Goal: Task Accomplishment & Management: Manage account settings

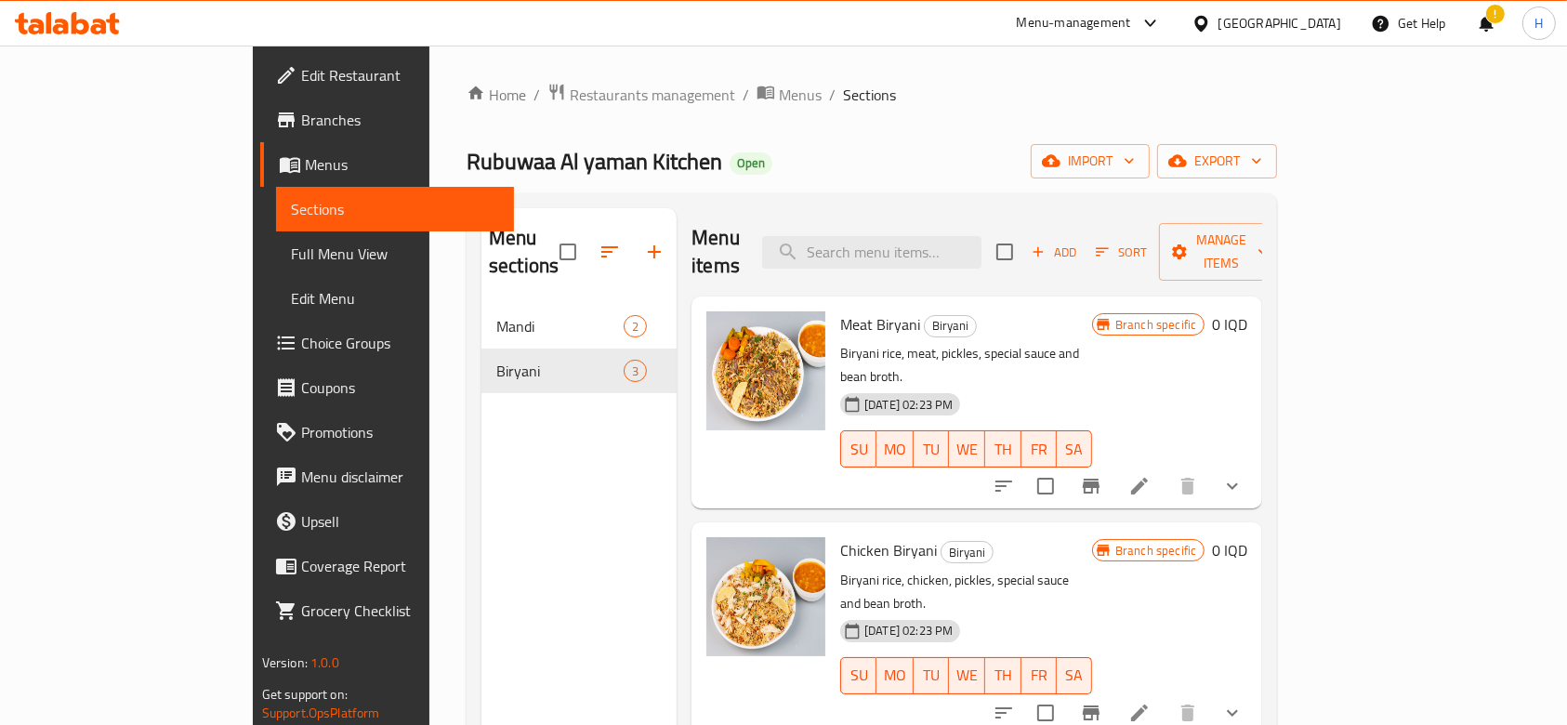
click at [1150, 475] on icon at bounding box center [1139, 486] width 22 height 22
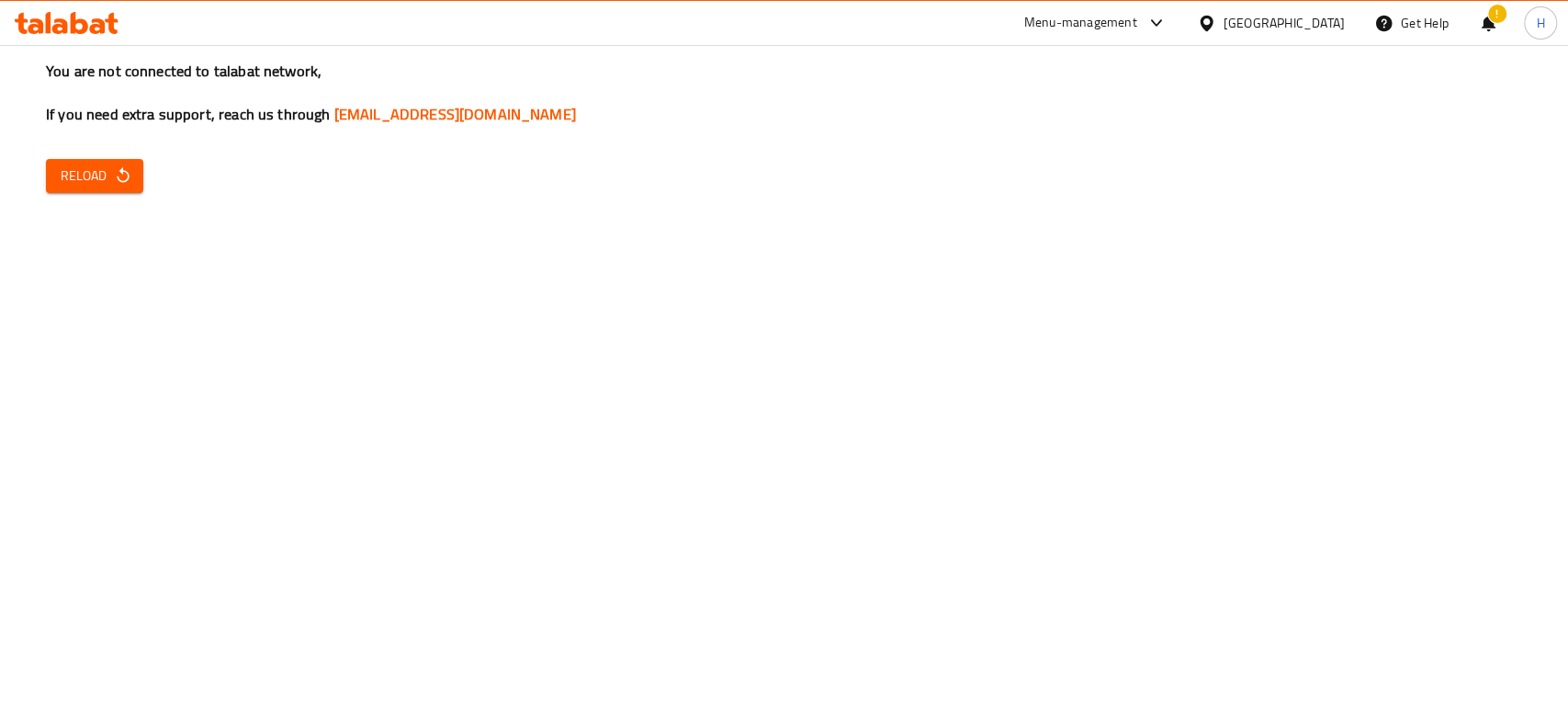
click at [114, 181] on icon "button" at bounding box center [123, 175] width 19 height 19
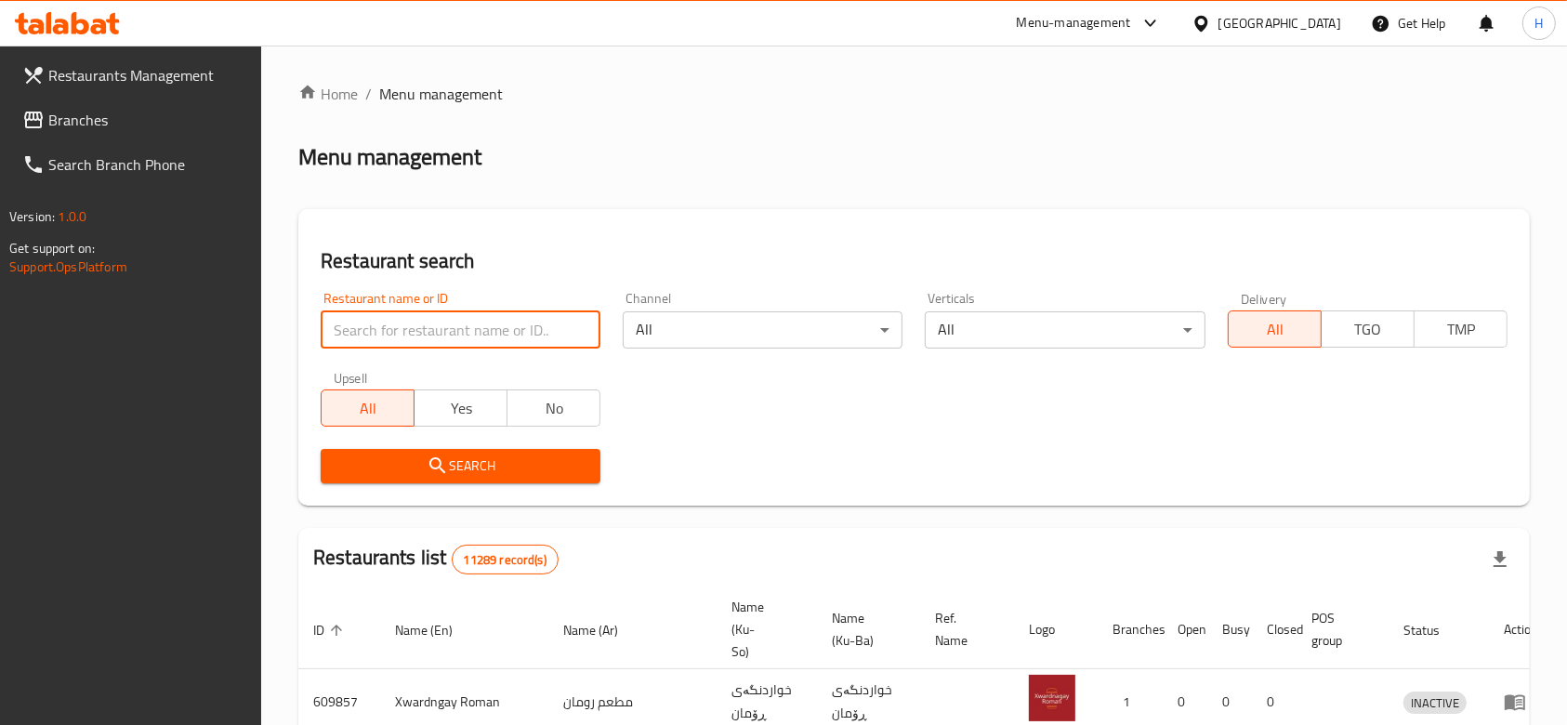
click at [415, 331] on input "search" at bounding box center [461, 329] width 280 height 37
click at [413, 320] on input "search" at bounding box center [461, 329] width 280 height 37
paste input "701016"
type input "701016"
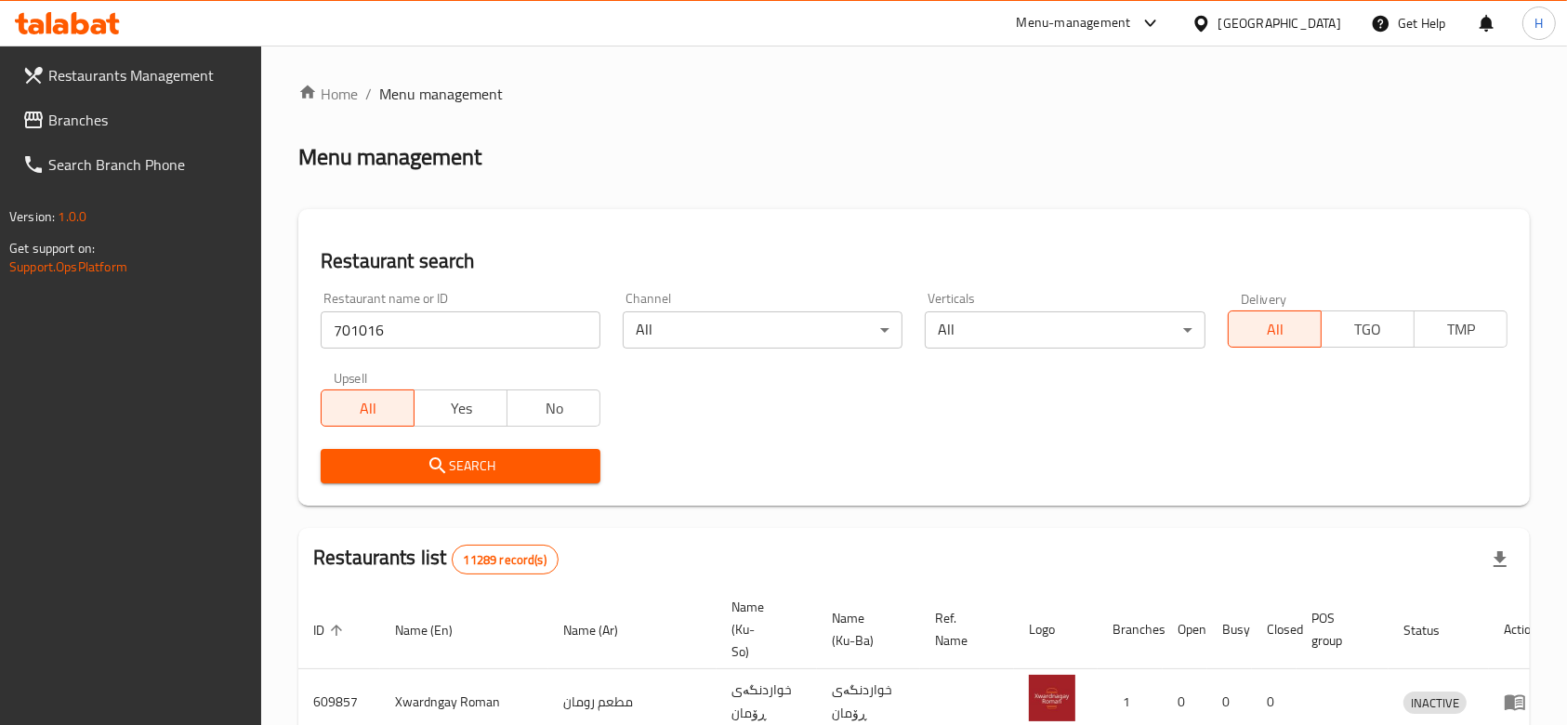
click at [446, 458] on icon "submit" at bounding box center [437, 465] width 22 height 22
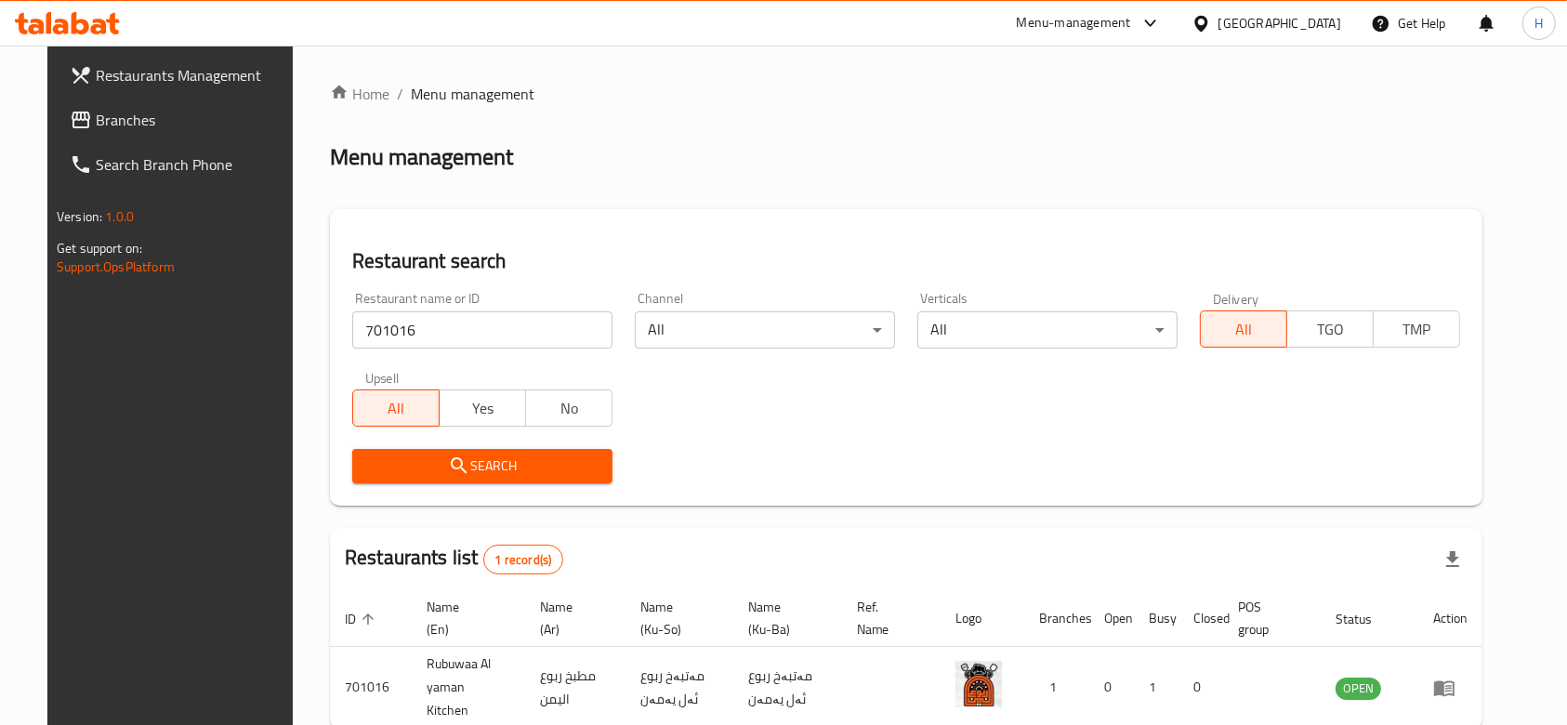
scroll to position [87, 0]
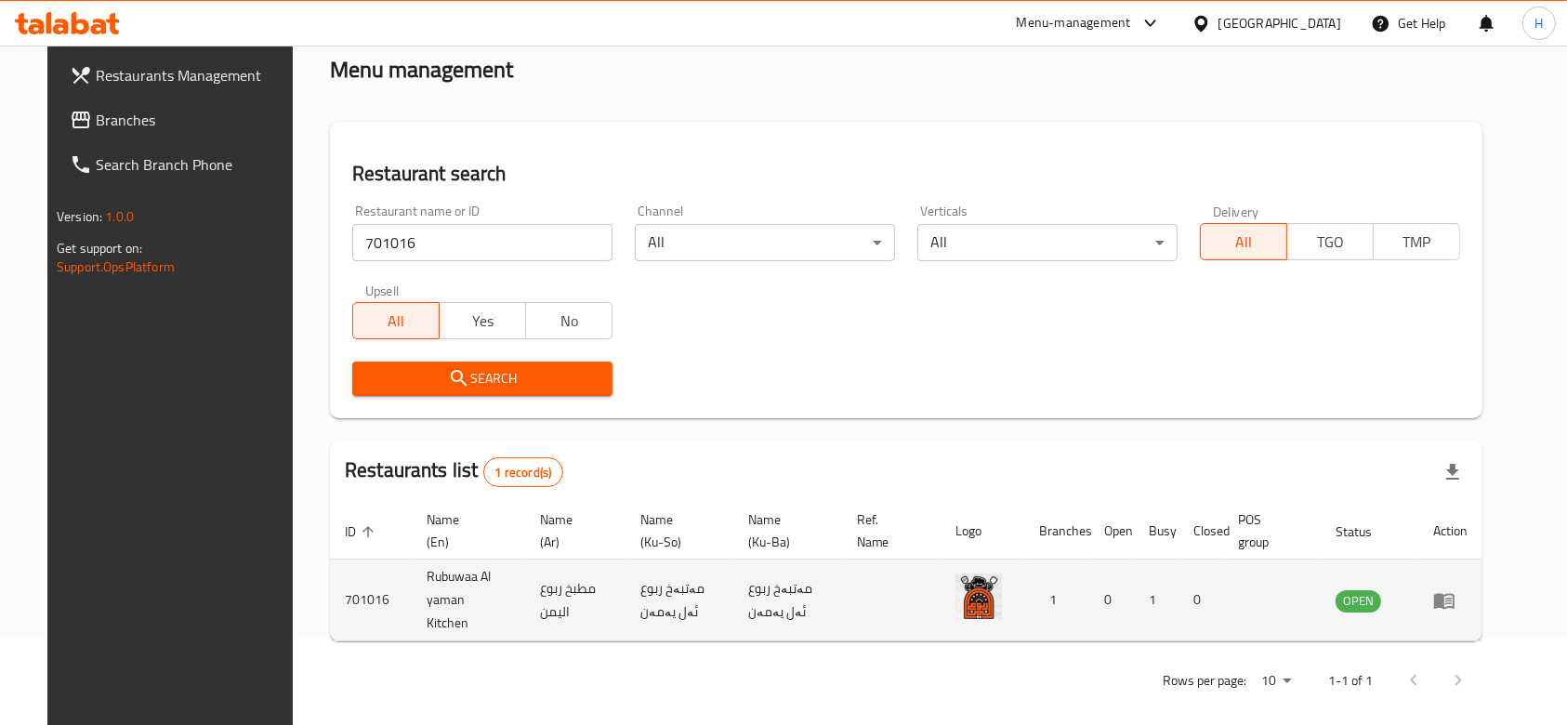
click at [1454, 593] on icon "enhanced table" at bounding box center [1444, 601] width 20 height 16
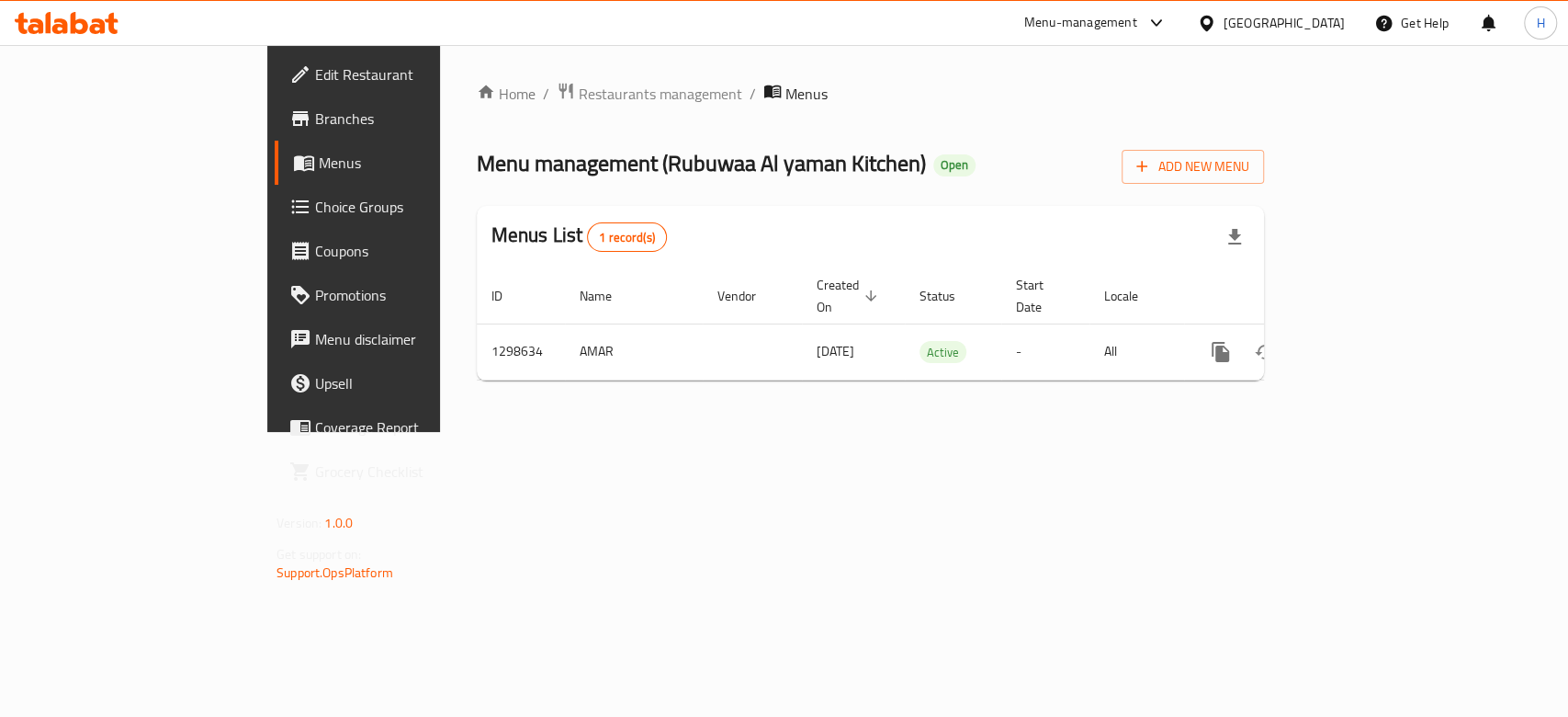
click at [290, 122] on icon at bounding box center [301, 119] width 22 height 22
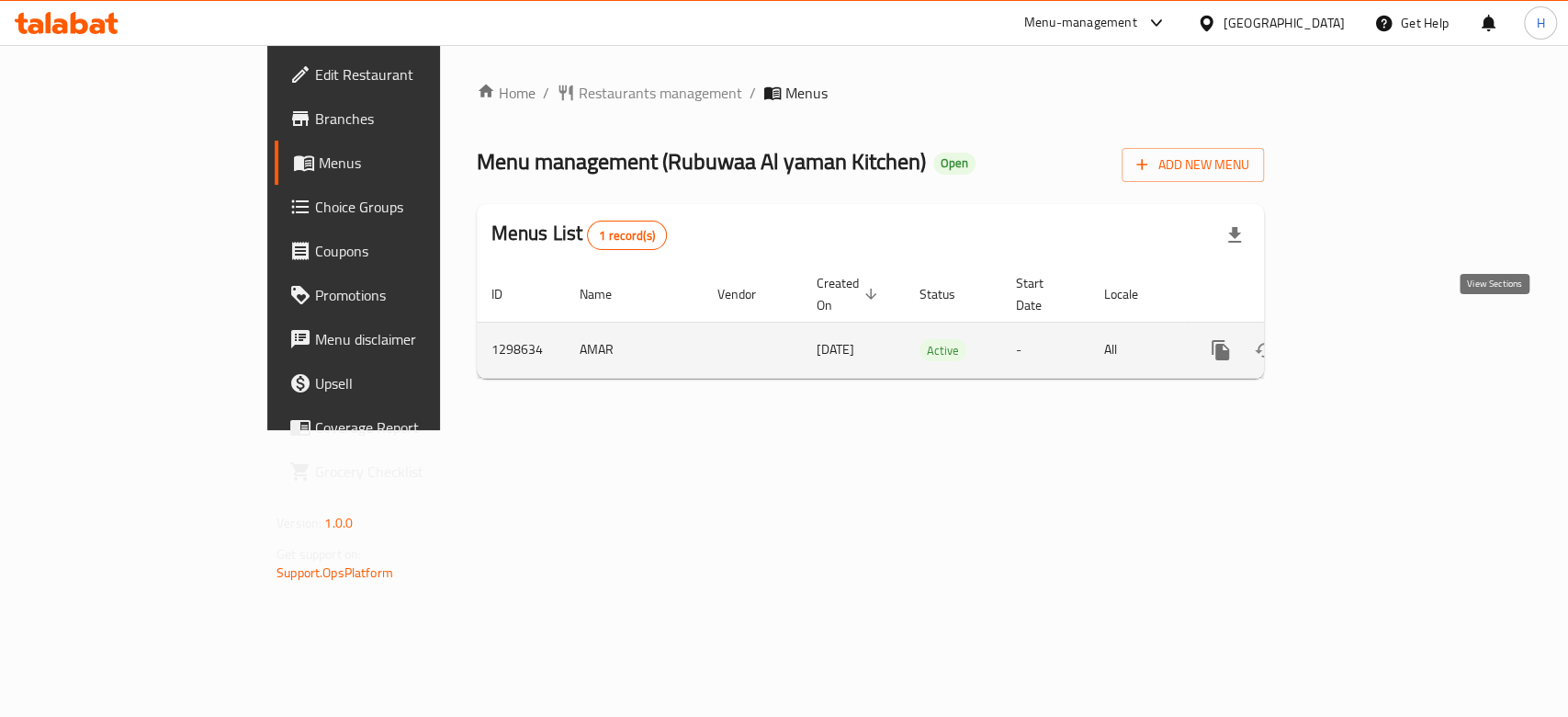
click at [1375, 328] on link "enhanced table" at bounding box center [1352, 350] width 44 height 45
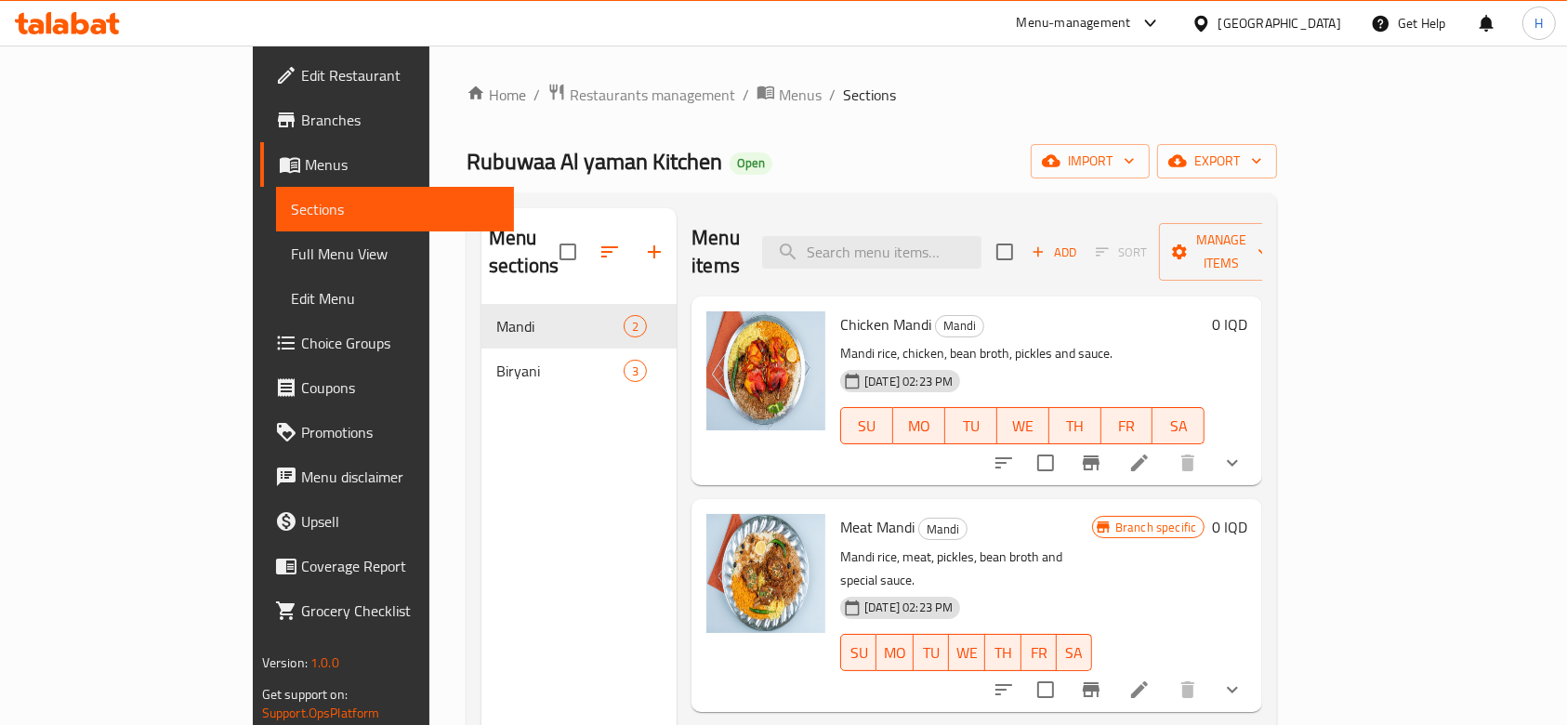
scroll to position [186, 0]
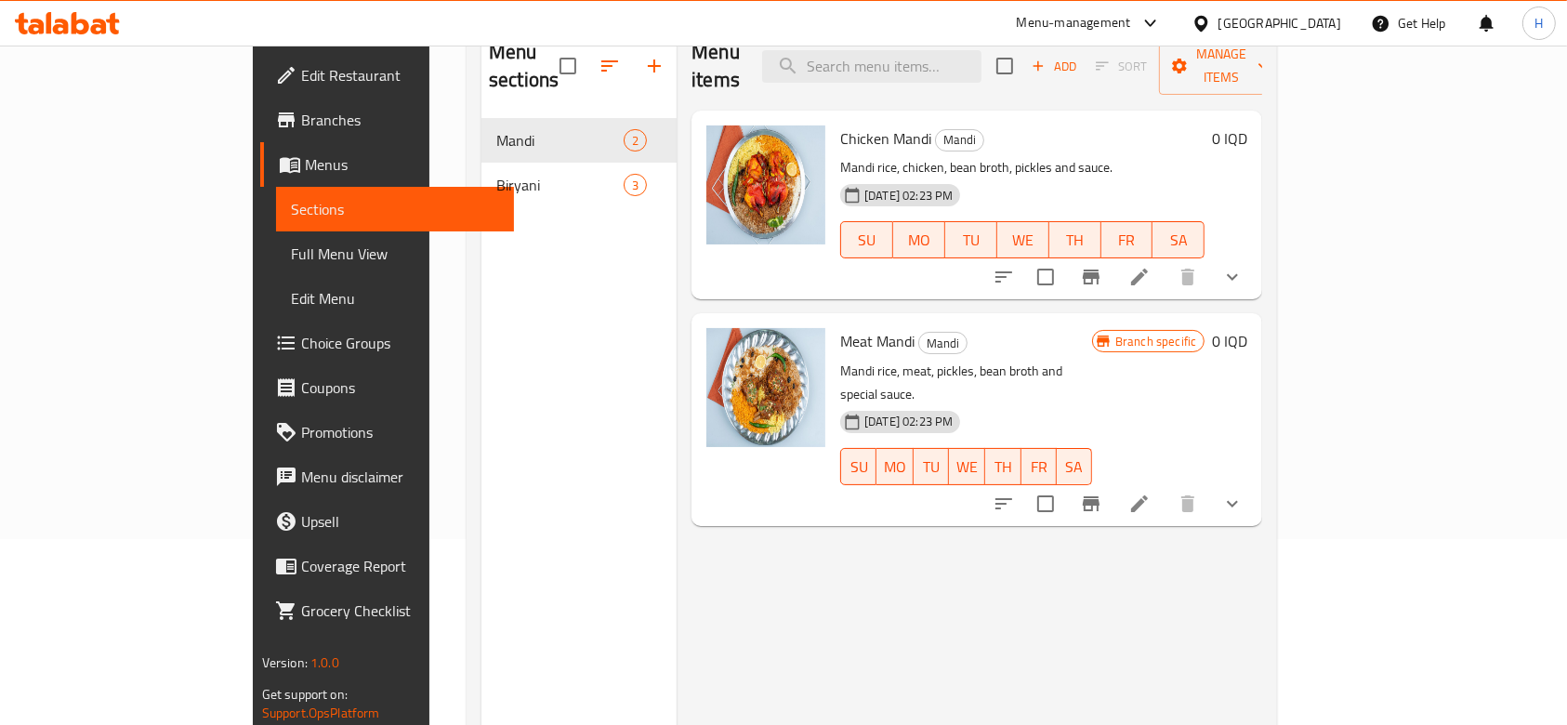
click at [1203, 333] on span "Branch specific" at bounding box center [1156, 342] width 96 height 18
click at [1113, 481] on button "Branch-specific-item" at bounding box center [1091, 503] width 45 height 45
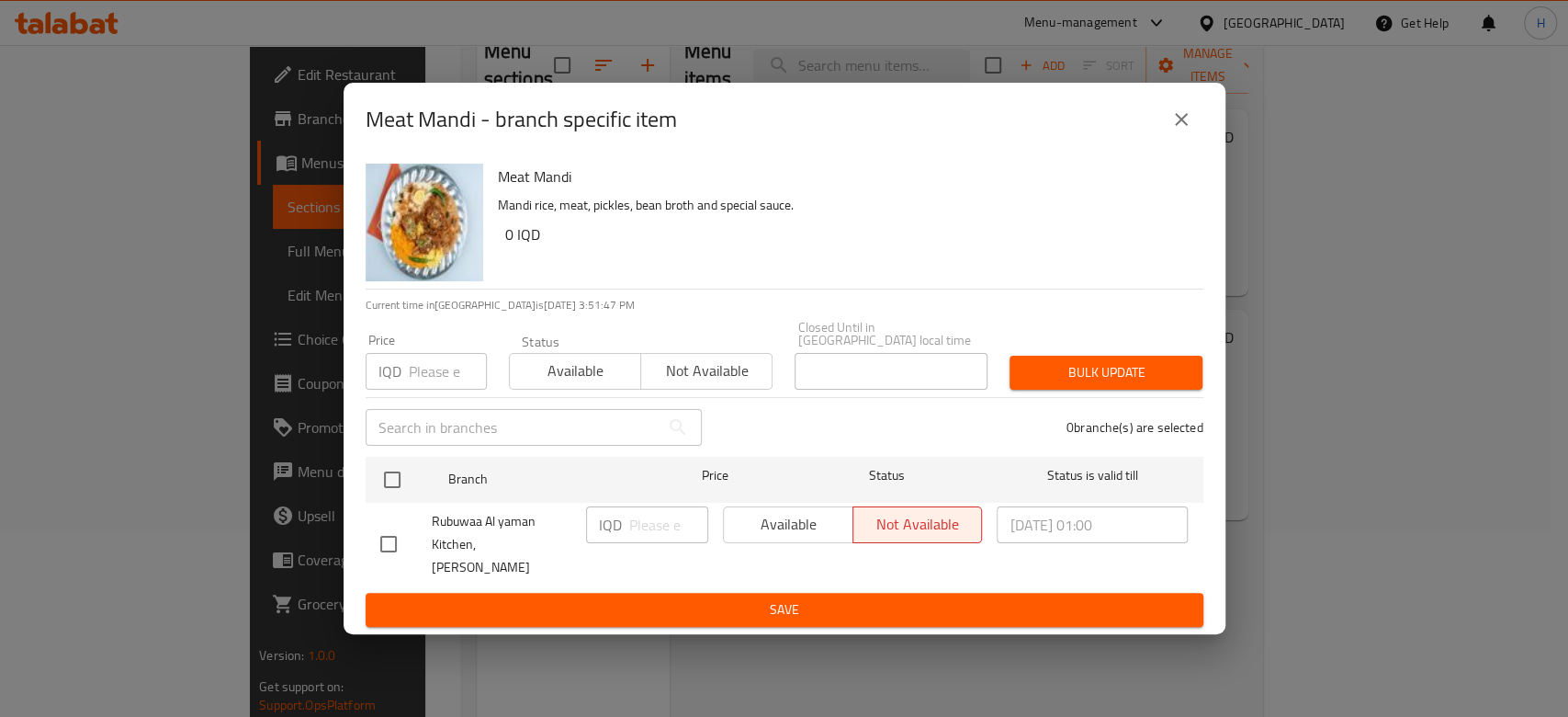
click at [396, 526] on input "checkbox" at bounding box center [389, 544] width 39 height 39
checkbox input "true"
click at [395, 534] on input "checkbox" at bounding box center [389, 544] width 39 height 39
checkbox input "false"
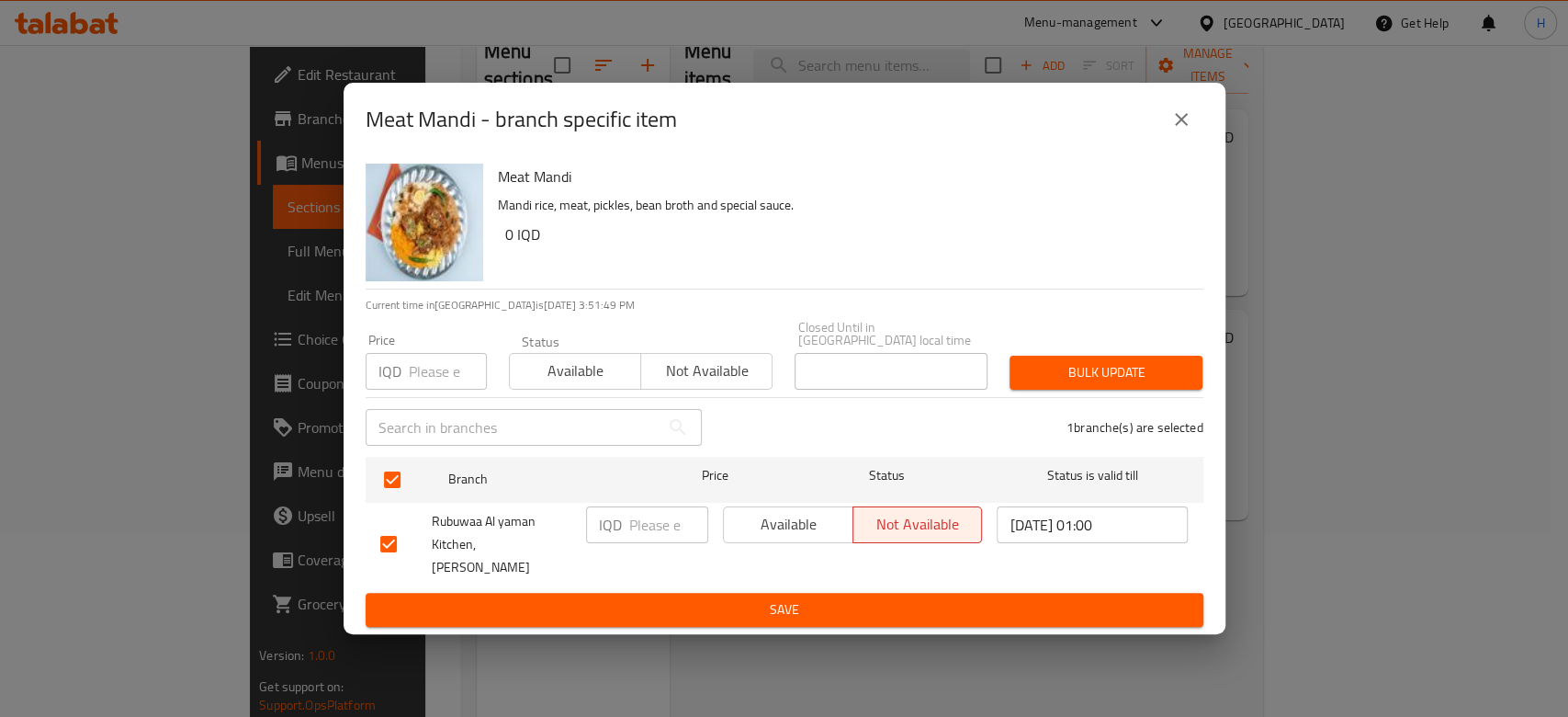
checkbox input "false"
click at [395, 534] on input "checkbox" at bounding box center [389, 544] width 39 height 39
checkbox input "true"
click at [395, 534] on input "checkbox" at bounding box center [389, 544] width 39 height 39
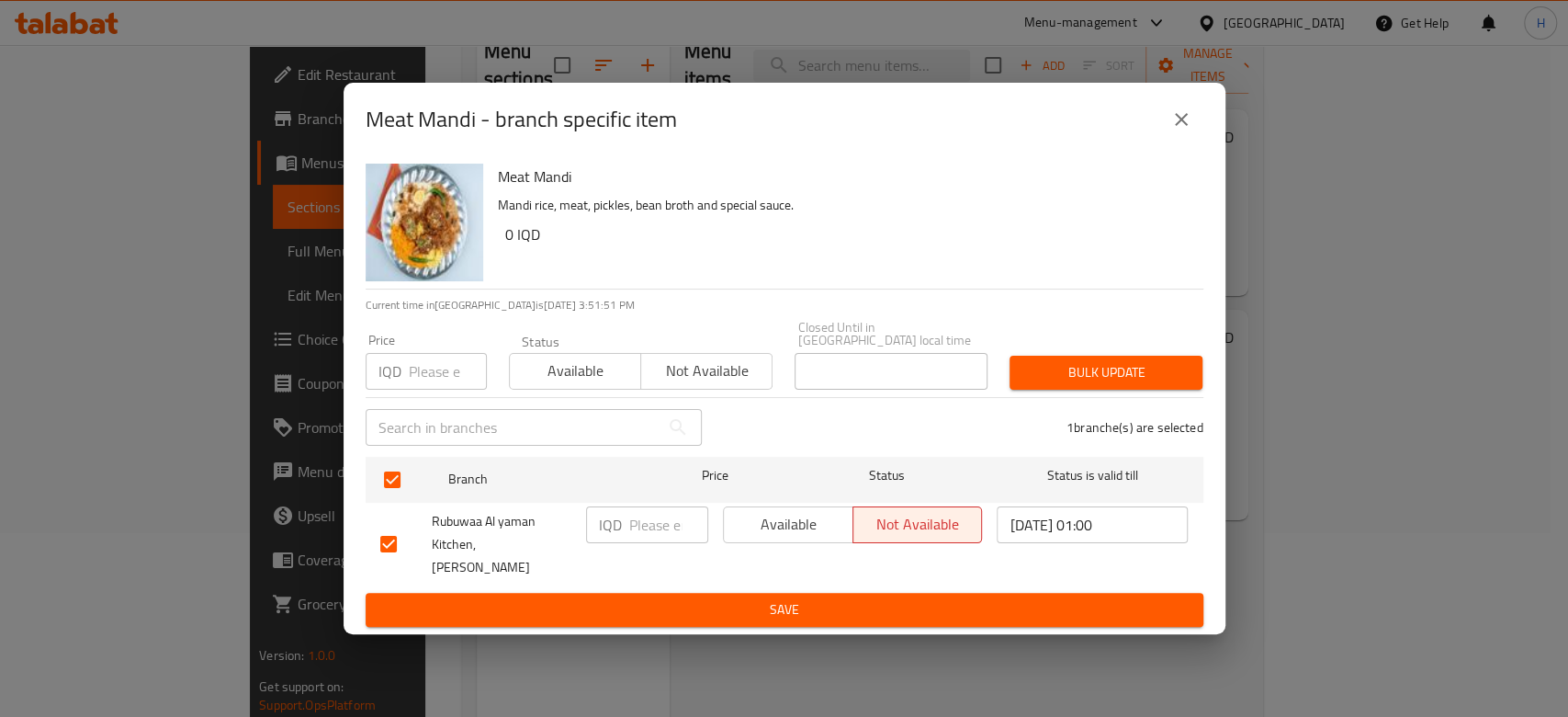
checkbox input "false"
click at [567, 379] on span "Available" at bounding box center [575, 370] width 117 height 27
click at [771, 517] on div "Available Not available" at bounding box center [852, 524] width 260 height 37
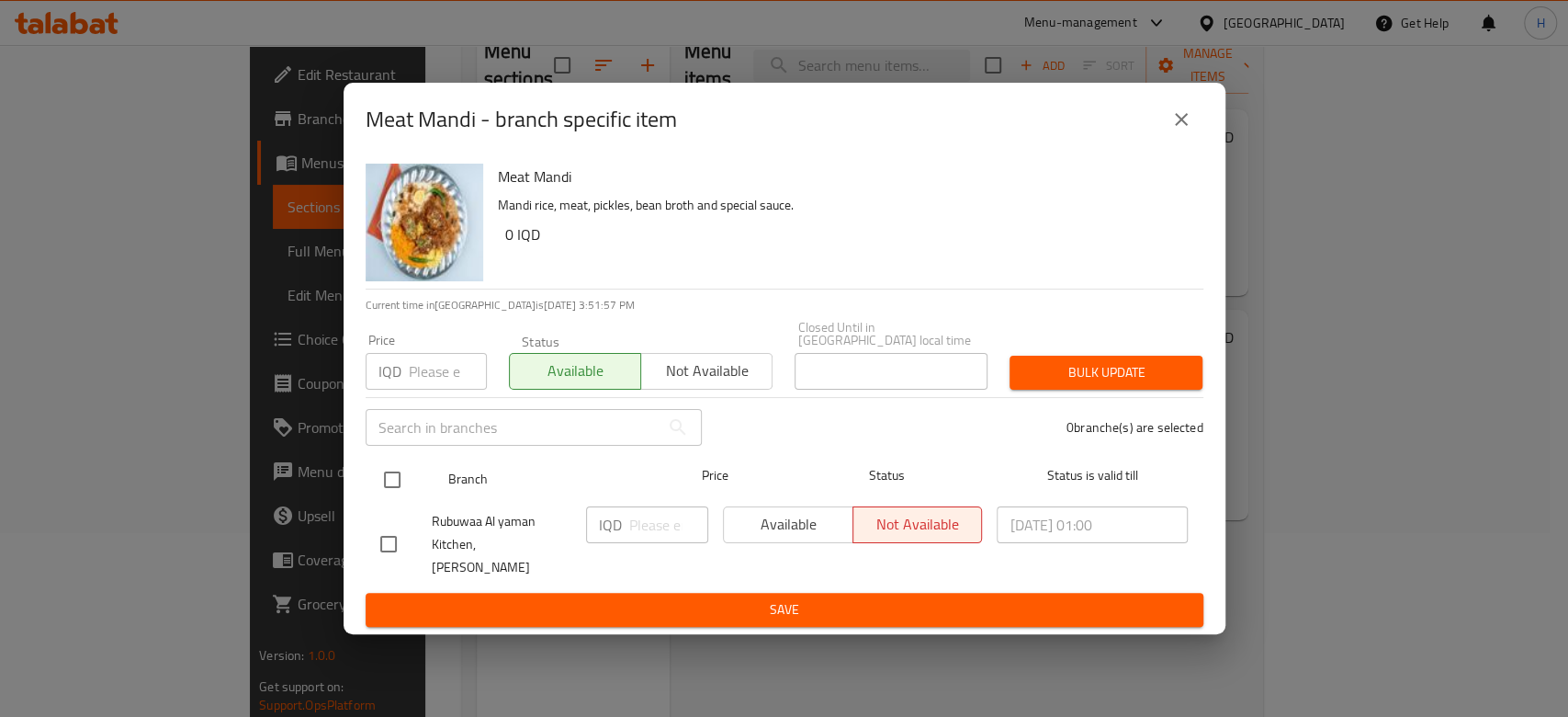
click at [392, 483] on input "checkbox" at bounding box center [392, 480] width 39 height 39
checkbox input "true"
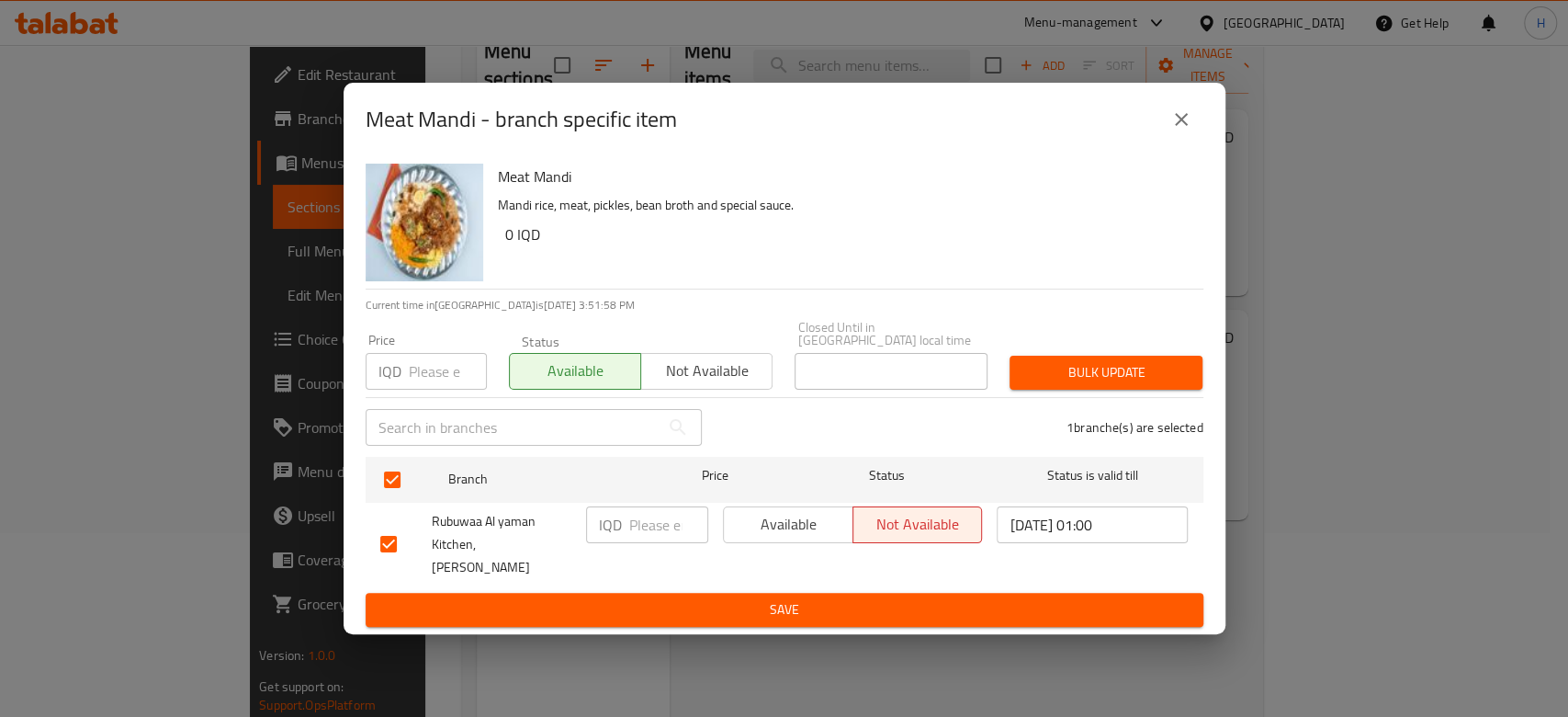
click at [812, 534] on span "Available" at bounding box center [789, 524] width 115 height 27
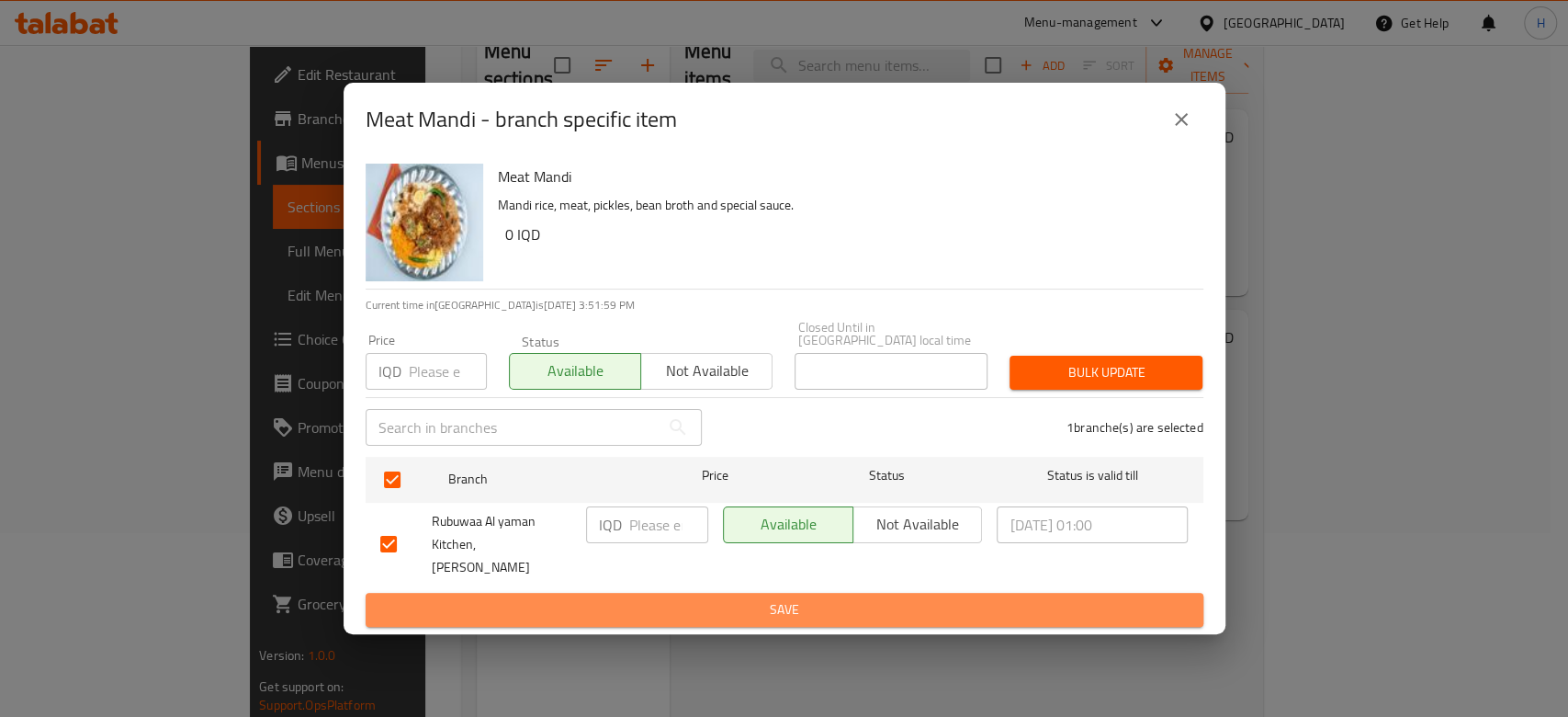
click at [785, 598] on span "Save" at bounding box center [785, 609] width 809 height 23
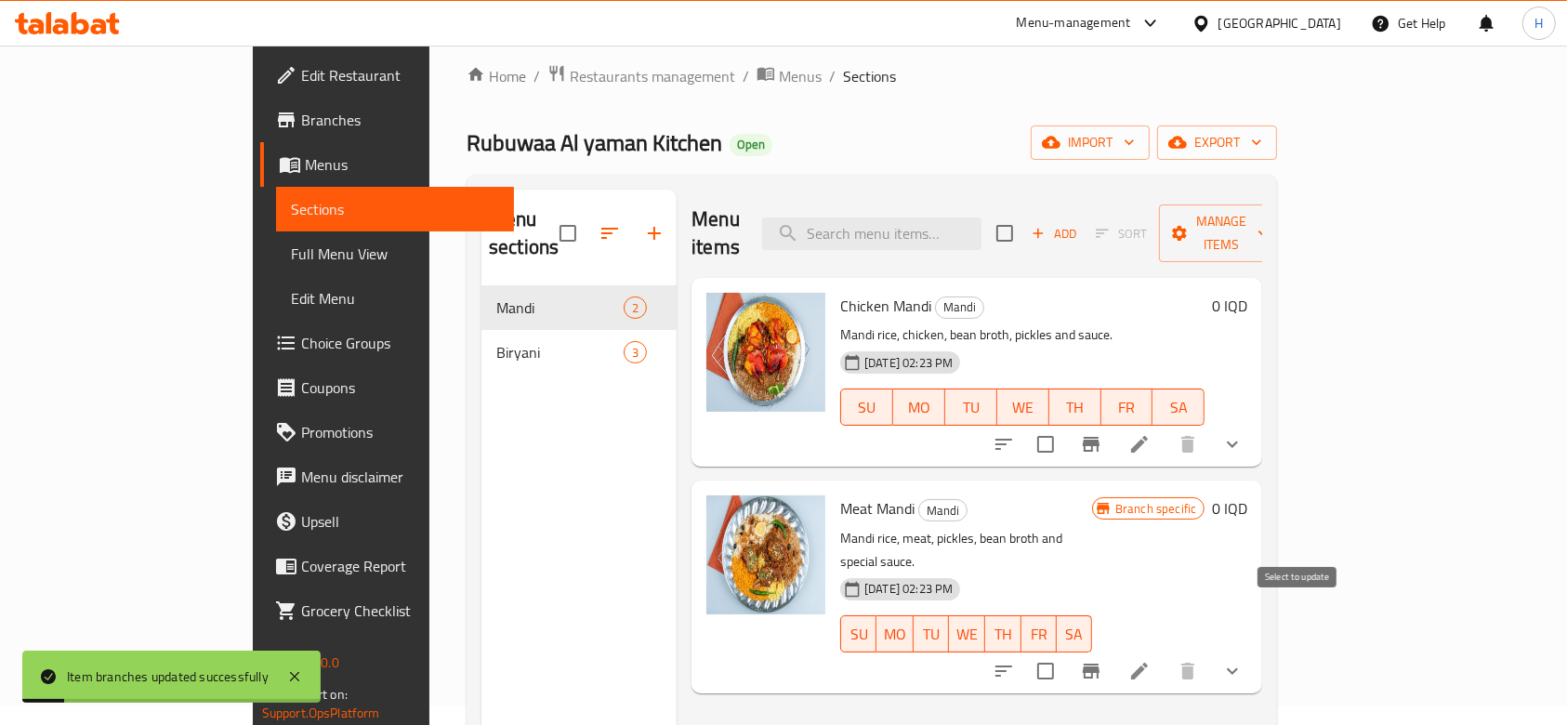
scroll to position [8, 0]
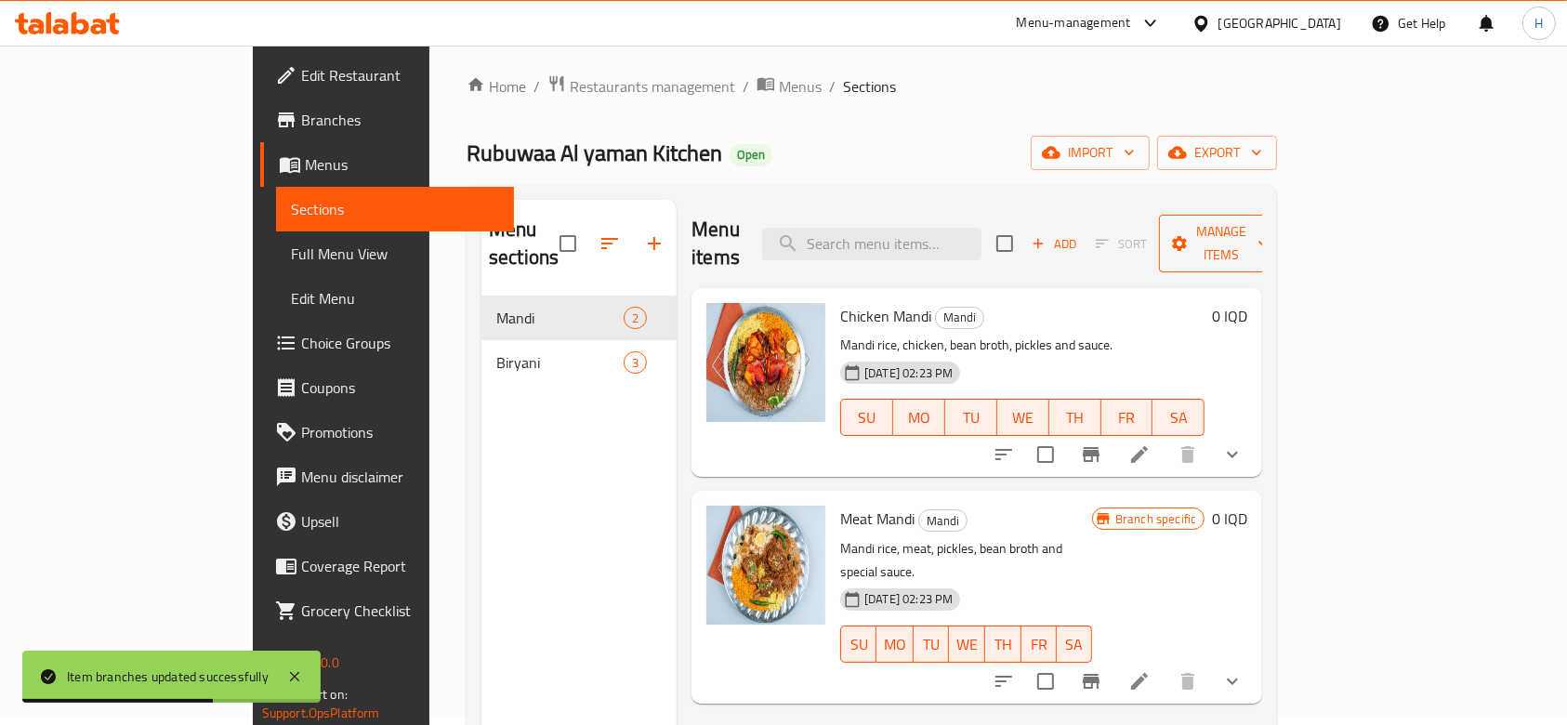
click at [1268, 225] on span "Manage items" at bounding box center [1221, 243] width 95 height 46
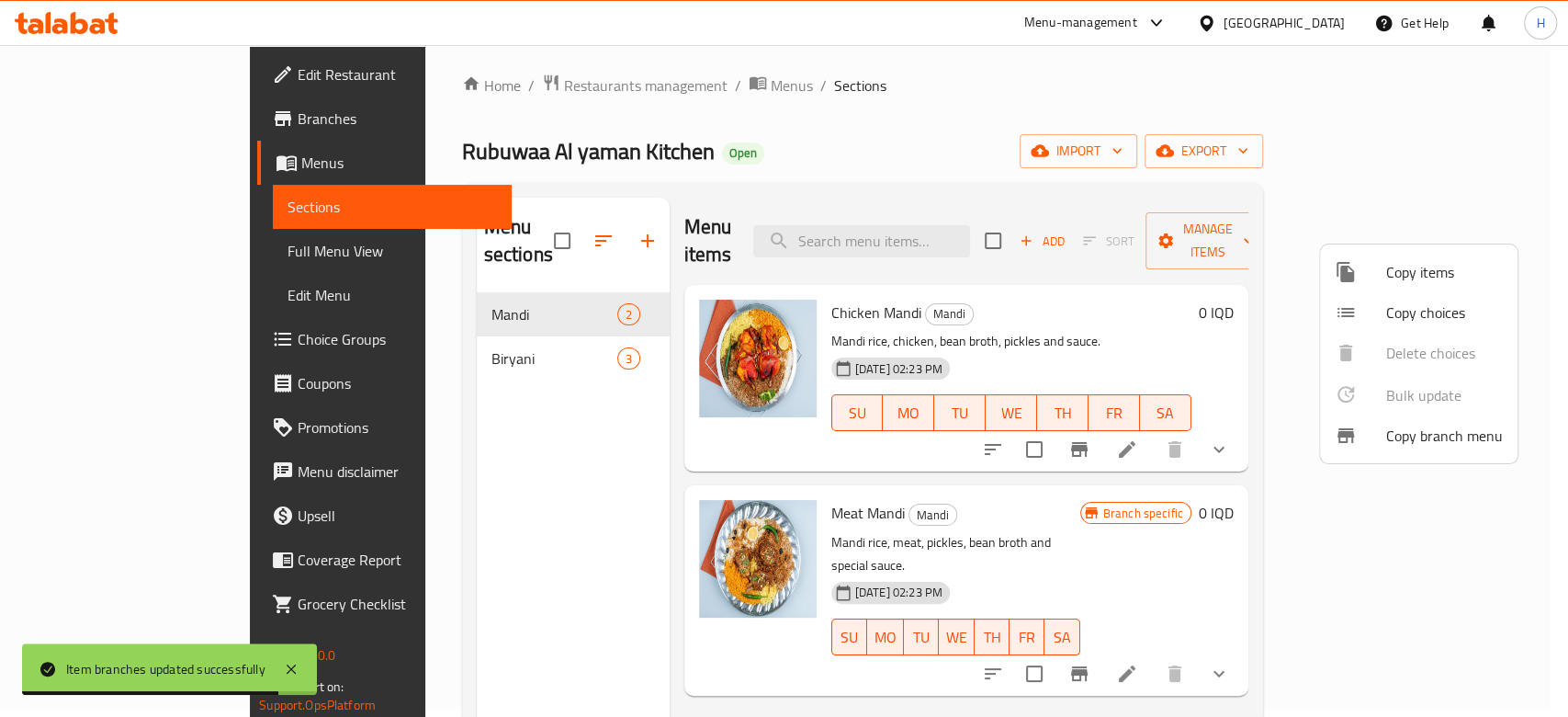
click at [1411, 518] on div at bounding box center [784, 358] width 1568 height 717
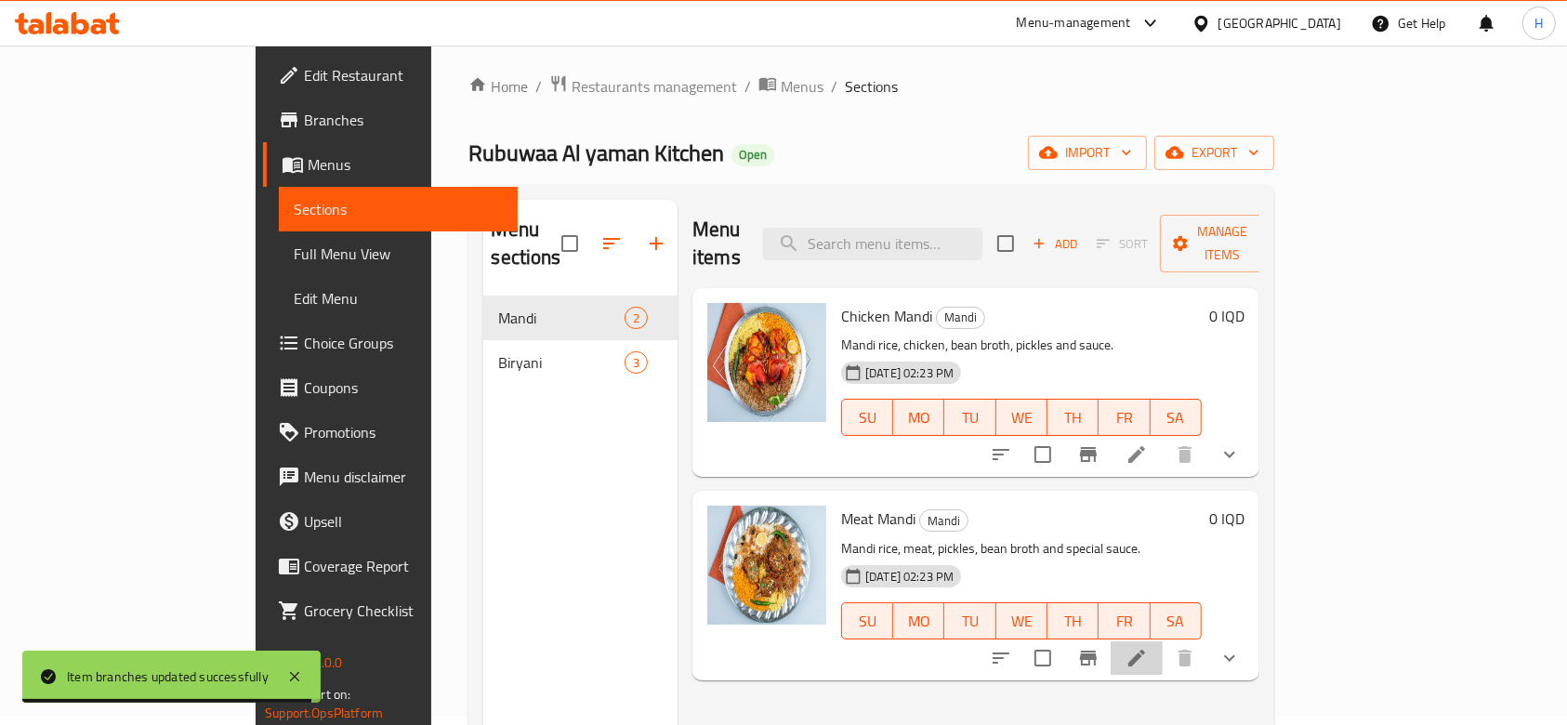
click at [1162, 641] on li at bounding box center [1136, 657] width 52 height 33
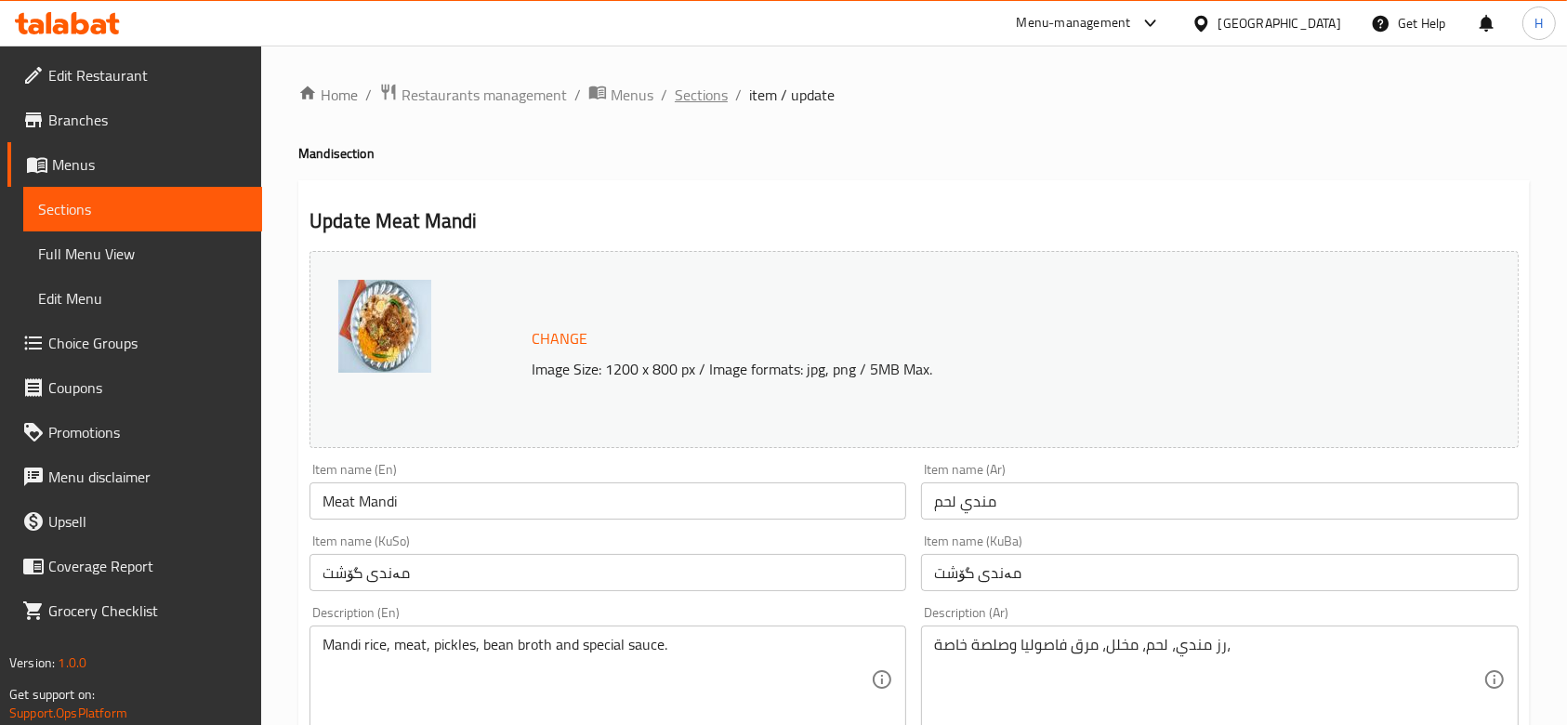
click at [715, 93] on span "Sections" at bounding box center [701, 95] width 53 height 22
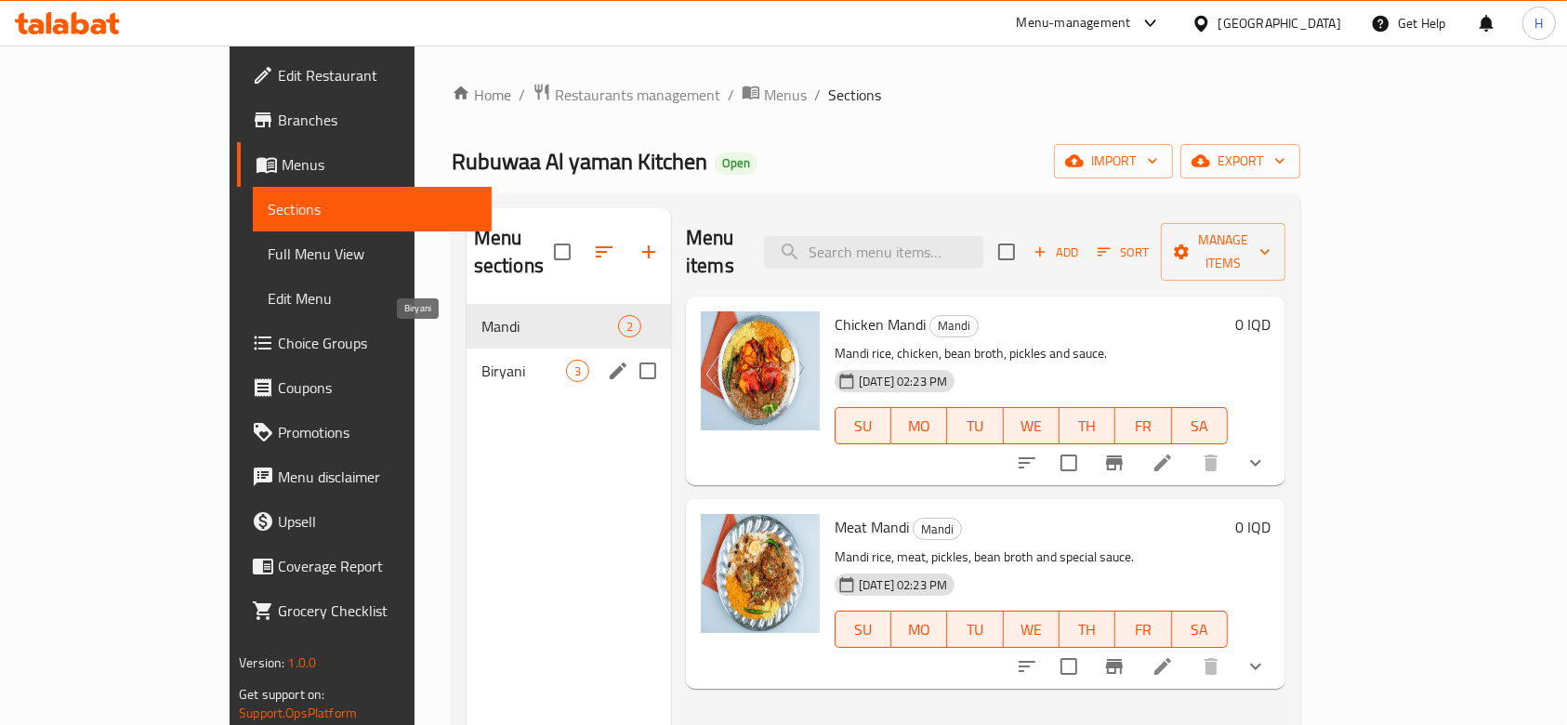
click at [481, 360] on span "Biryani" at bounding box center [523, 371] width 85 height 22
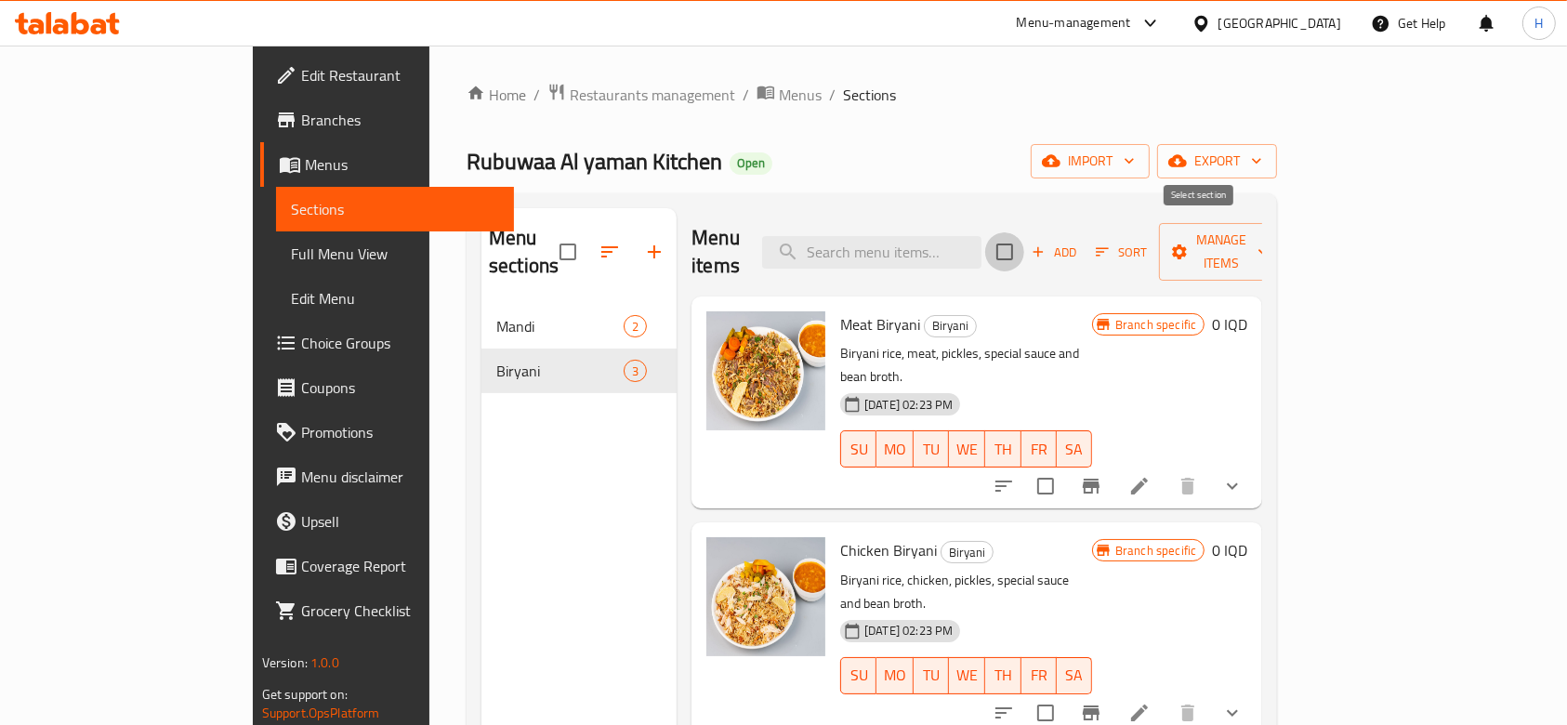
click at [1024, 237] on input "checkbox" at bounding box center [1004, 251] width 39 height 39
checkbox input "true"
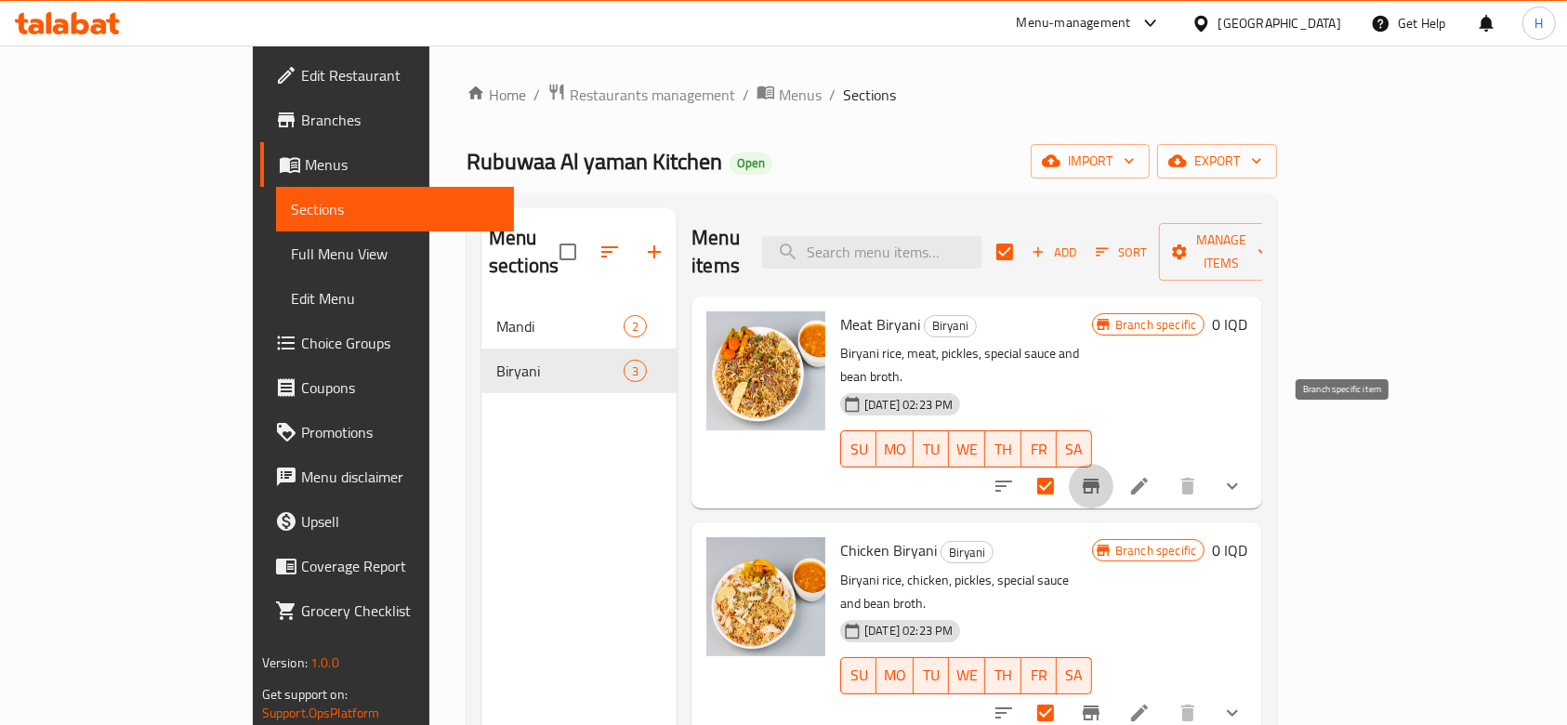
click at [1099, 479] on icon "Branch-specific-item" at bounding box center [1090, 486] width 17 height 15
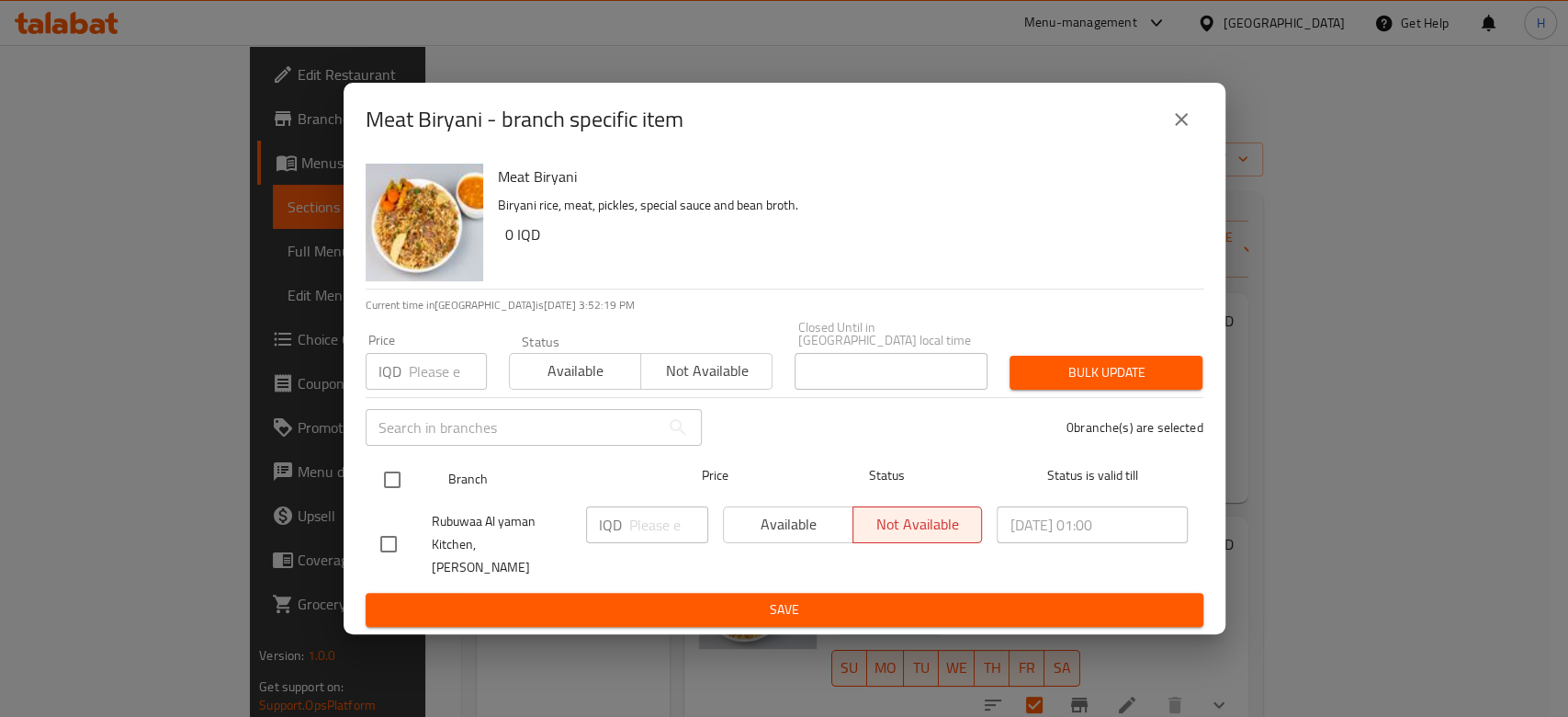
click at [395, 484] on input "checkbox" at bounding box center [392, 480] width 39 height 39
checkbox input "true"
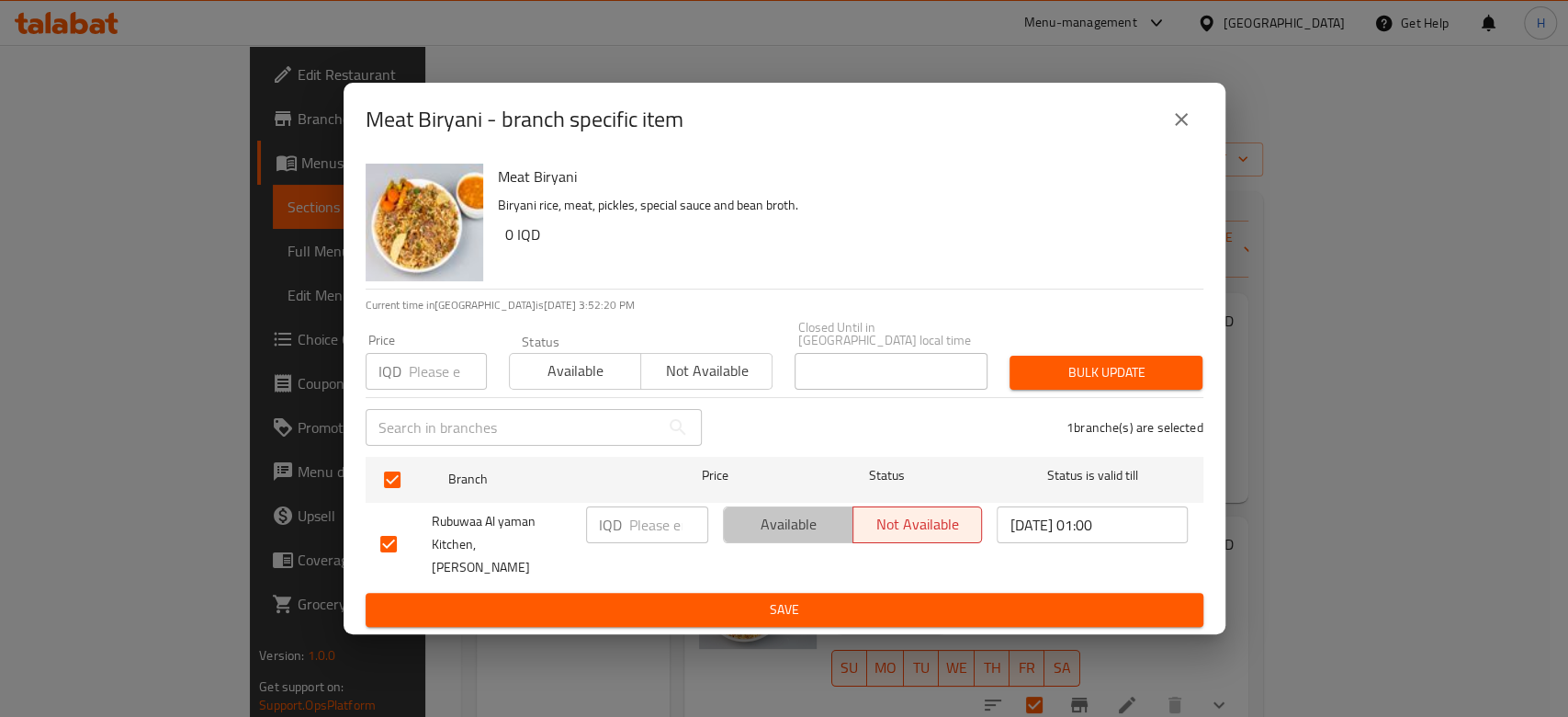
click at [824, 525] on span "Available" at bounding box center [789, 524] width 115 height 27
click at [552, 377] on span "Available" at bounding box center [575, 370] width 117 height 27
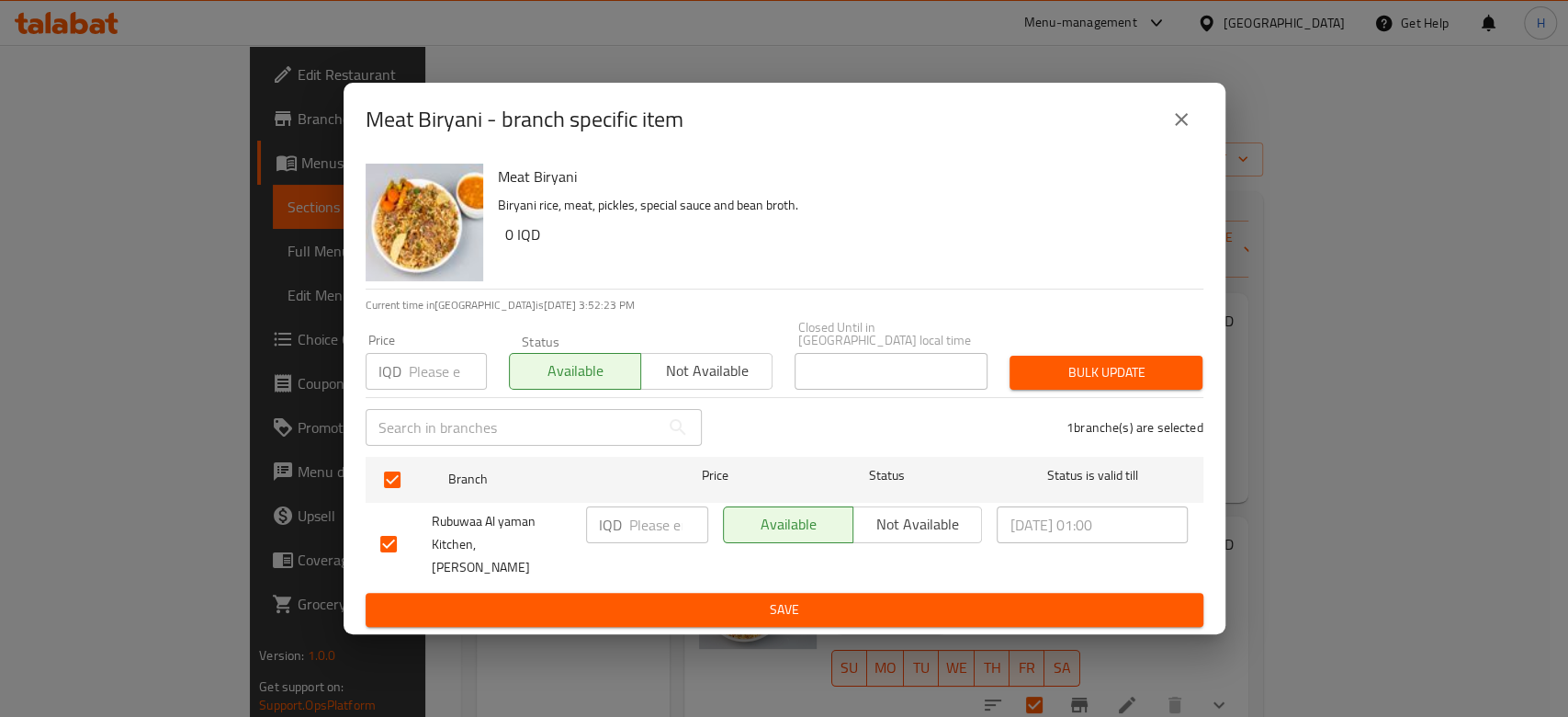
click at [771, 598] on span "Save" at bounding box center [785, 609] width 809 height 23
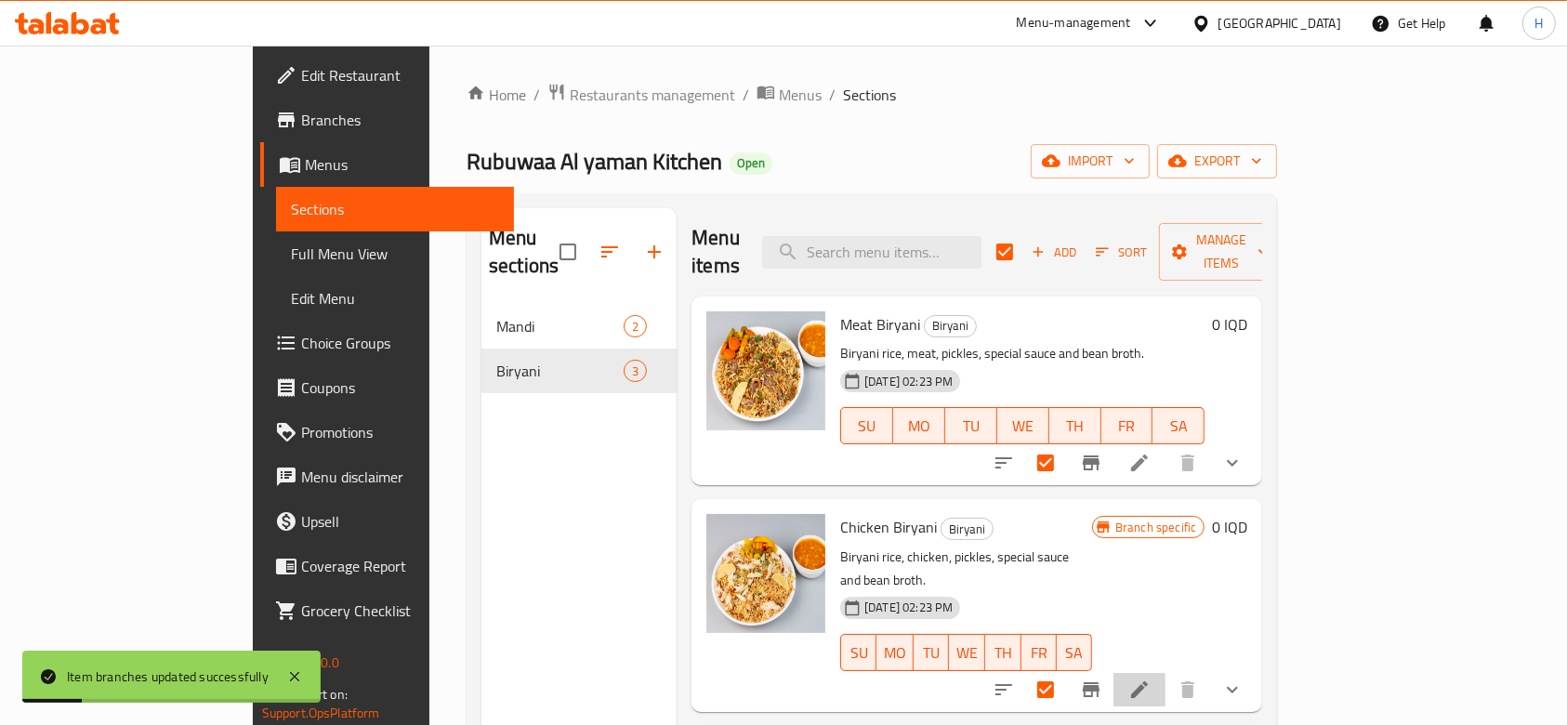
click at [1150, 678] on icon at bounding box center [1139, 689] width 22 height 22
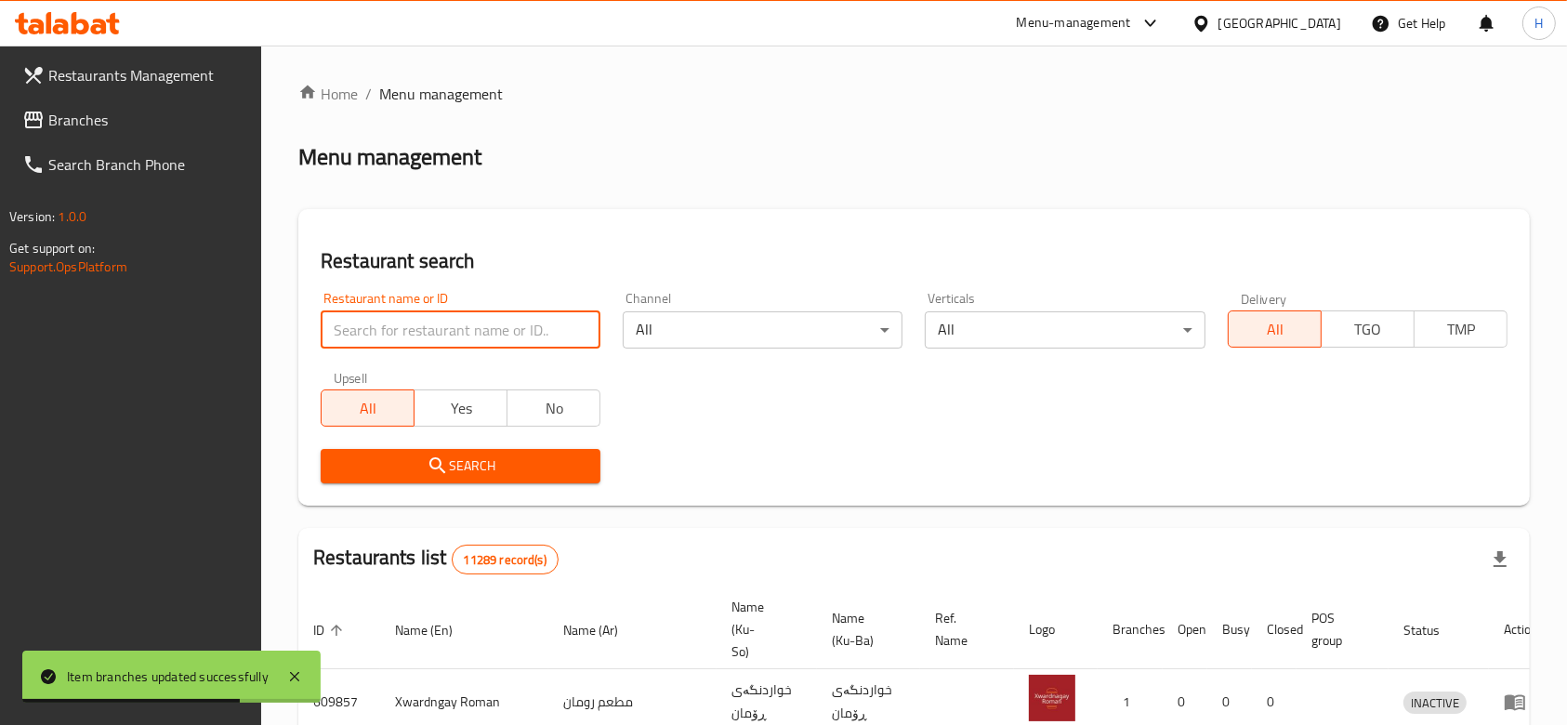
click at [415, 321] on input "search" at bounding box center [461, 329] width 280 height 37
paste input "701016"
type input "701016"
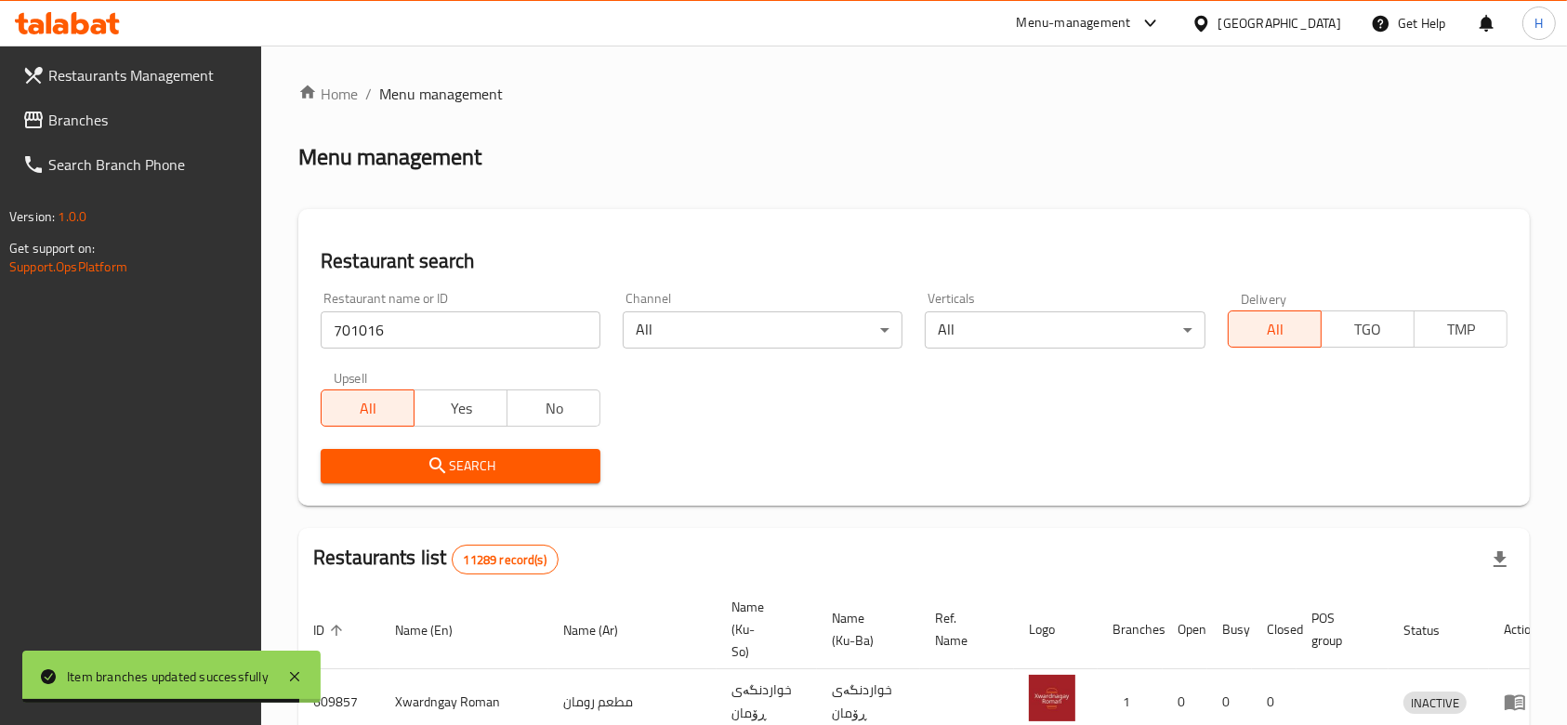
click at [466, 472] on span "Search" at bounding box center [460, 465] width 250 height 23
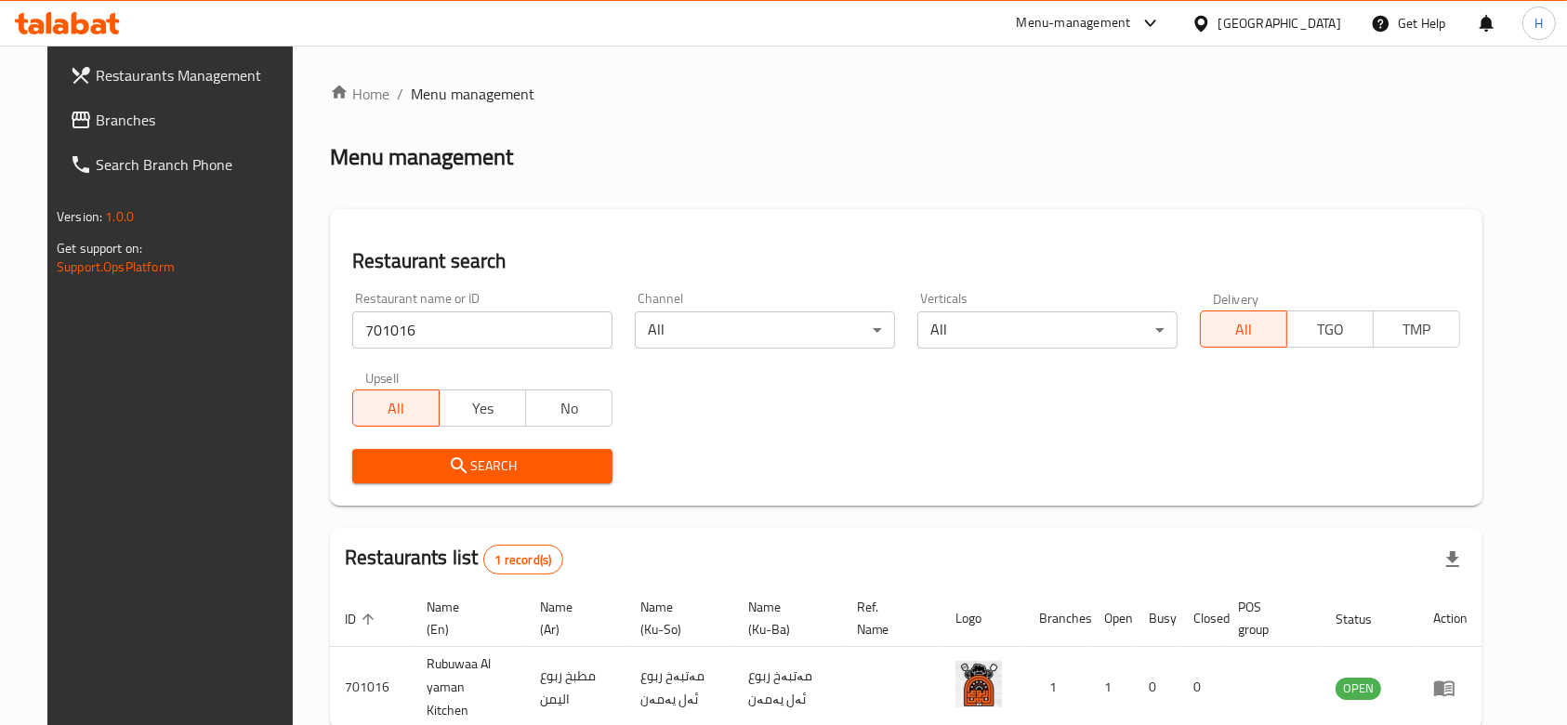
scroll to position [87, 0]
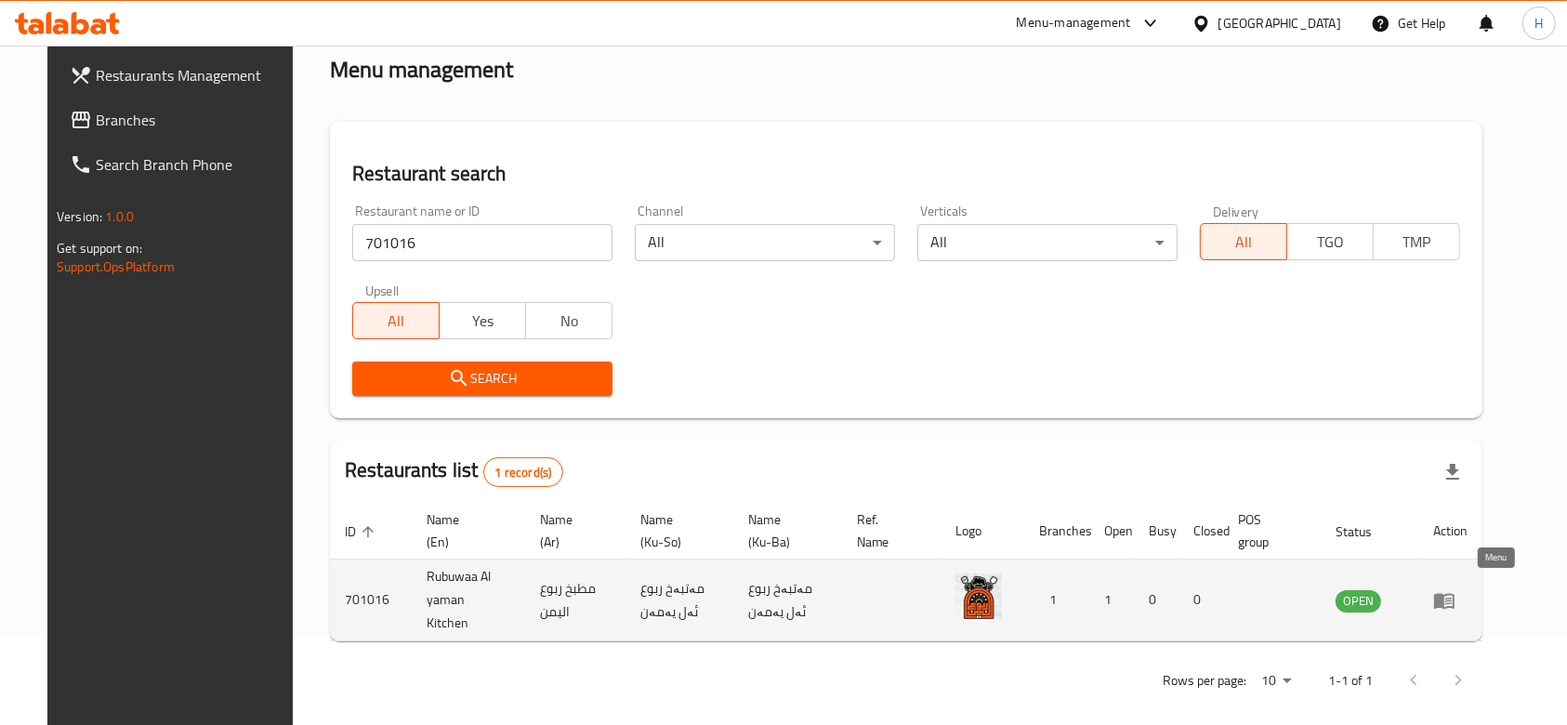
click at [1454, 593] on icon "enhanced table" at bounding box center [1444, 601] width 20 height 16
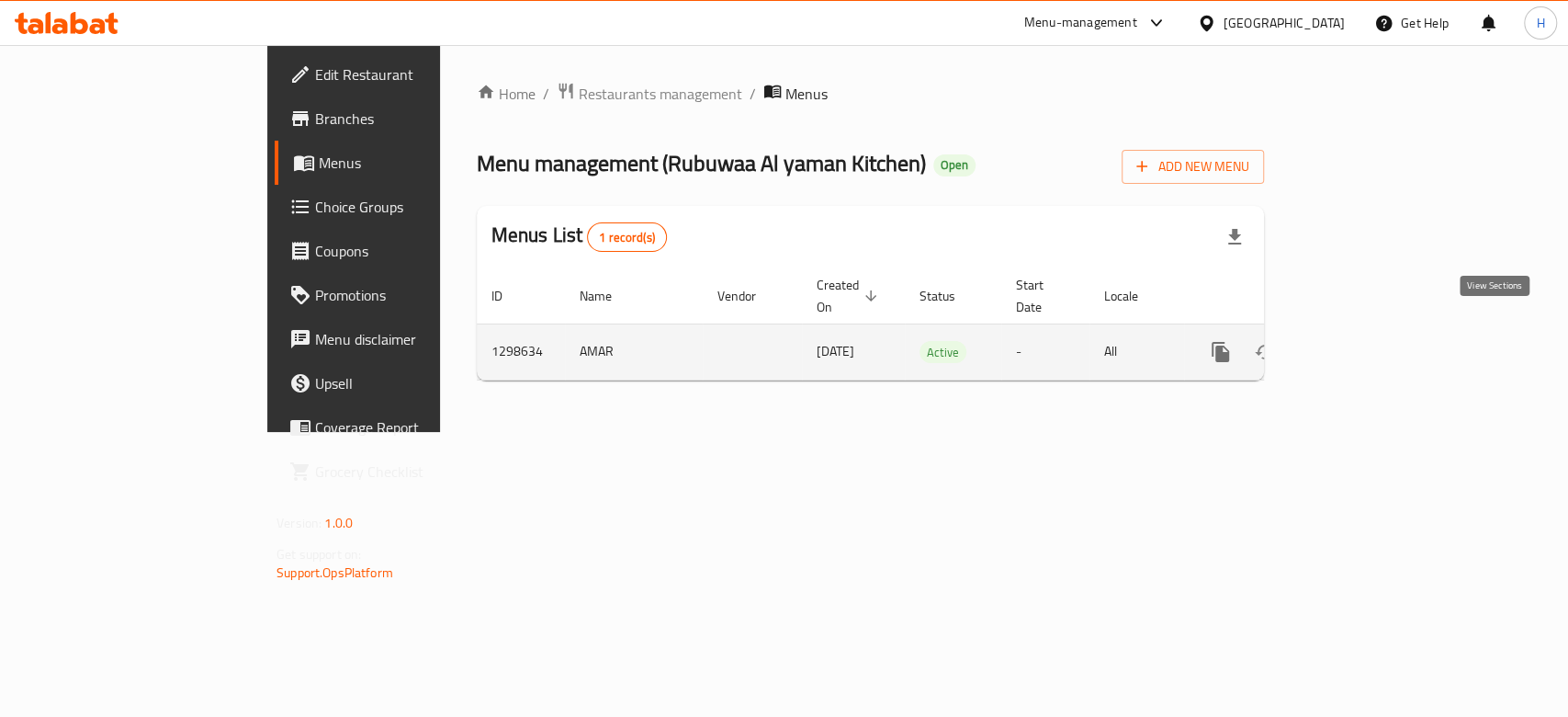
click at [1361, 344] on icon "enhanced table" at bounding box center [1352, 352] width 17 height 17
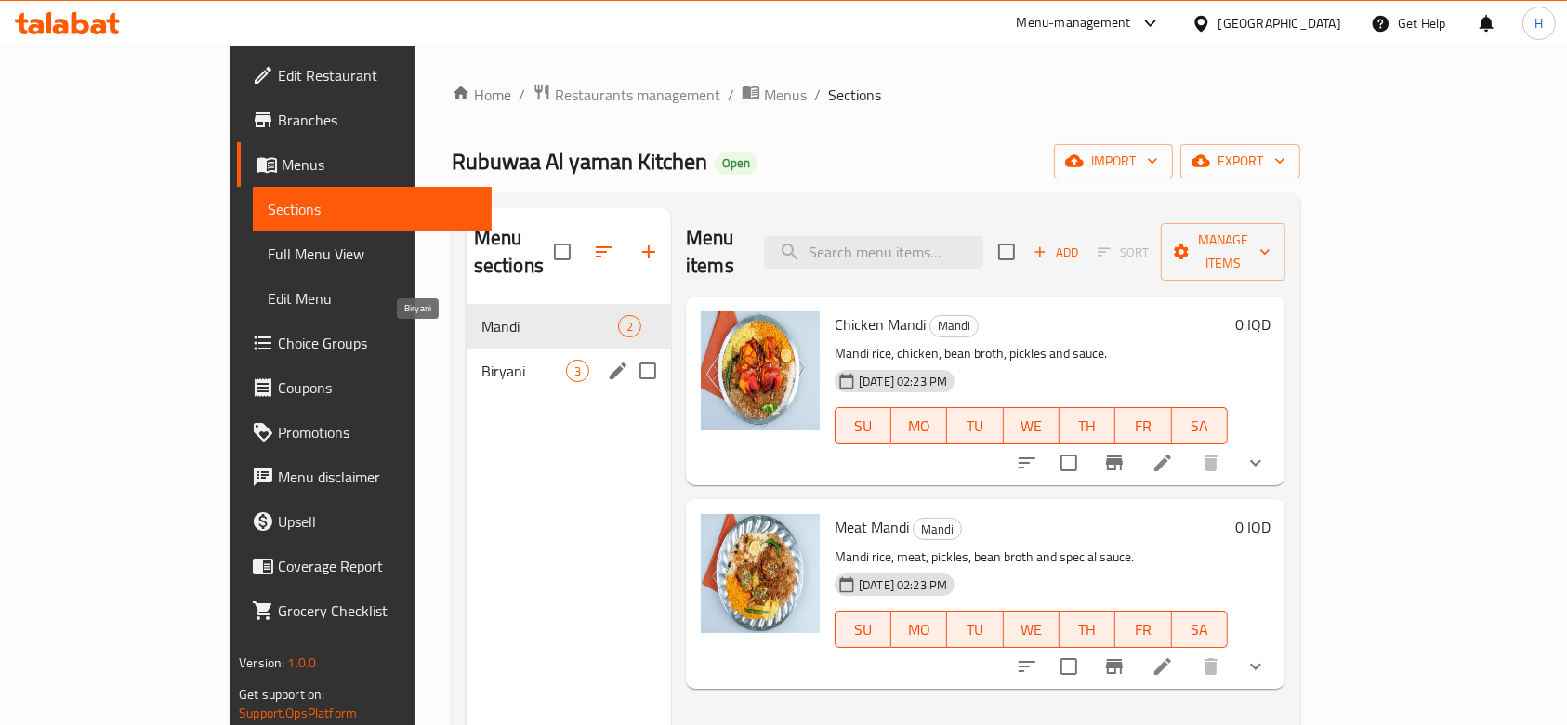
click at [481, 360] on span "Biryani" at bounding box center [523, 371] width 85 height 22
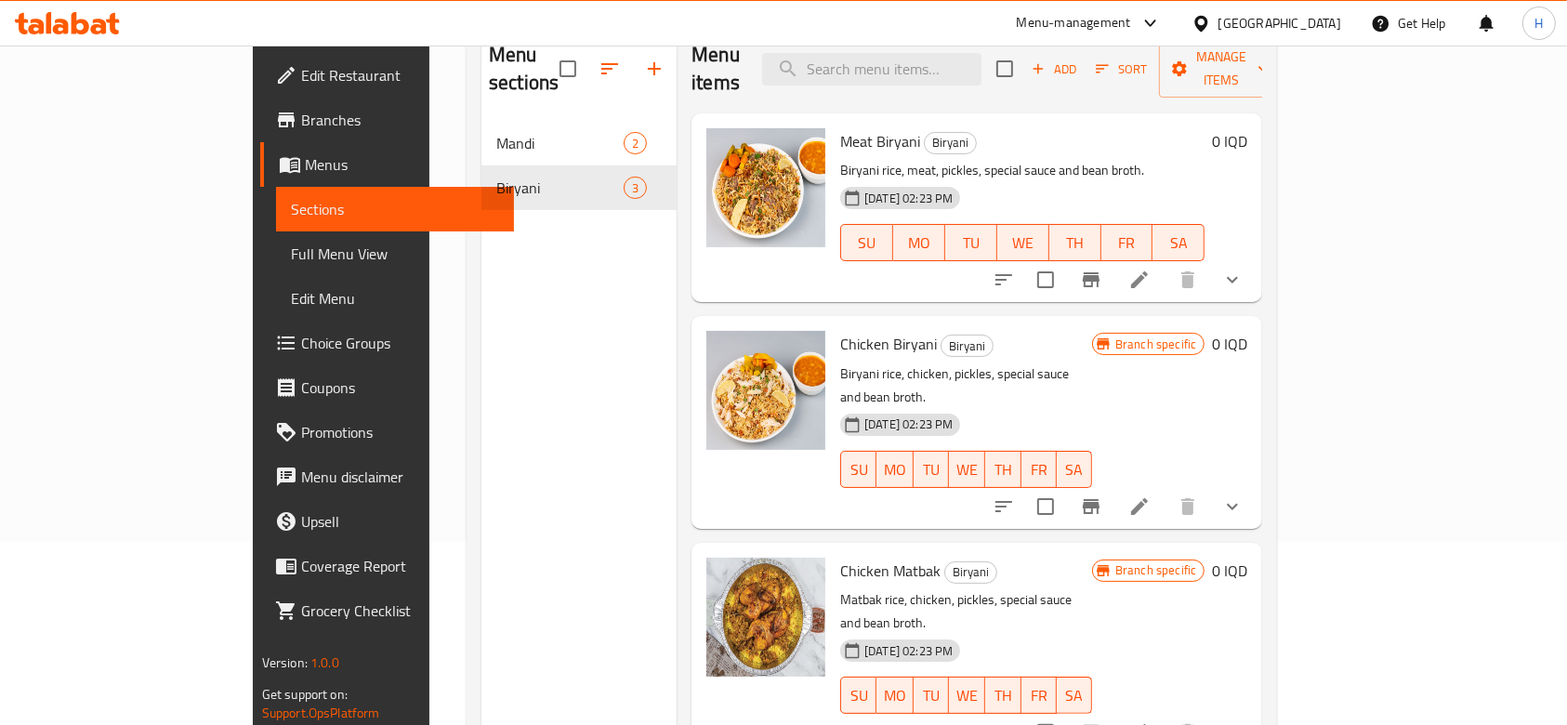
scroll to position [185, 0]
click at [1102, 493] on icon "Branch-specific-item" at bounding box center [1091, 504] width 22 height 22
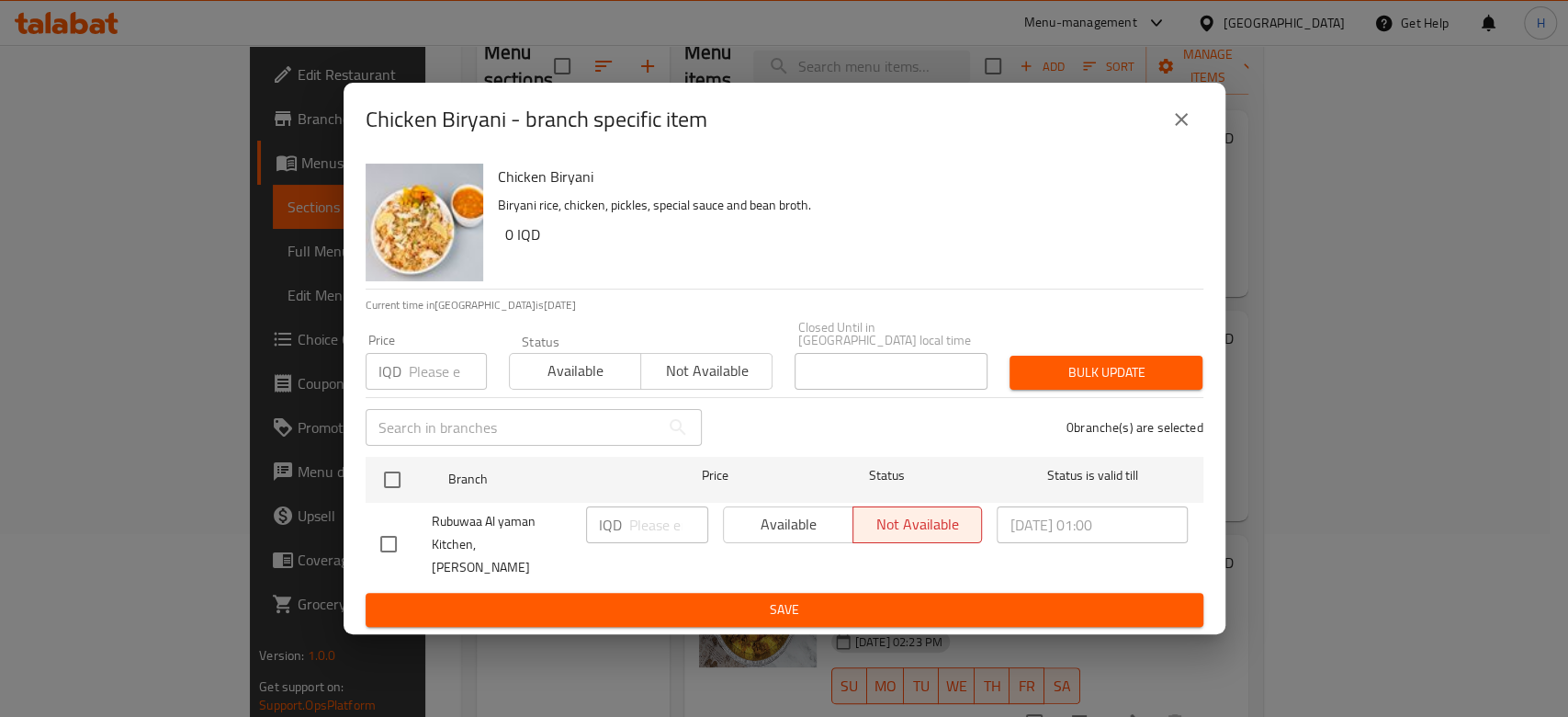
click at [616, 374] on span "Available" at bounding box center [575, 370] width 117 height 27
click at [388, 525] on input "checkbox" at bounding box center [389, 544] width 39 height 39
checkbox input "true"
click at [796, 534] on span "Available" at bounding box center [789, 524] width 115 height 27
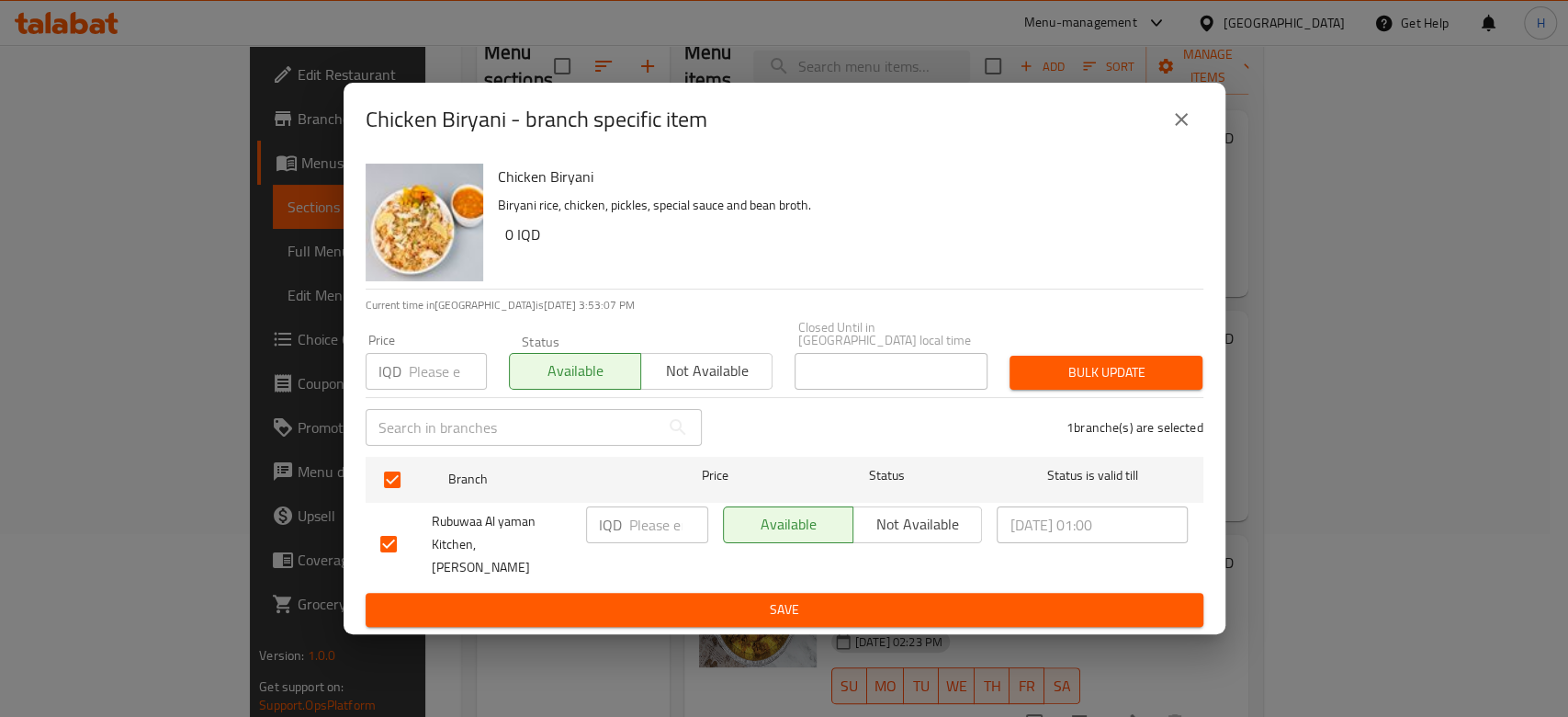
click at [792, 558] on div "Available Not available" at bounding box center [853, 545] width 275 height 91
click at [790, 592] on button "Save" at bounding box center [784, 609] width 837 height 34
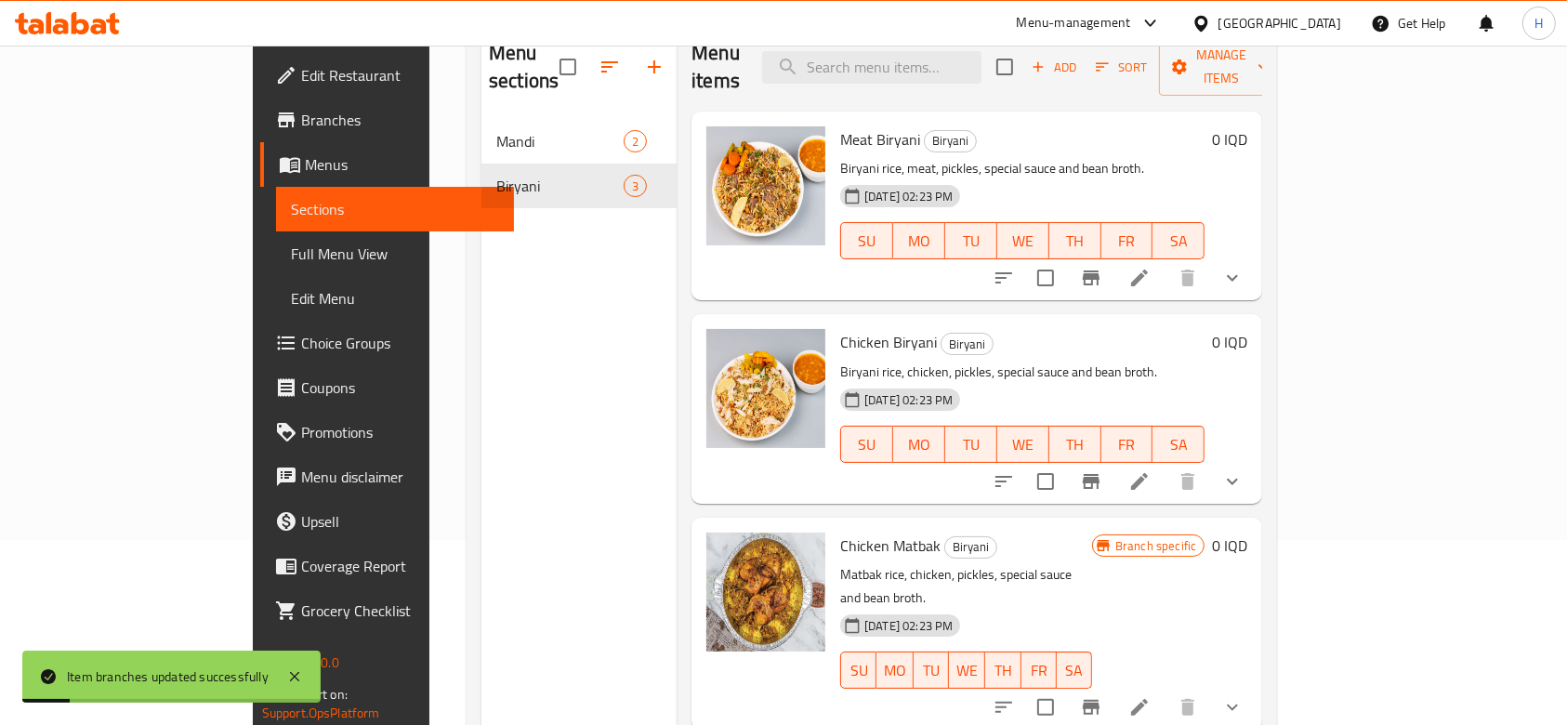
click at [1099, 700] on icon "Branch-specific-item" at bounding box center [1090, 707] width 17 height 15
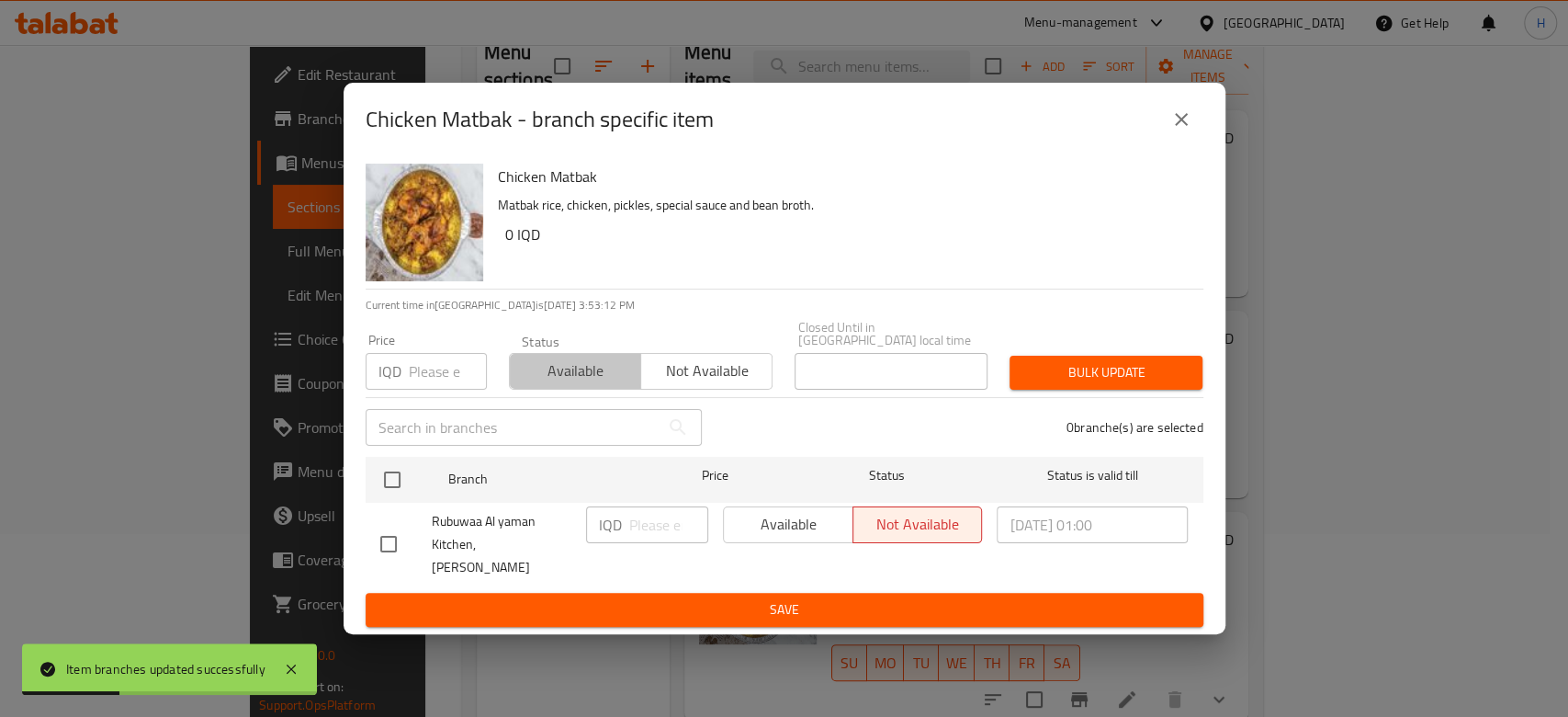
click at [562, 362] on span "Available" at bounding box center [575, 370] width 117 height 27
click at [802, 541] on div "Available Not available" at bounding box center [852, 524] width 260 height 37
click at [800, 529] on div "Available Not available" at bounding box center [852, 524] width 260 height 37
click at [395, 532] on input "checkbox" at bounding box center [389, 544] width 39 height 39
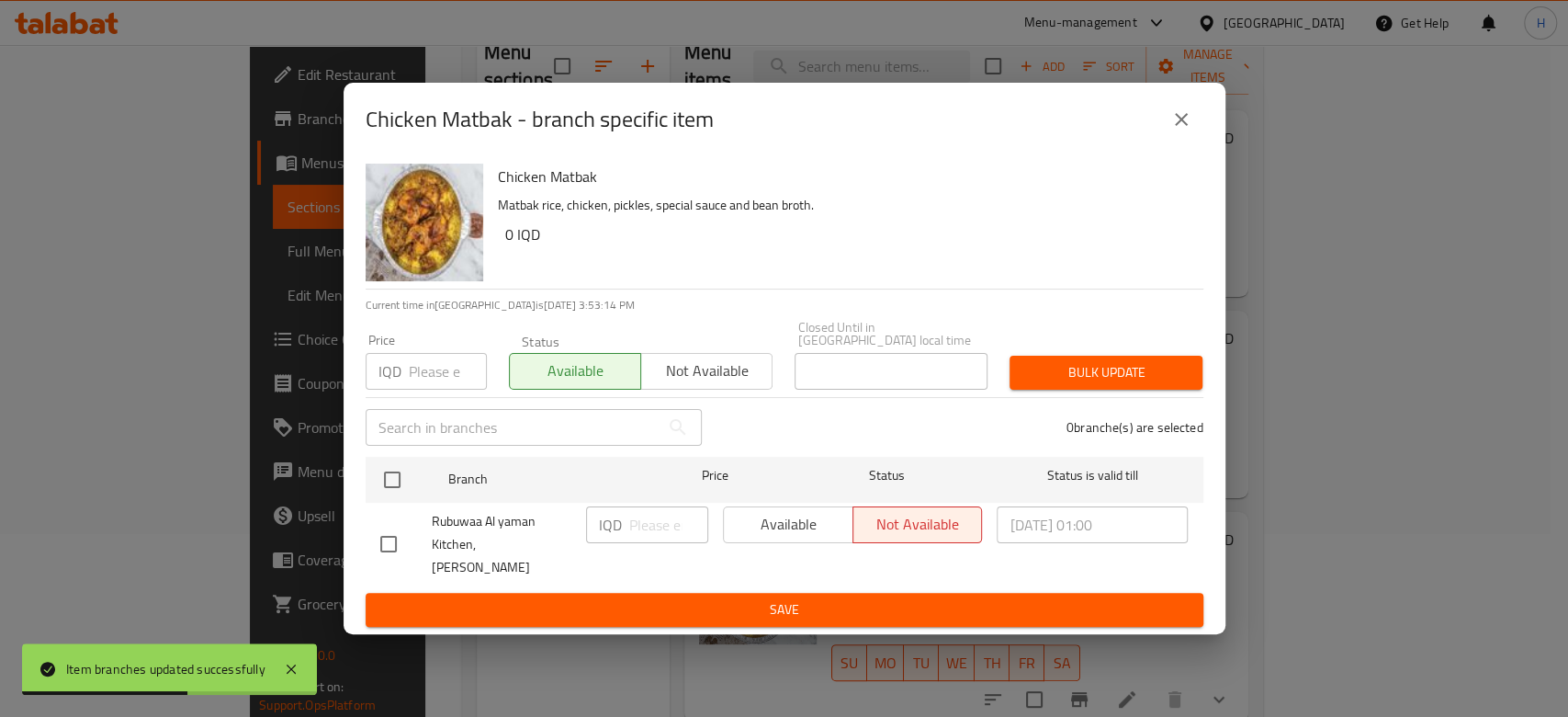
checkbox input "true"
click at [825, 538] on span "Available" at bounding box center [789, 524] width 115 height 27
click at [818, 598] on span "Save" at bounding box center [785, 609] width 809 height 23
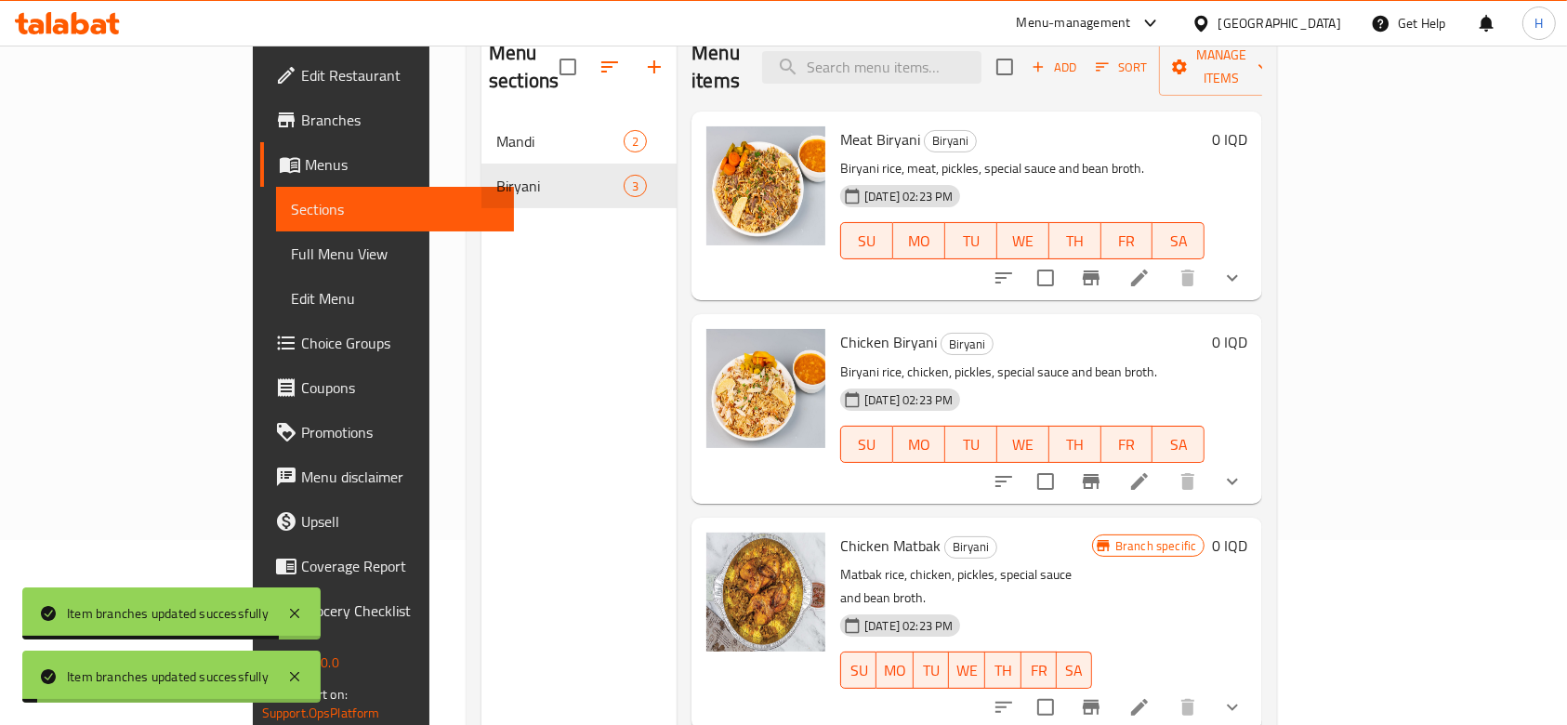
scroll to position [0, 0]
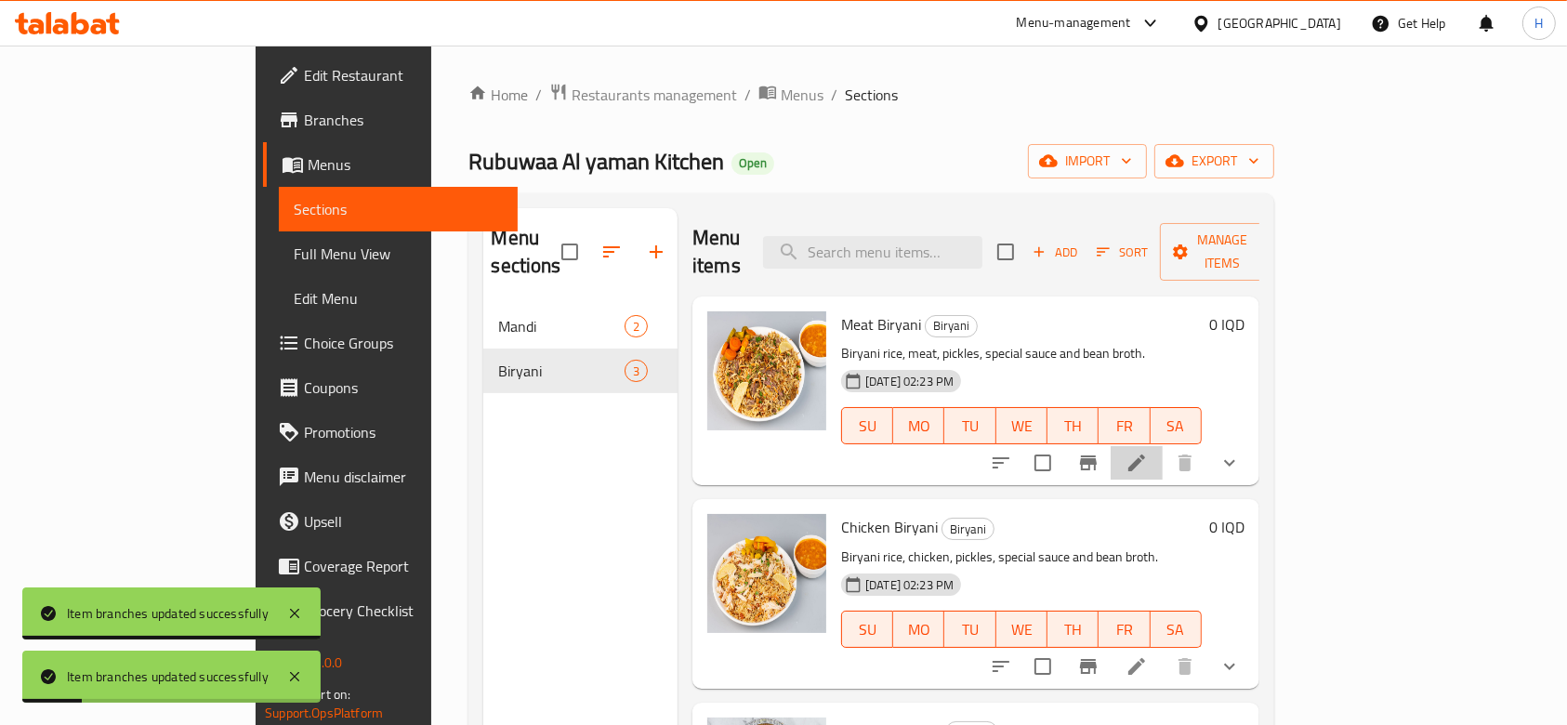
click at [1162, 446] on li at bounding box center [1136, 462] width 52 height 33
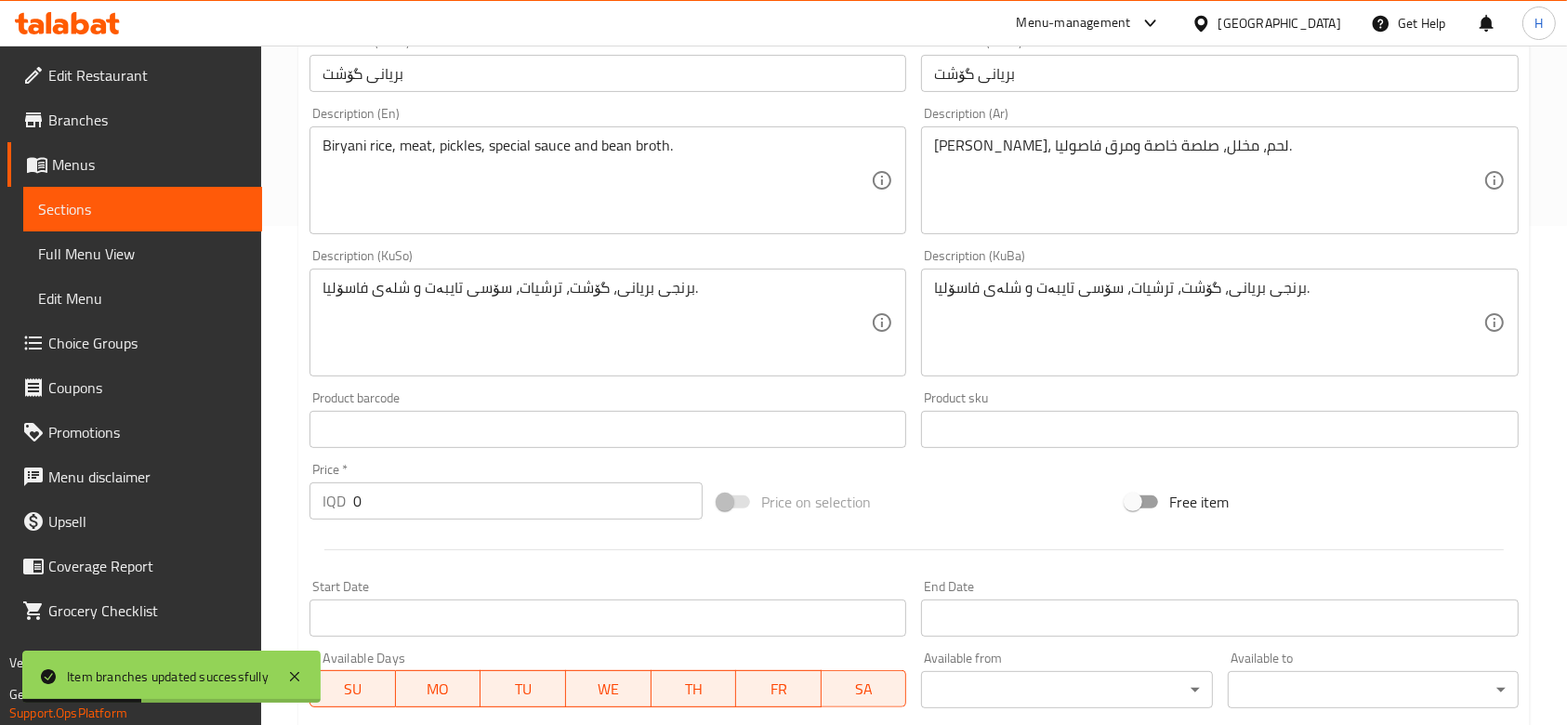
scroll to position [869, 0]
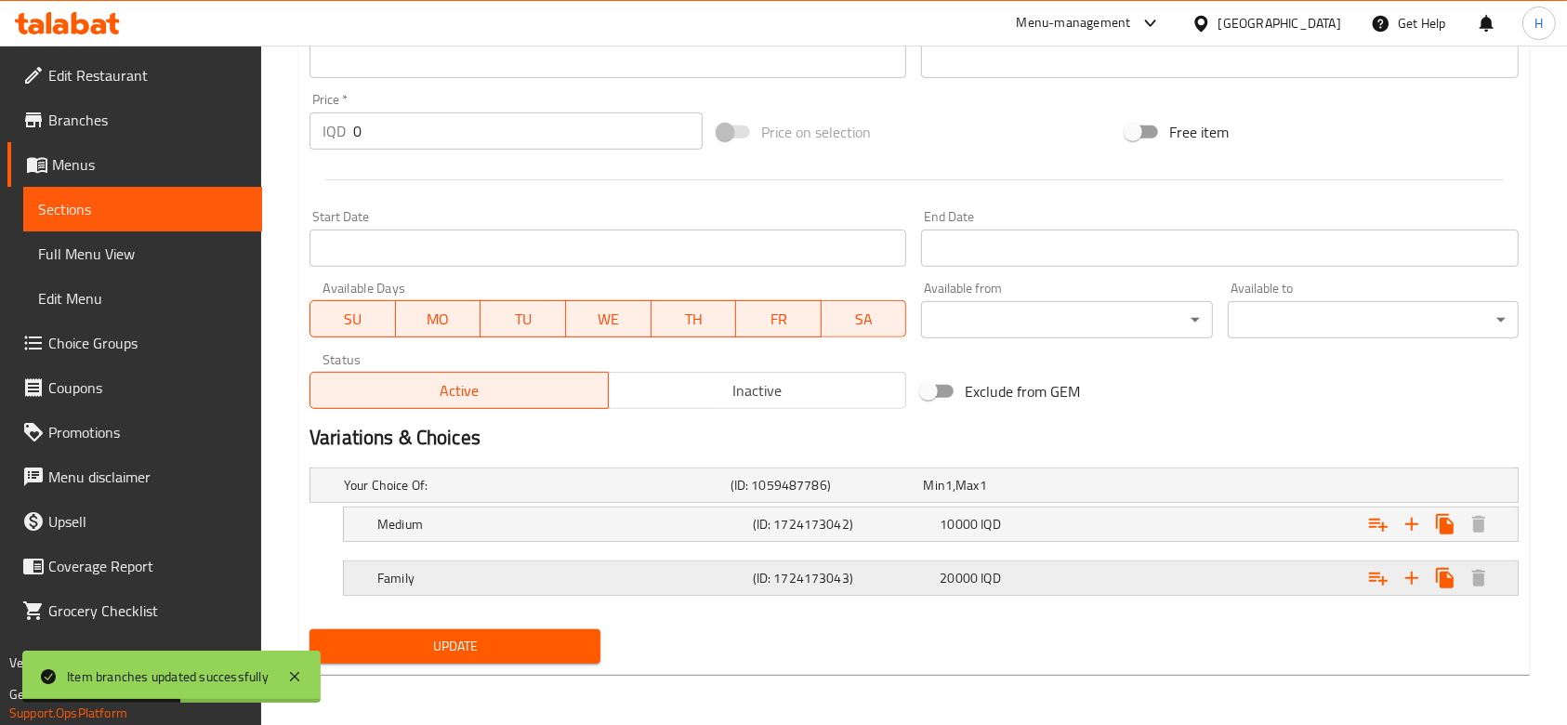
click at [952, 497] on span "IQD" at bounding box center [948, 485] width 7 height 24
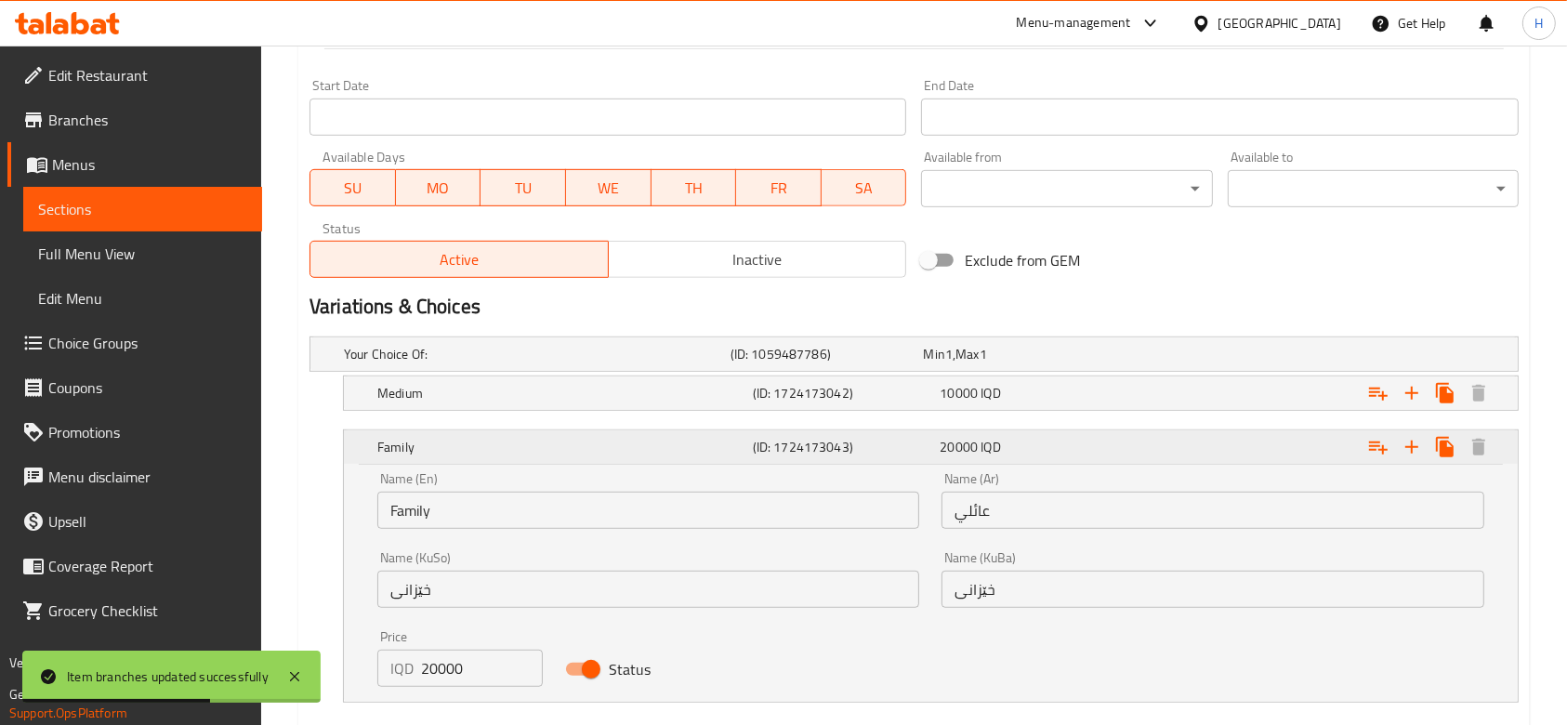
scroll to position [1003, 0]
click at [435, 665] on input "20000" at bounding box center [482, 665] width 122 height 37
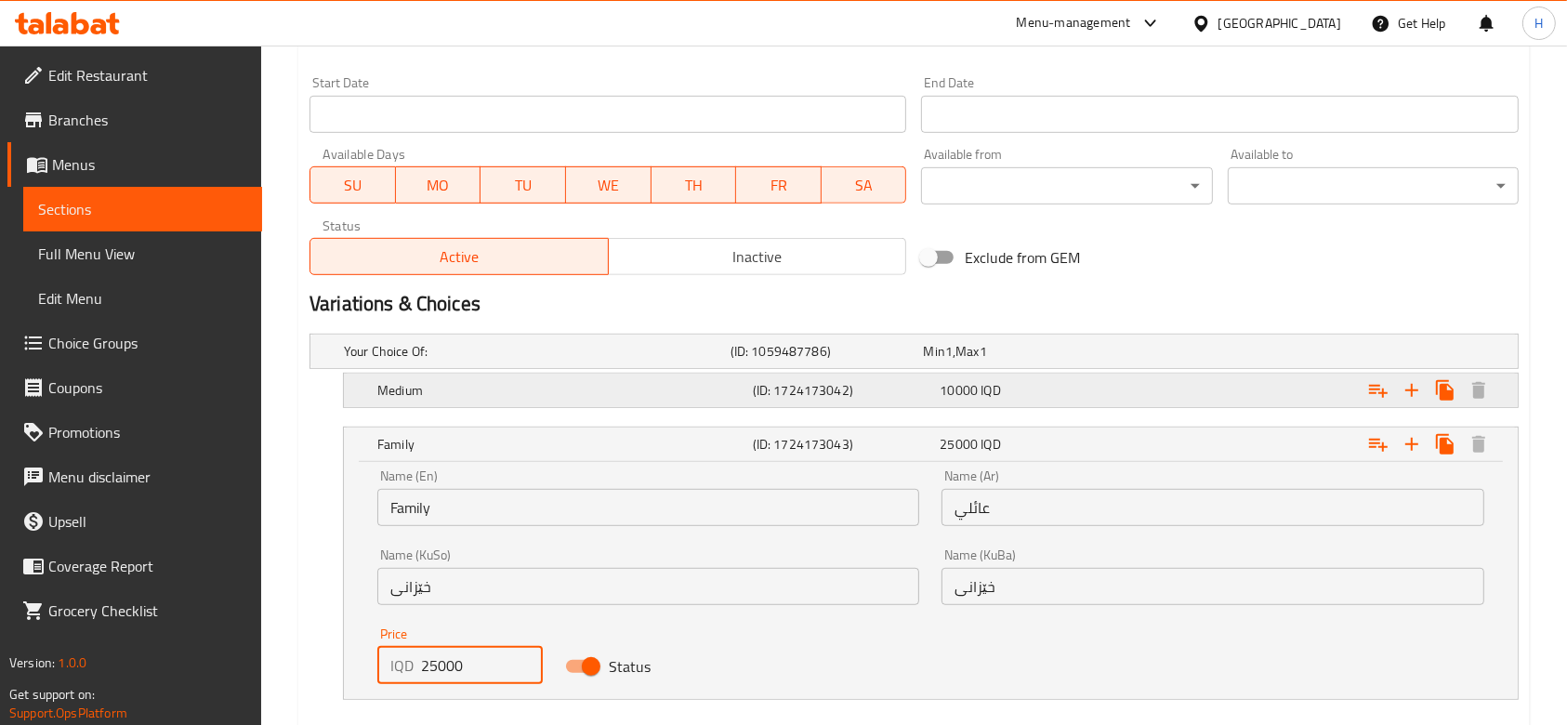
type input "25000"
click at [530, 361] on h5 "Medium" at bounding box center [533, 351] width 379 height 19
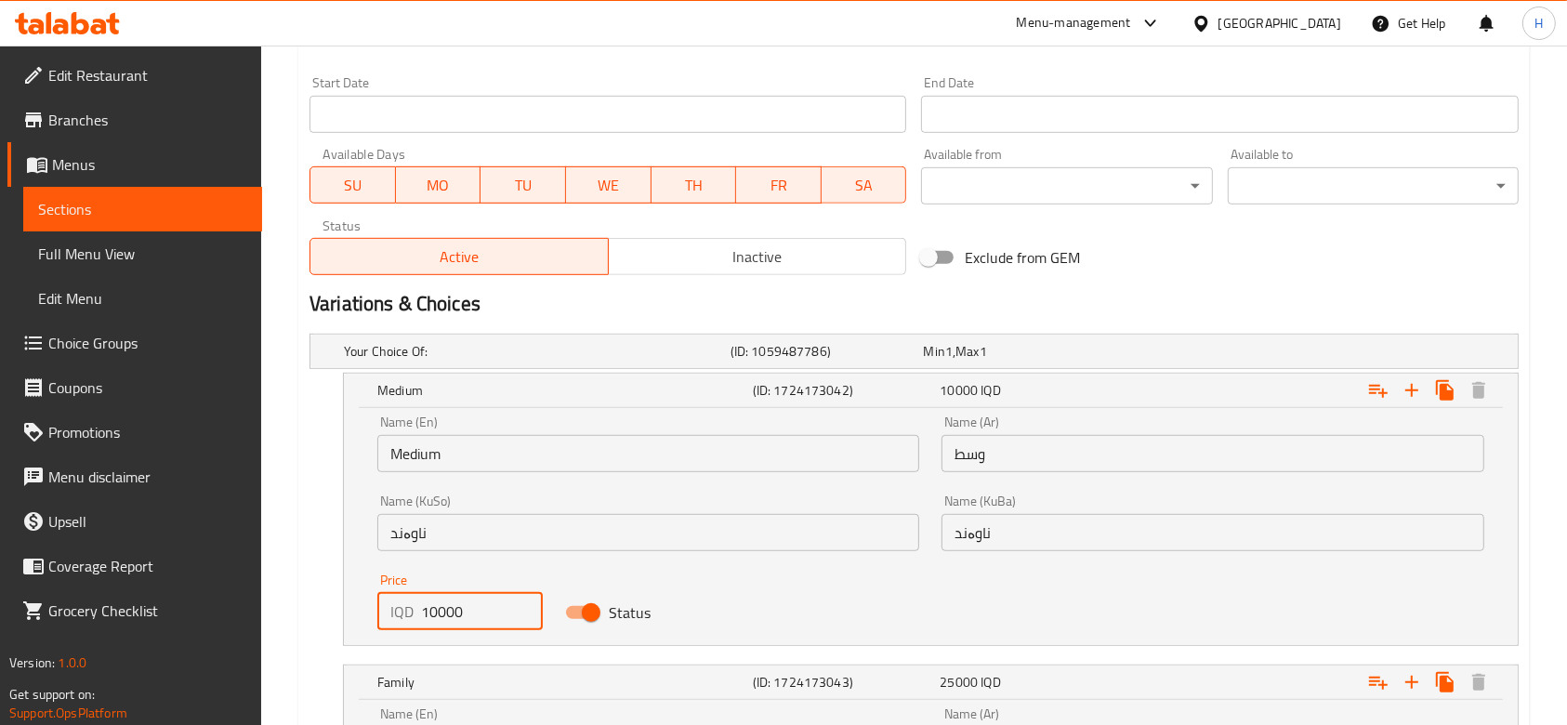
drag, startPoint x: 425, startPoint y: 615, endPoint x: 437, endPoint y: 617, distance: 12.2
click at [437, 617] on input "10000" at bounding box center [482, 611] width 122 height 37
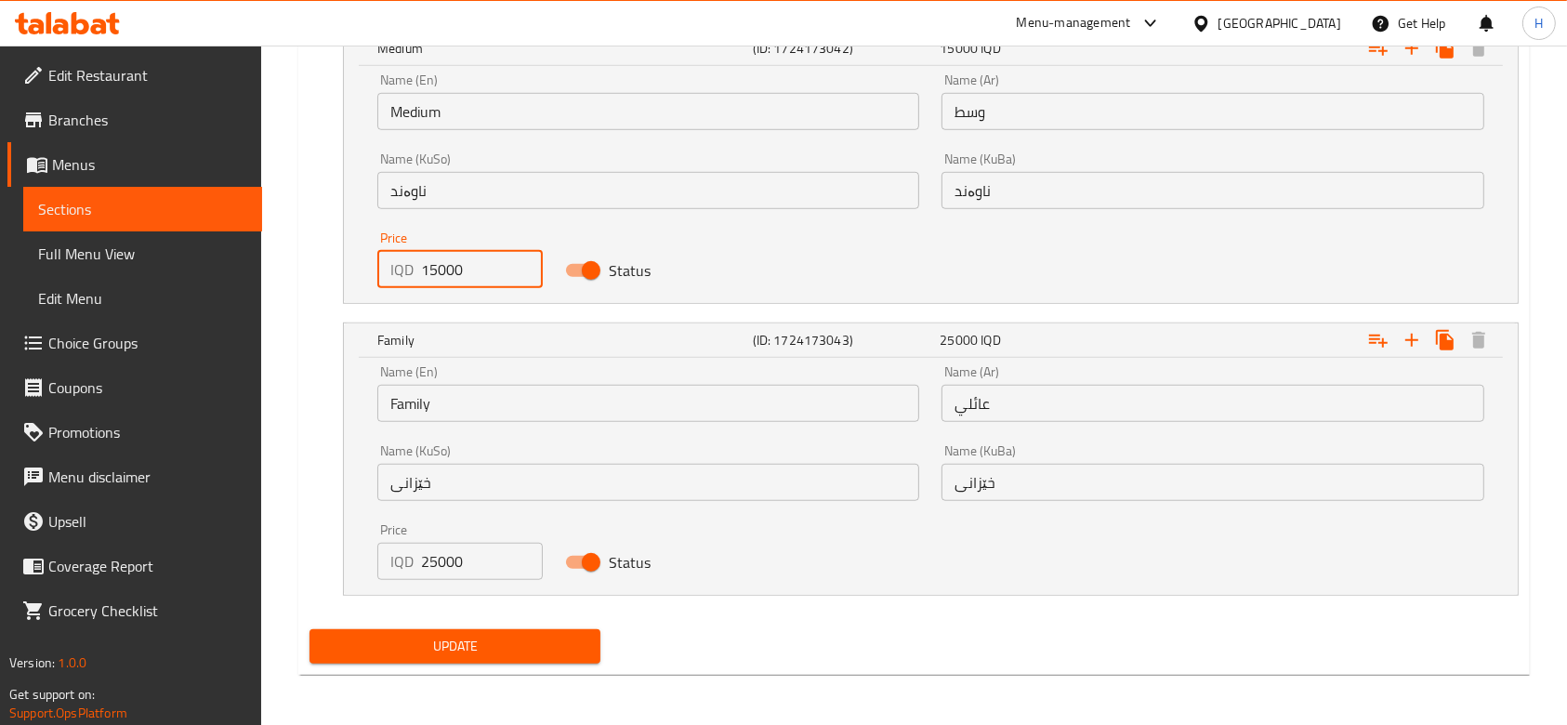
type input "15000"
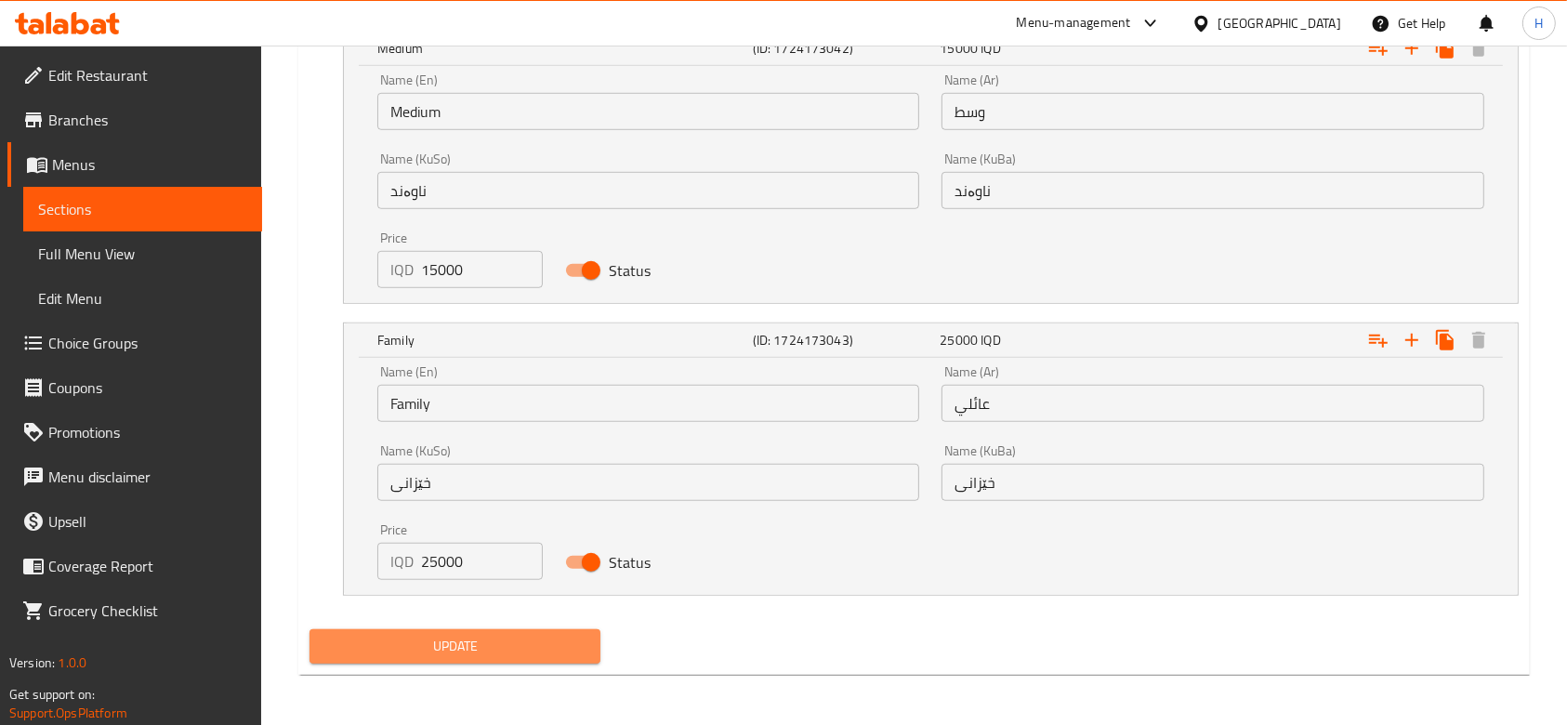
click at [532, 640] on span "Update" at bounding box center [454, 646] width 261 height 23
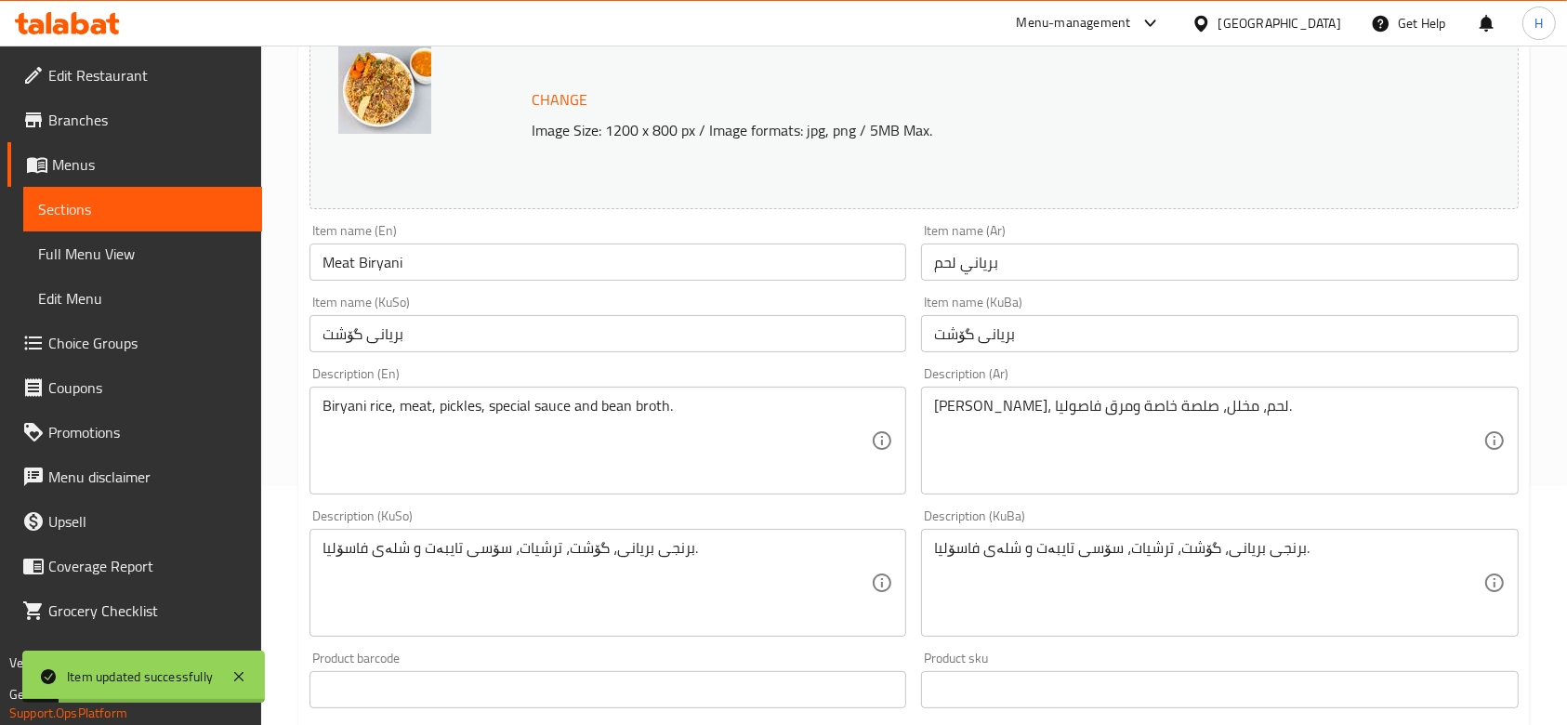
scroll to position [0, 0]
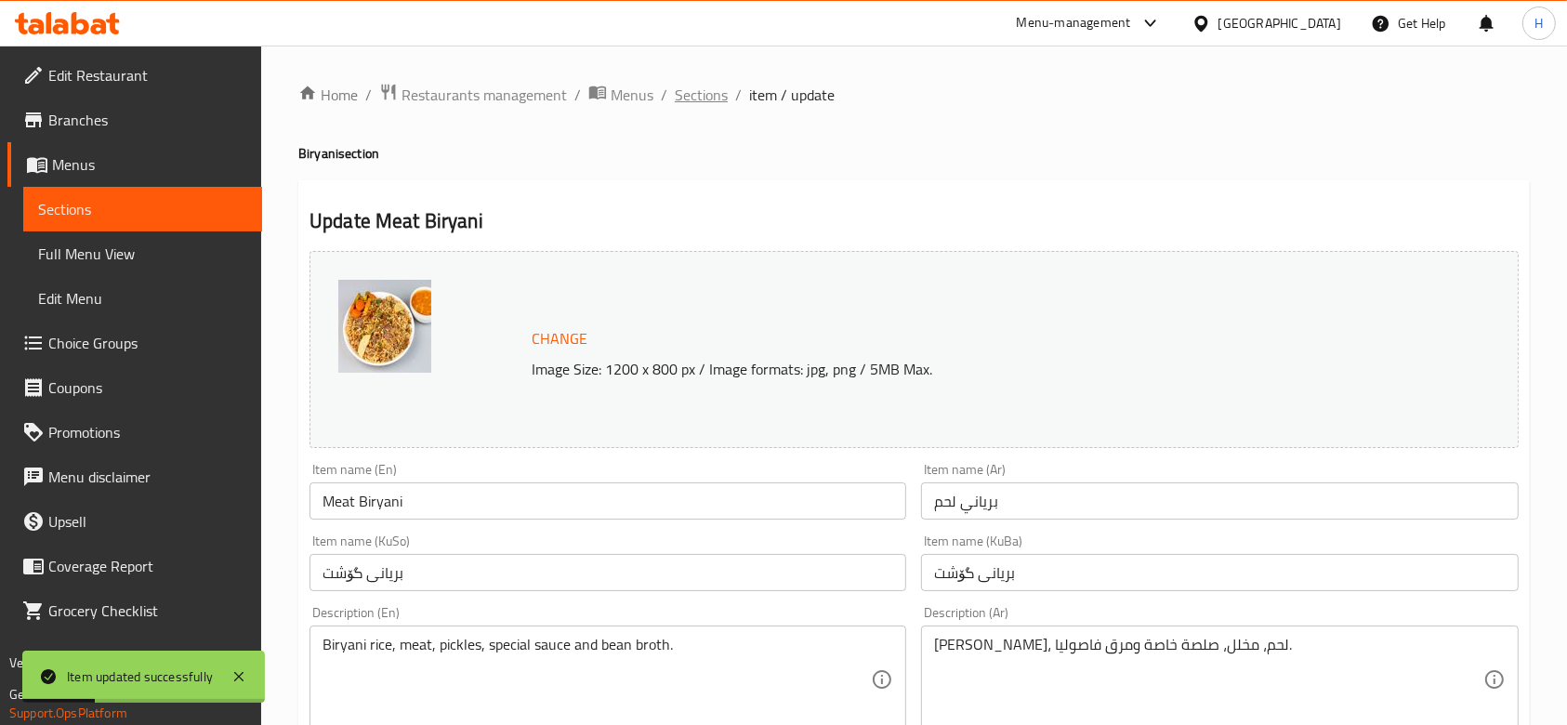
click at [704, 99] on span "Sections" at bounding box center [701, 95] width 53 height 22
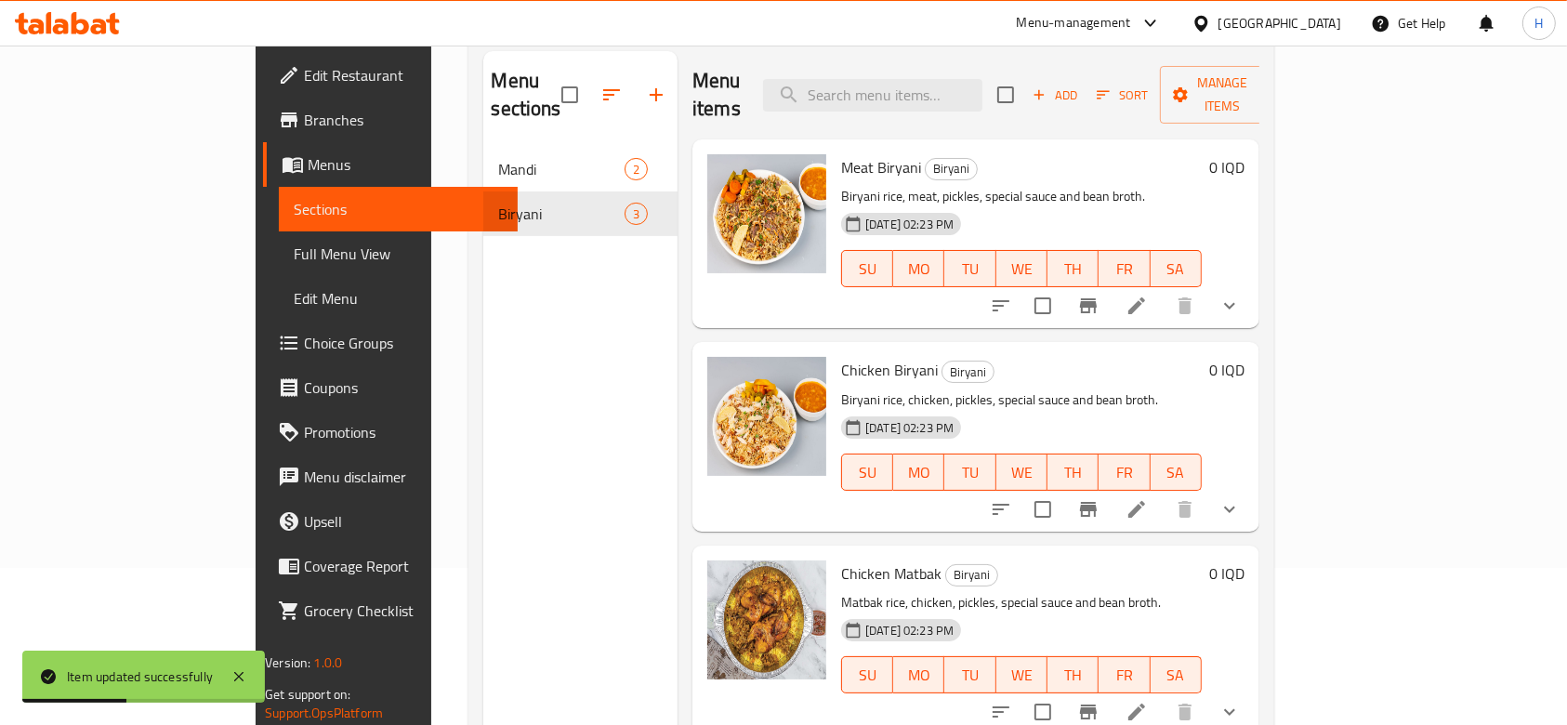
scroll to position [165, 0]
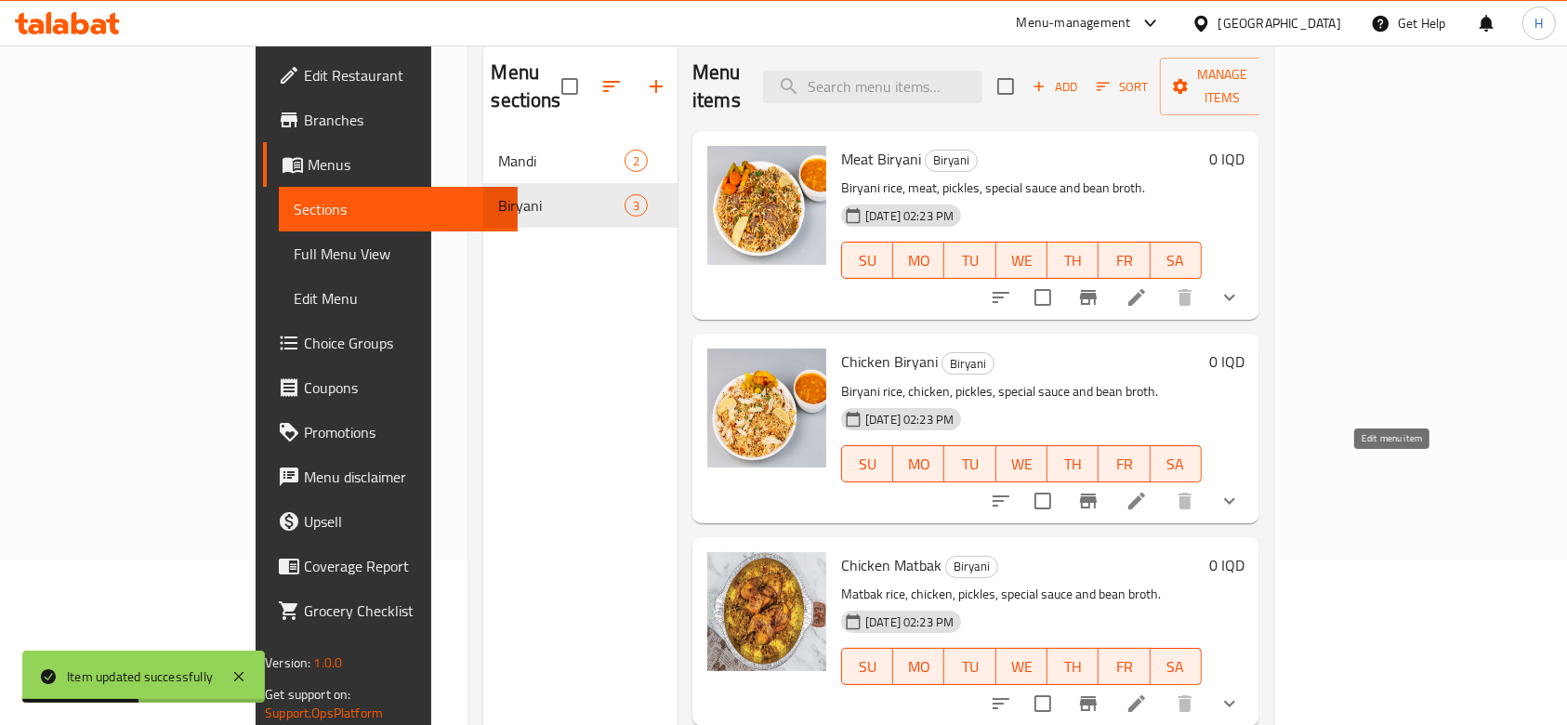
click at [1148, 490] on icon at bounding box center [1136, 501] width 22 height 22
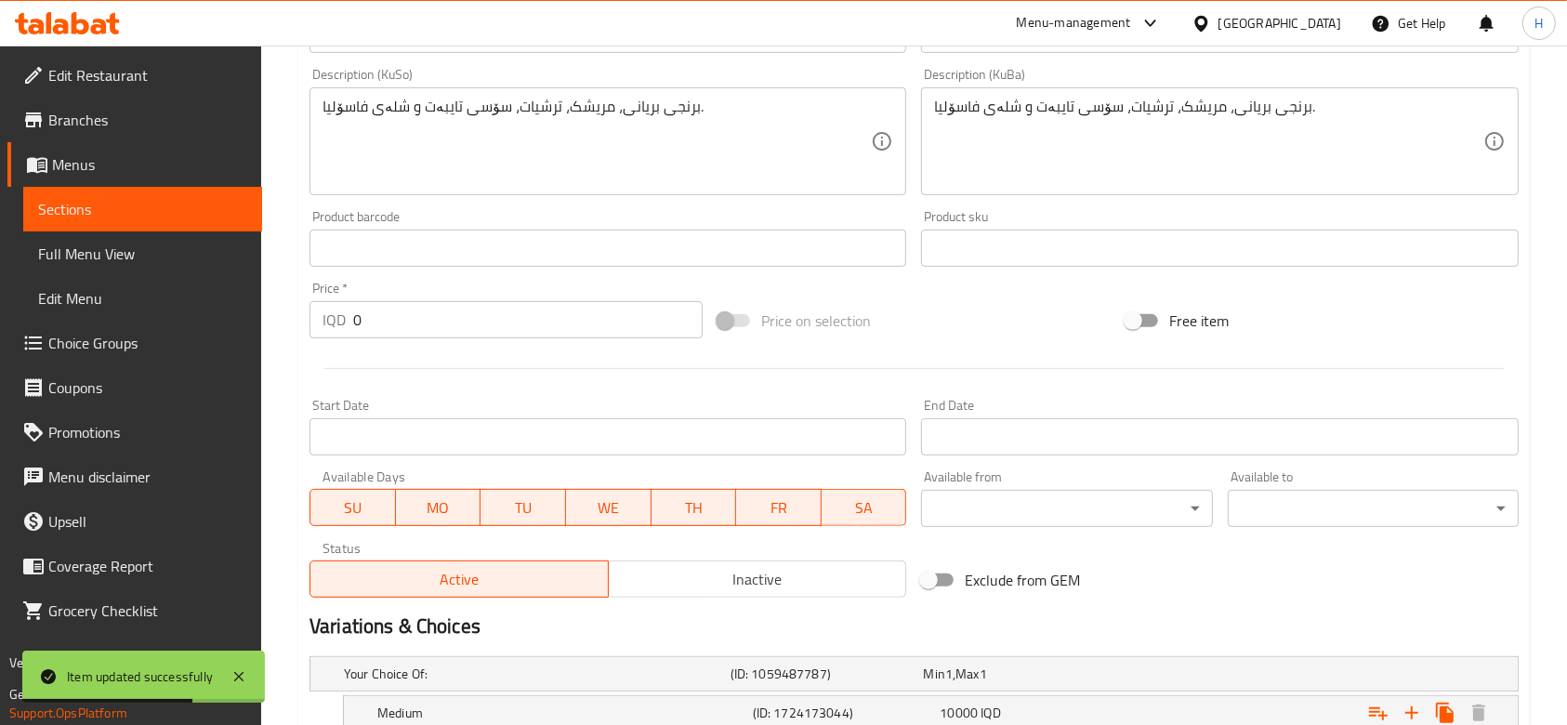
scroll to position [869, 0]
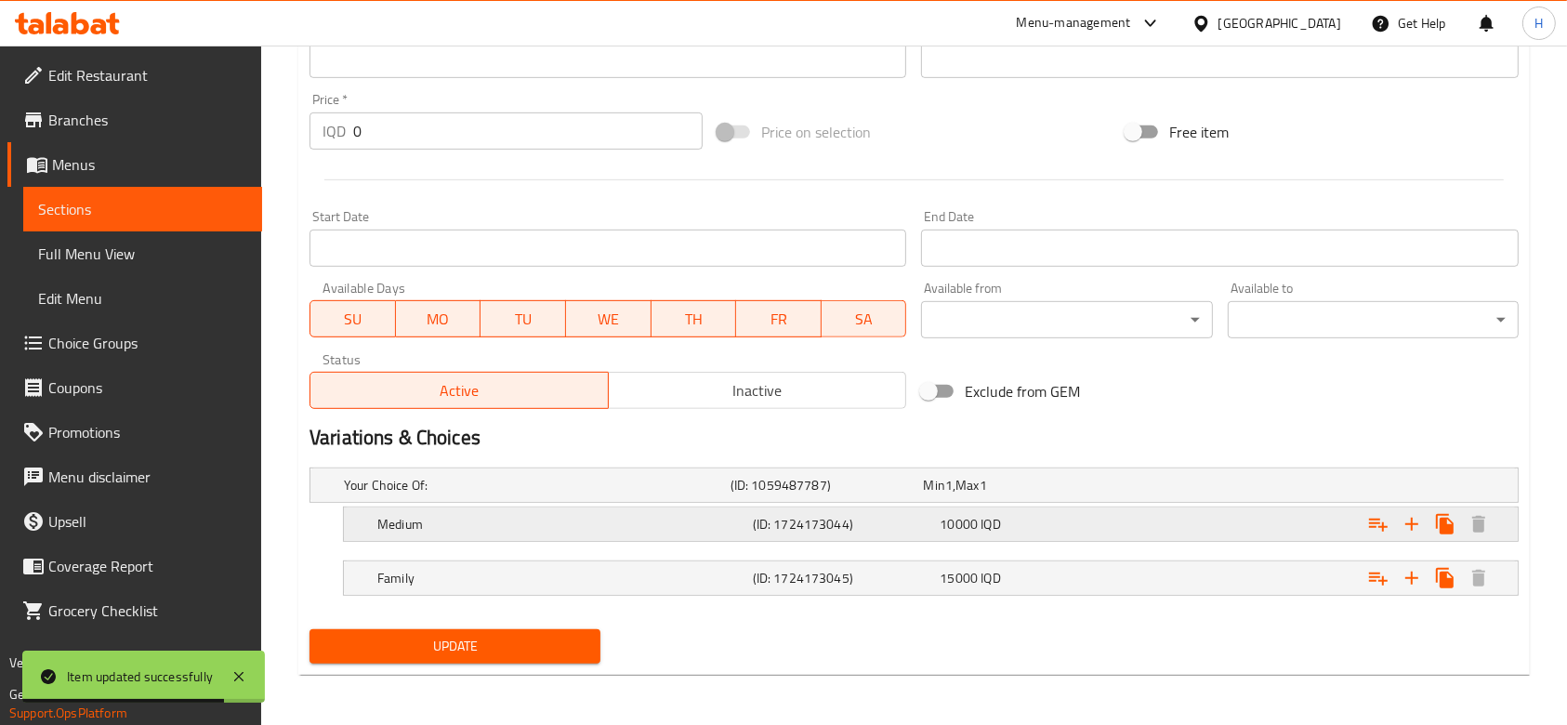
click at [792, 494] on h5 "(ID: 1724173044)" at bounding box center [823, 485] width 186 height 19
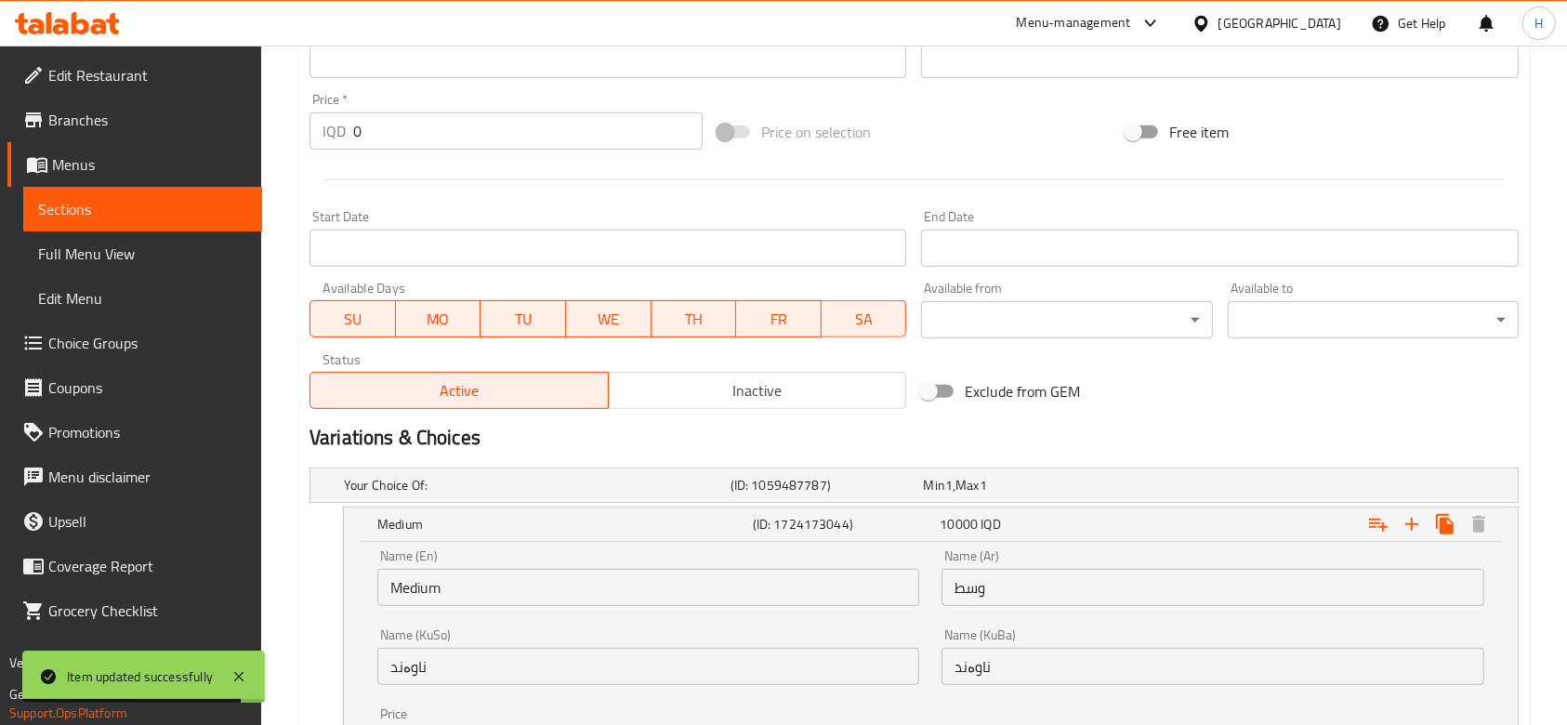
scroll to position [1107, 0]
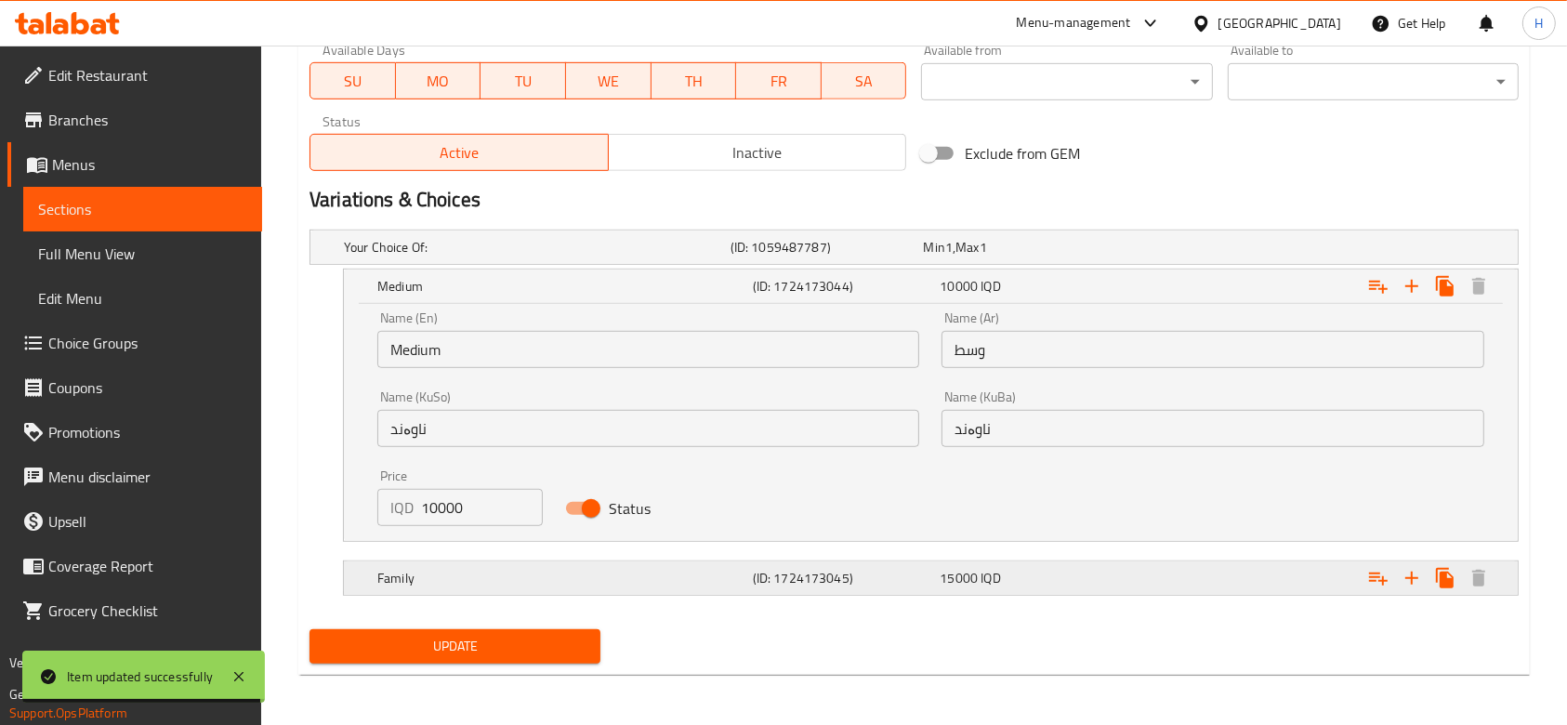
click at [904, 256] on h5 "(ID: 1724173045)" at bounding box center [823, 247] width 186 height 19
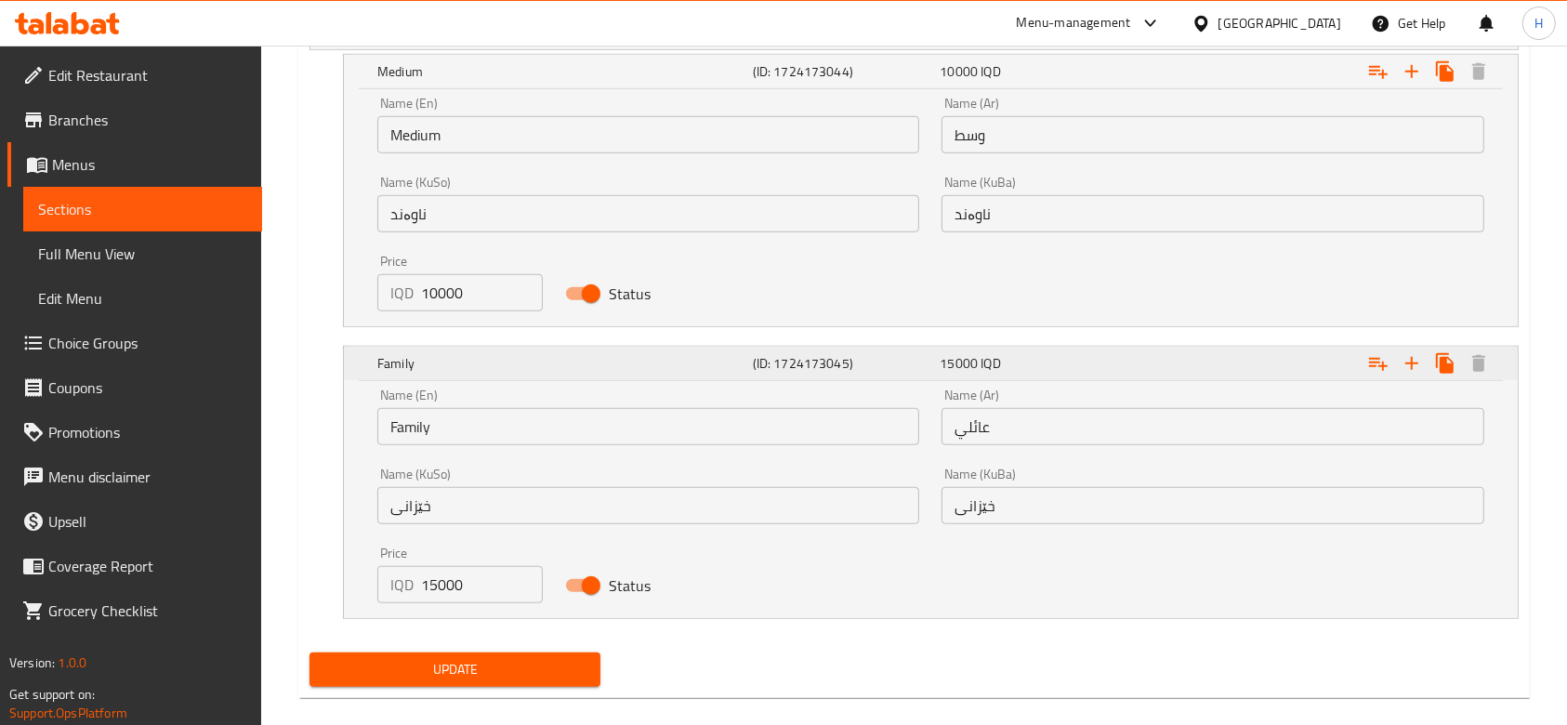
scroll to position [1345, 0]
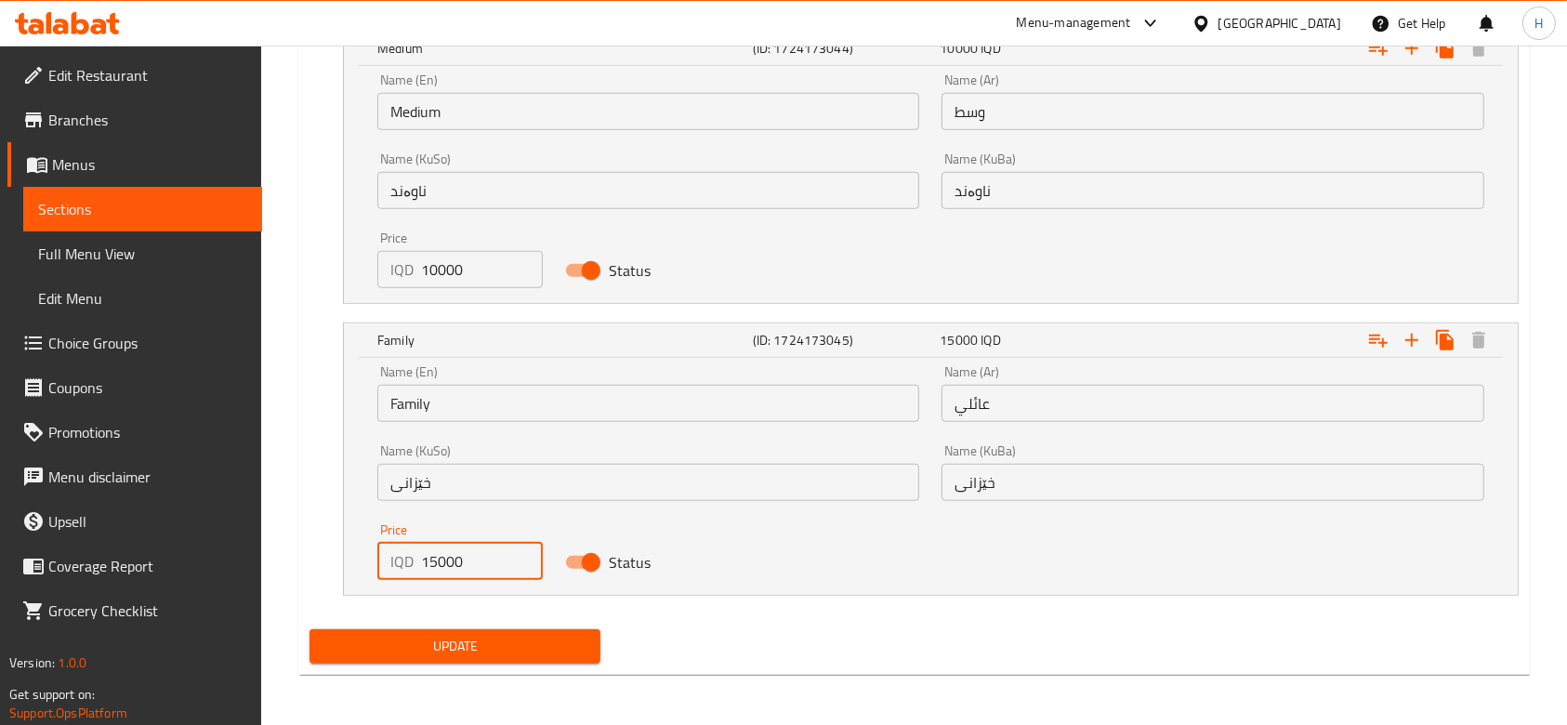
click at [435, 561] on input "15000" at bounding box center [482, 561] width 122 height 37
click at [426, 561] on input "15000" at bounding box center [482, 561] width 122 height 37
drag, startPoint x: 420, startPoint y: 561, endPoint x: 435, endPoint y: 561, distance: 14.9
click at [435, 561] on input "15000" at bounding box center [482, 561] width 122 height 37
type input "20000"
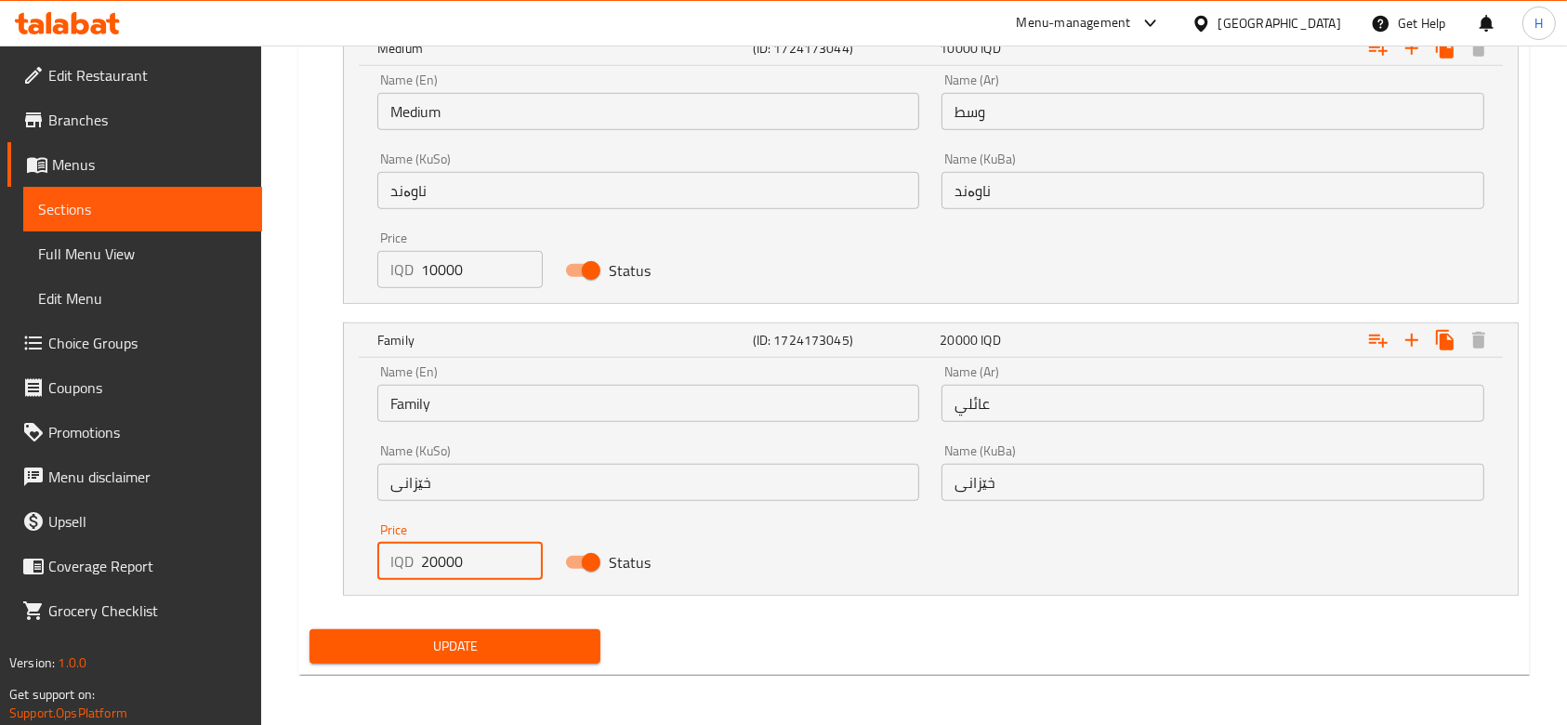
click at [459, 635] on span "Update" at bounding box center [454, 646] width 261 height 23
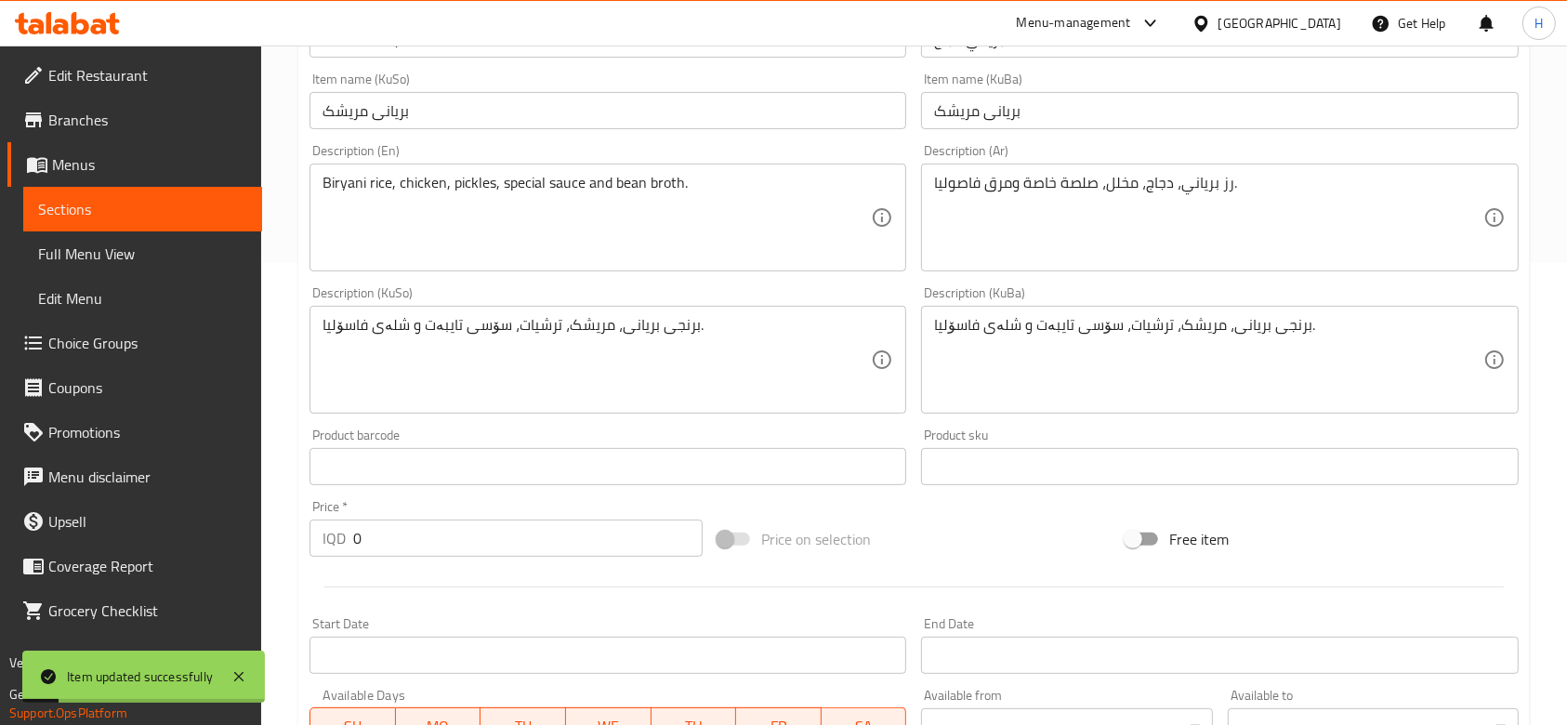
scroll to position [0, 0]
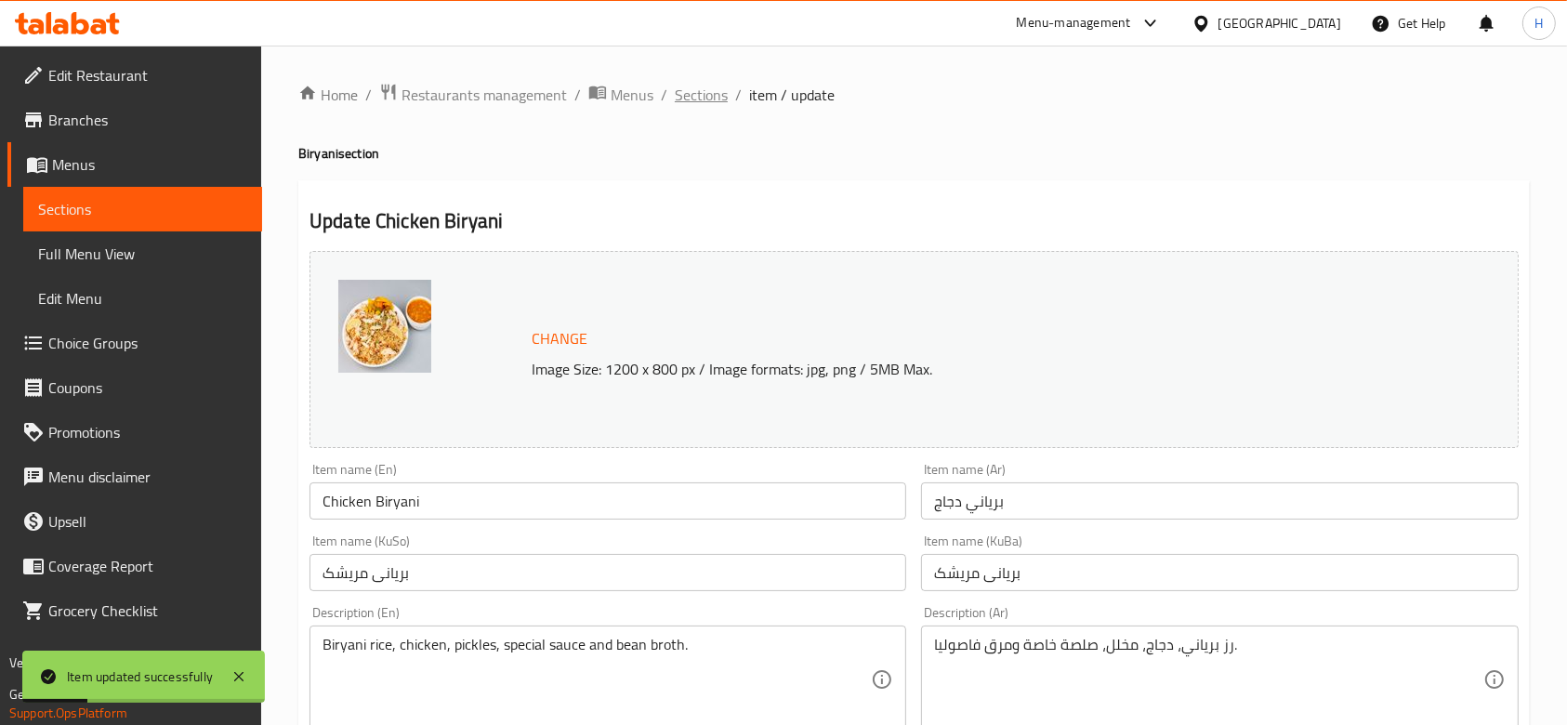
click at [701, 100] on span "Sections" at bounding box center [701, 95] width 53 height 22
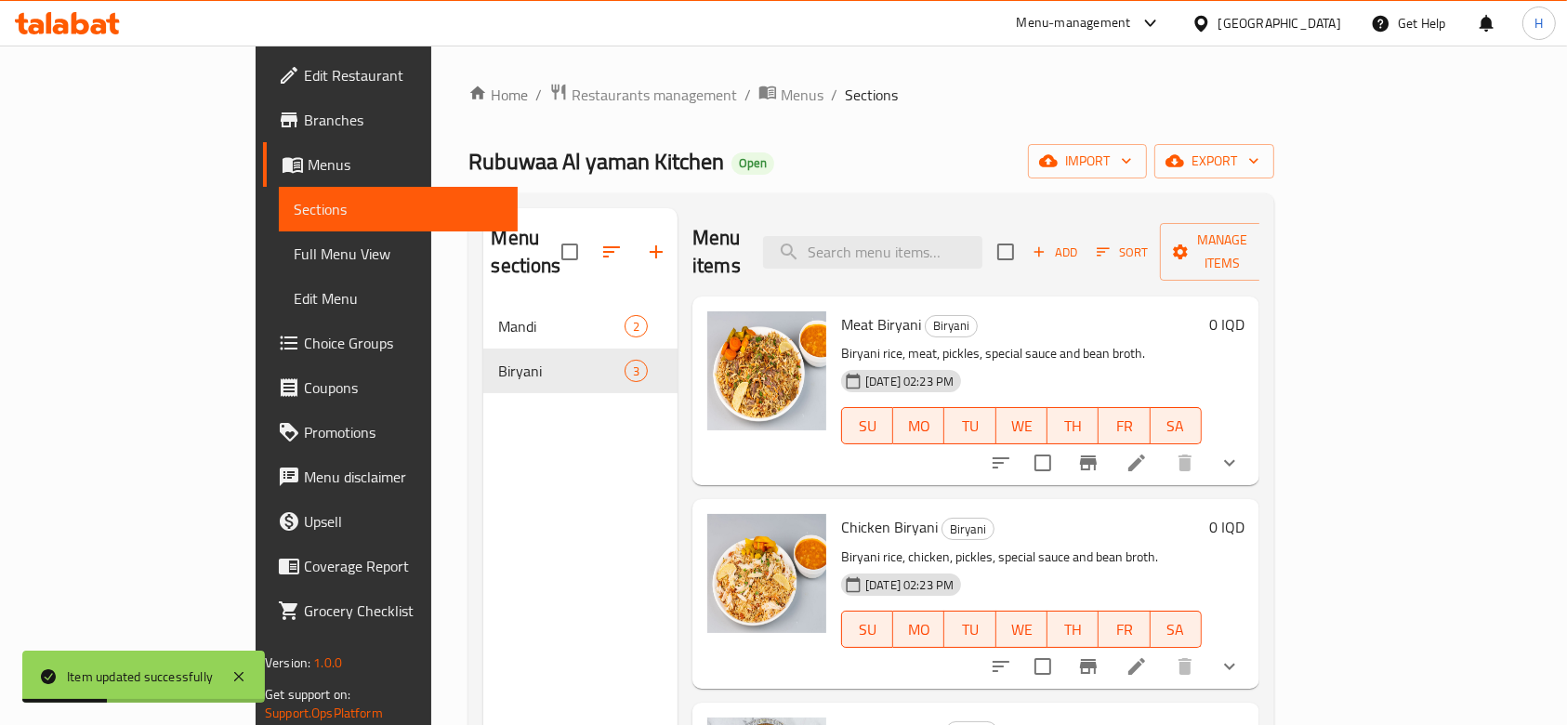
scroll to position [260, 0]
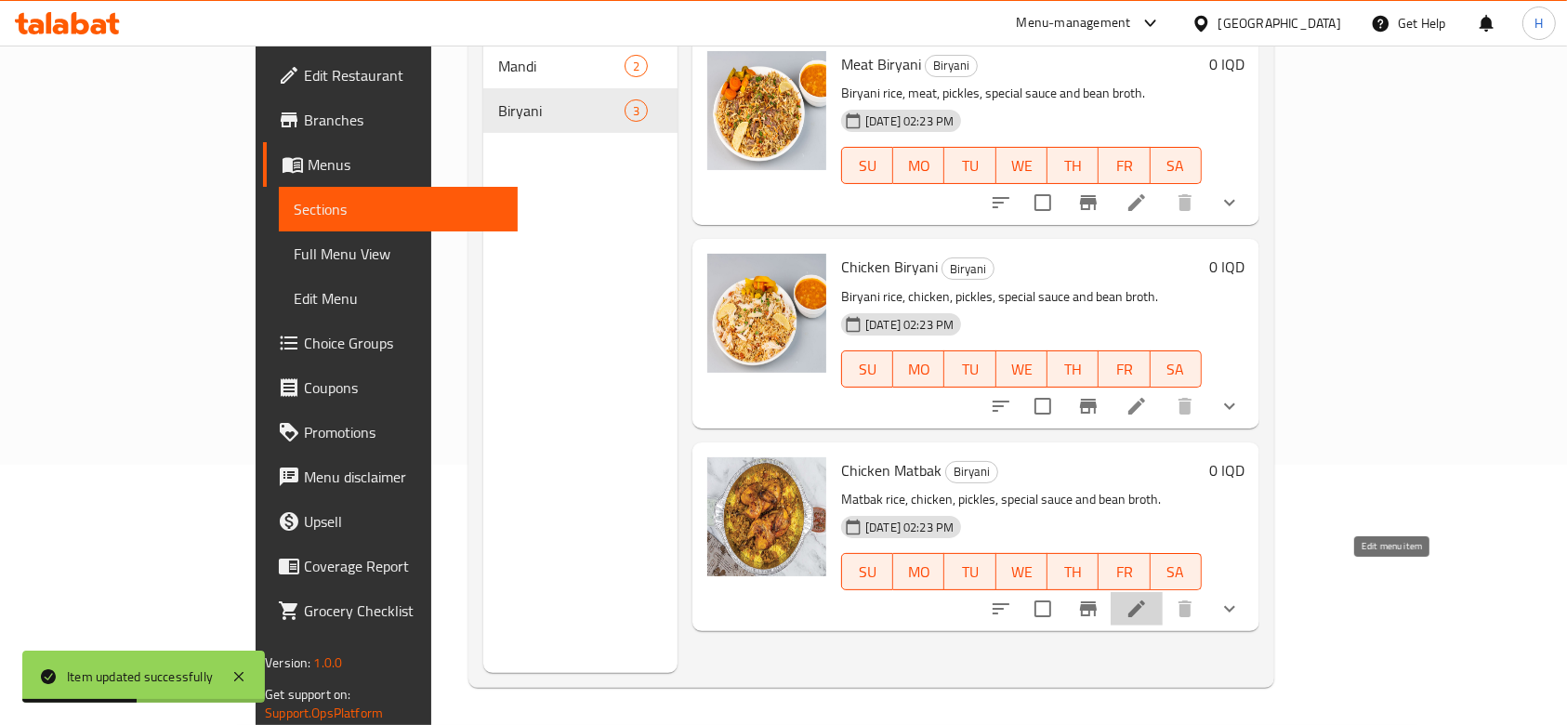
click at [1145, 600] on icon at bounding box center [1136, 608] width 17 height 17
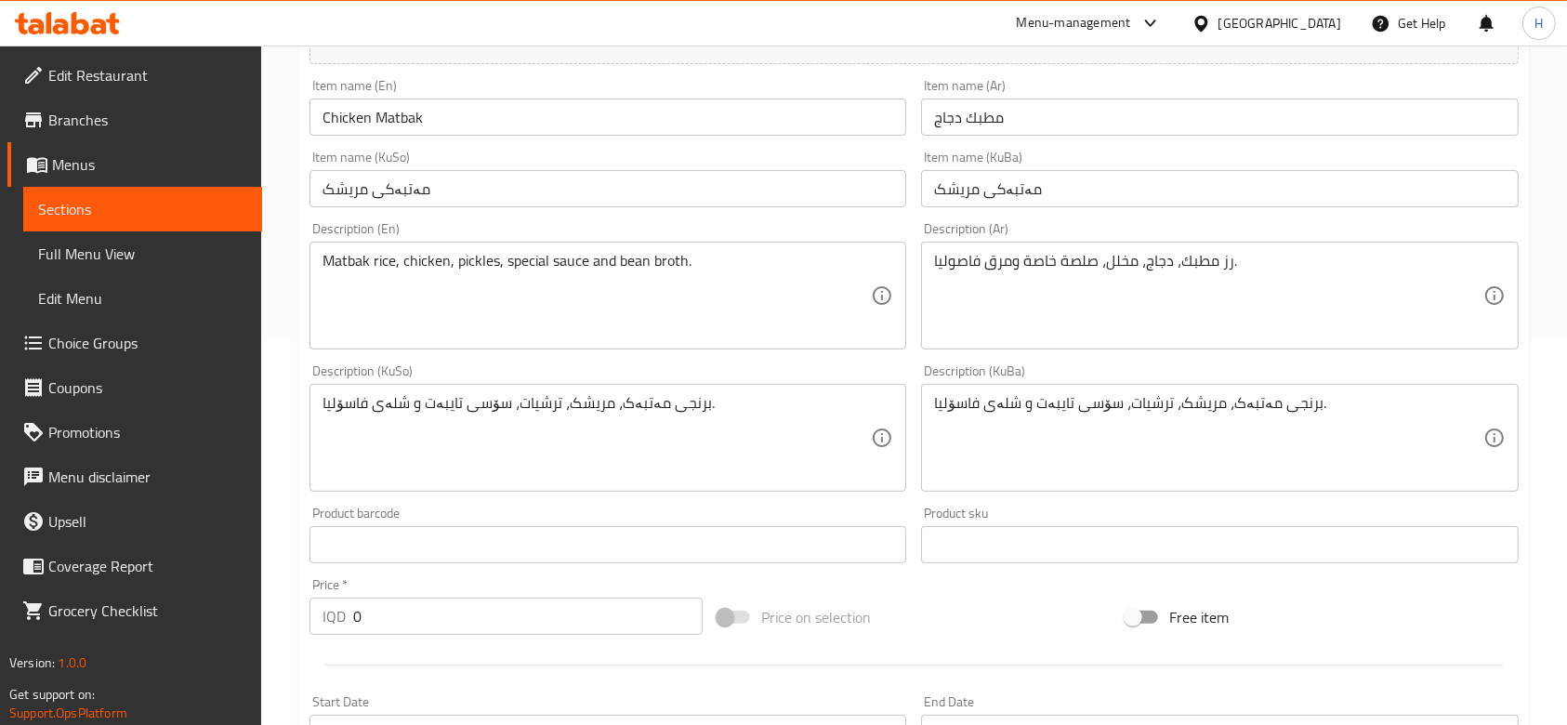
scroll to position [869, 0]
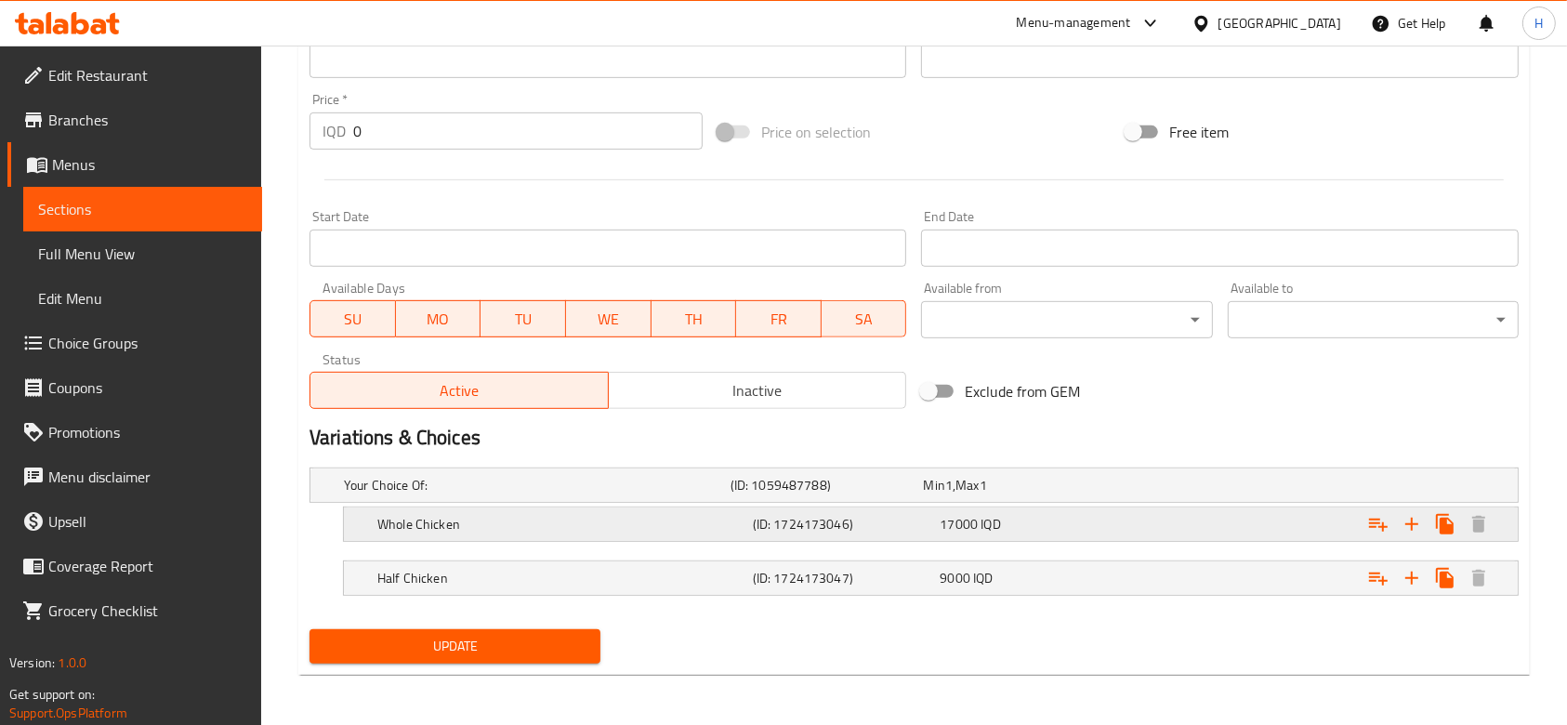
click at [632, 494] on h5 "Whole Chicken" at bounding box center [533, 485] width 379 height 19
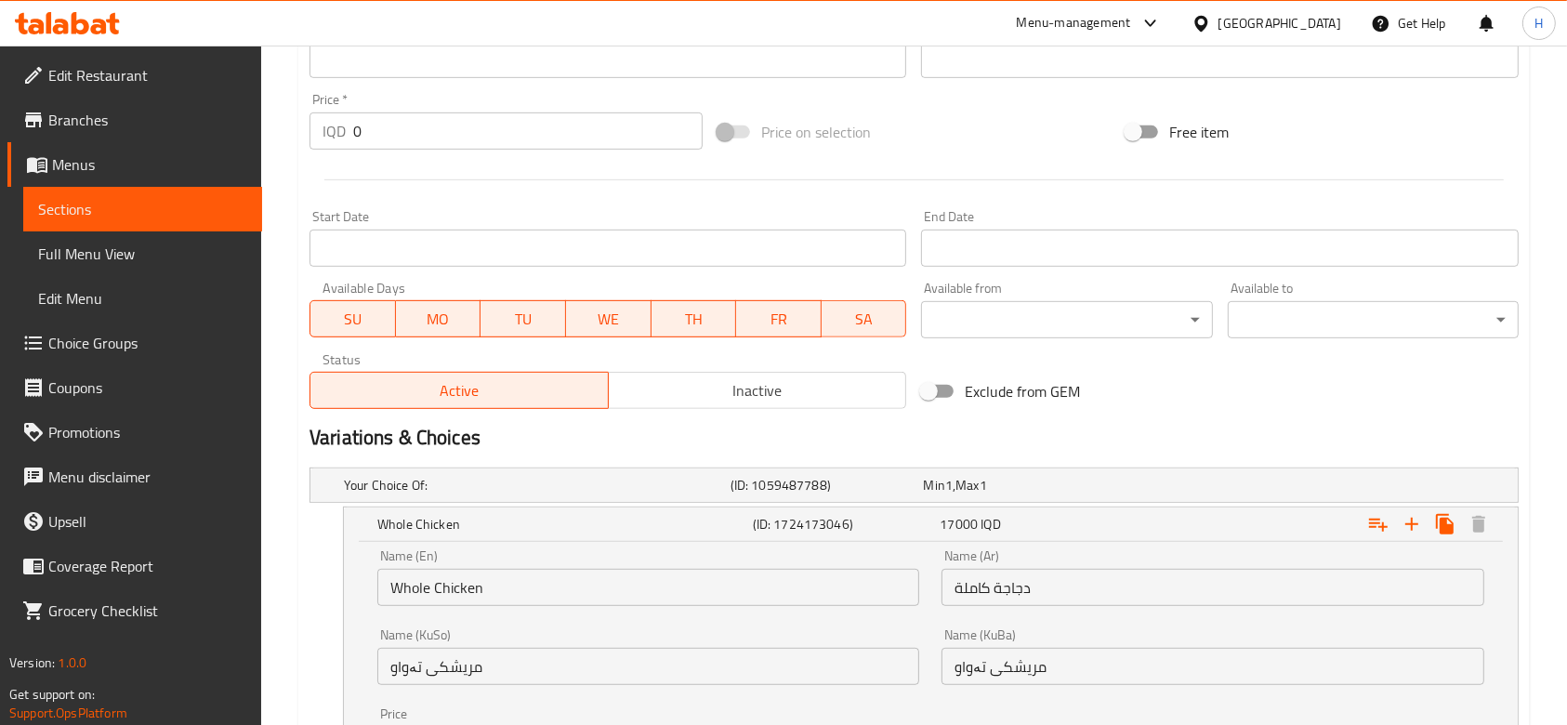
scroll to position [1107, 0]
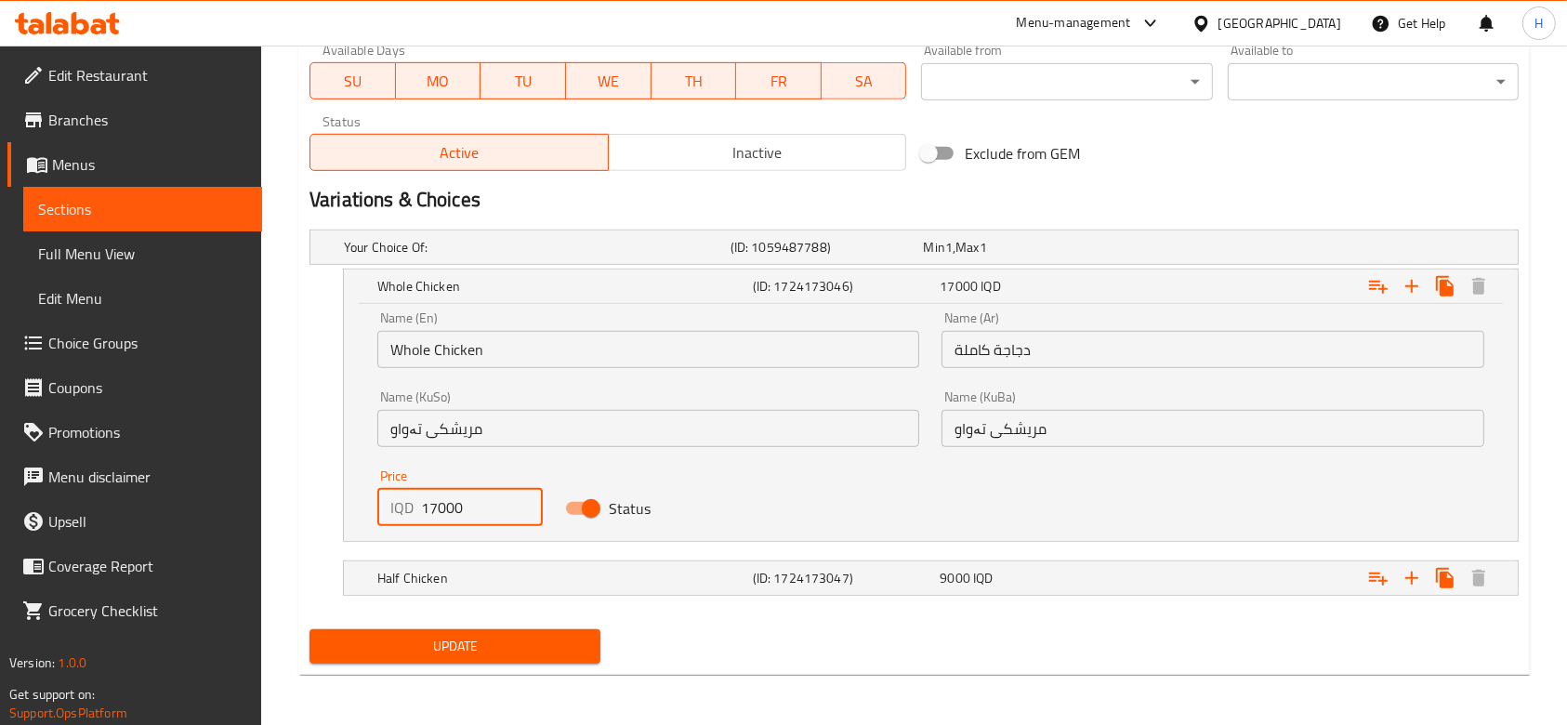
drag, startPoint x: 434, startPoint y: 505, endPoint x: 389, endPoint y: 505, distance: 44.6
click at [389, 505] on div "IQD 17000 Price" at bounding box center [459, 507] width 165 height 37
type input "22000"
click at [830, 256] on h5 "(ID: 1724173047)" at bounding box center [823, 247] width 186 height 19
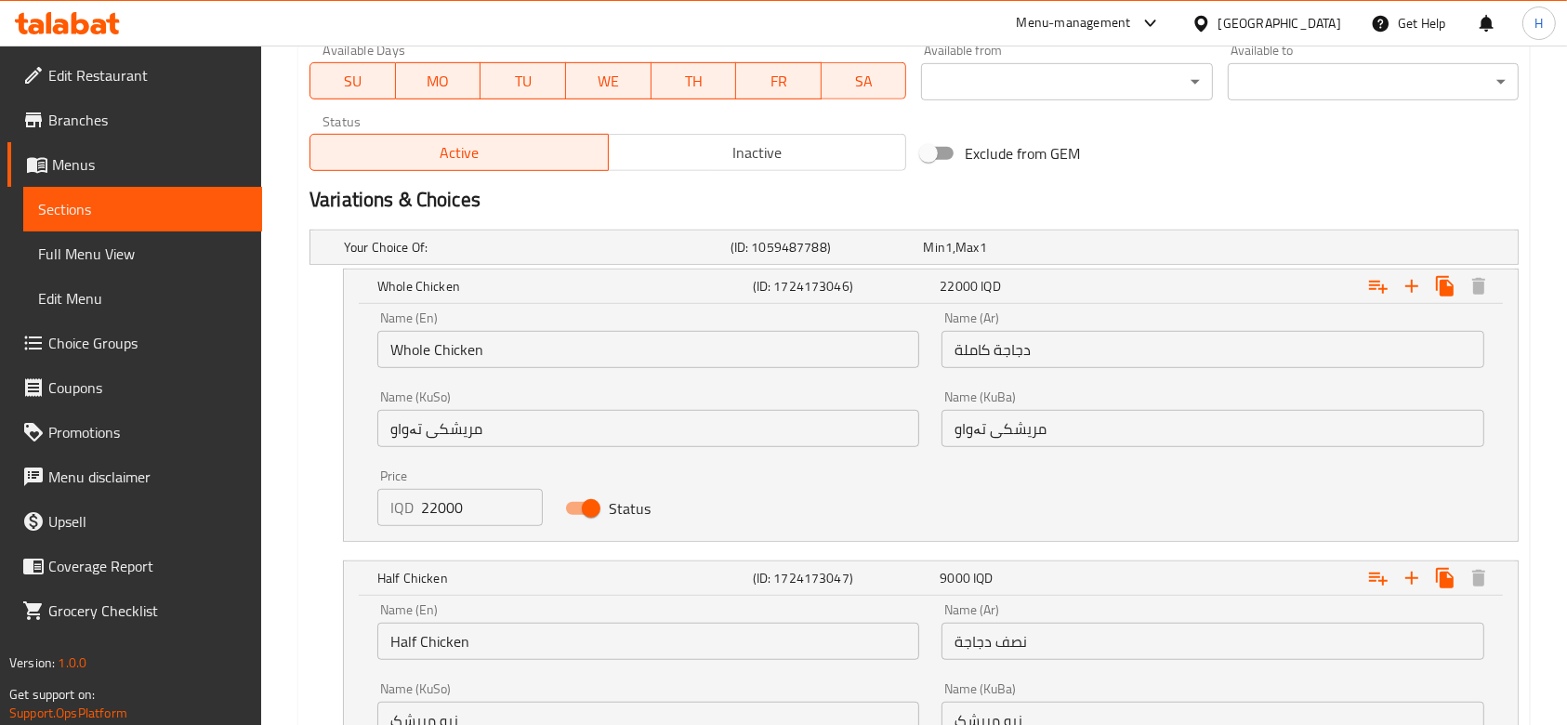
scroll to position [1345, 0]
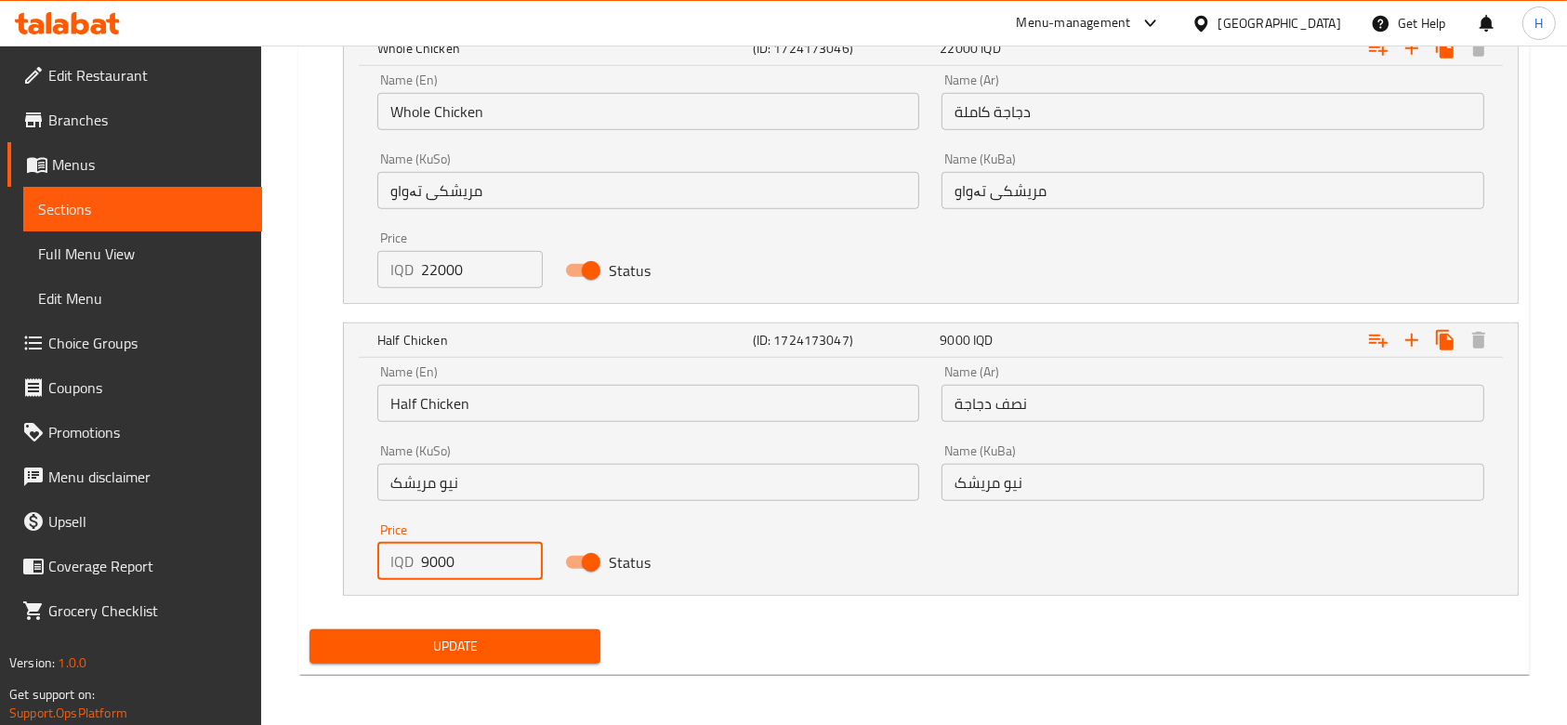
drag, startPoint x: 436, startPoint y: 560, endPoint x: 393, endPoint y: 560, distance: 42.7
click at [393, 560] on div "IQD 9000 Price" at bounding box center [459, 561] width 165 height 37
click at [431, 562] on input "1000" at bounding box center [482, 561] width 122 height 37
type input "11000"
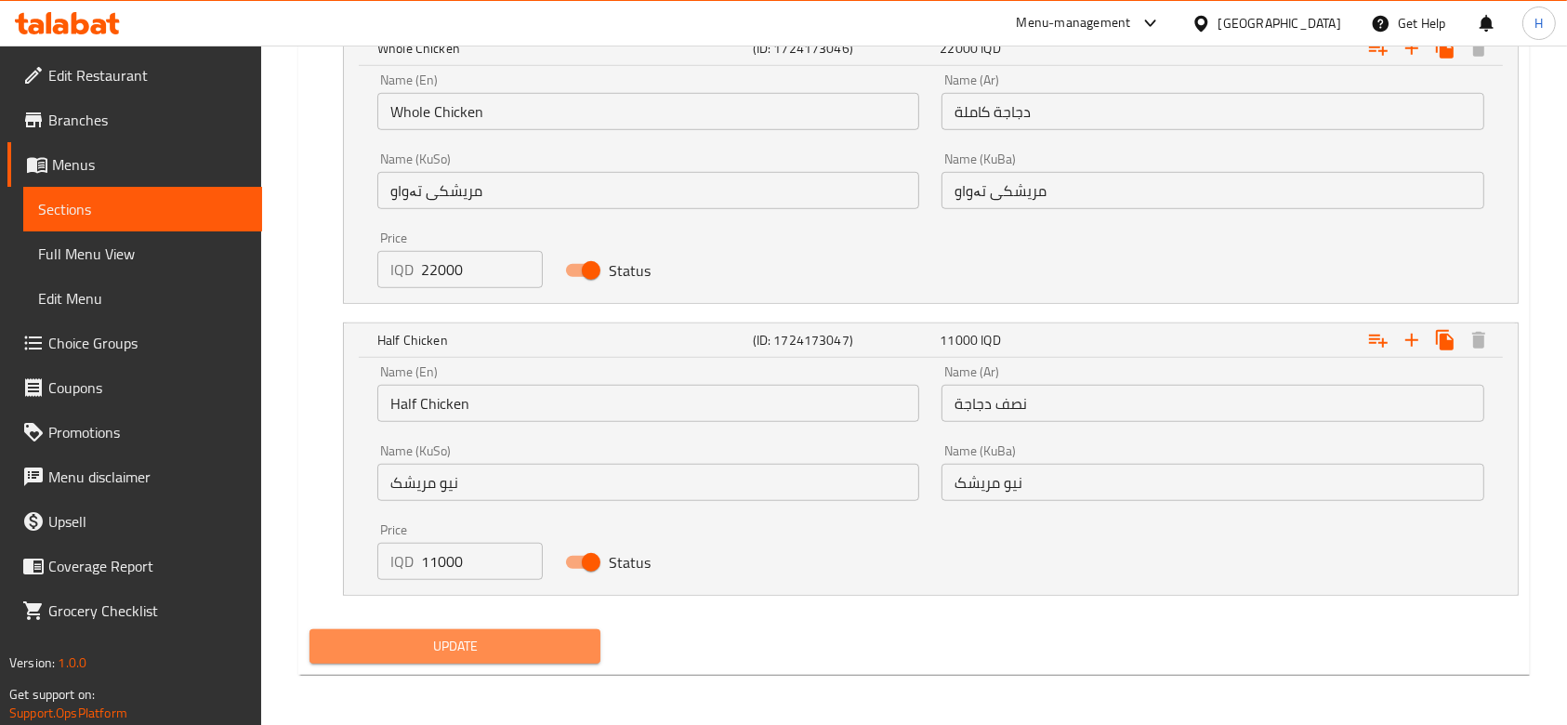
click at [445, 639] on span "Update" at bounding box center [454, 646] width 261 height 23
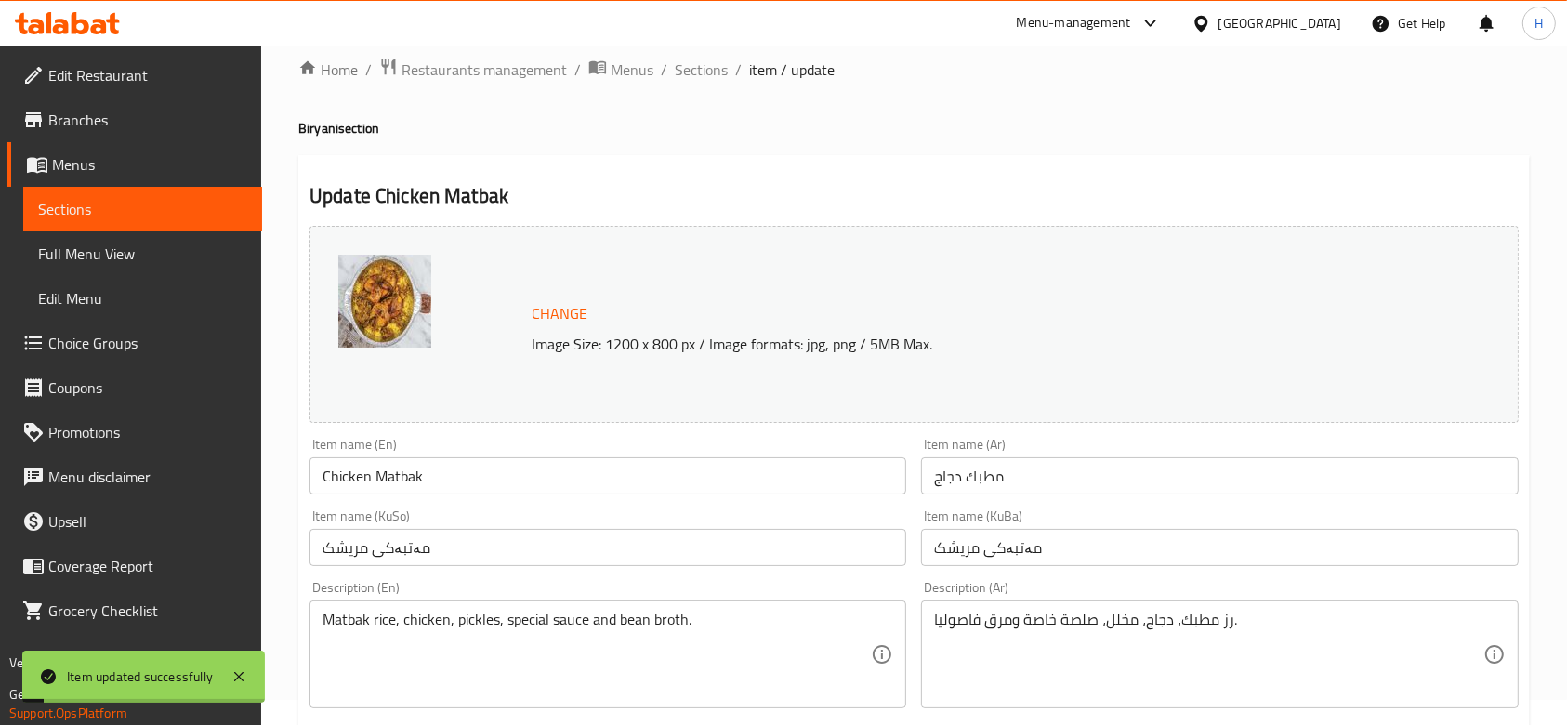
scroll to position [0, 0]
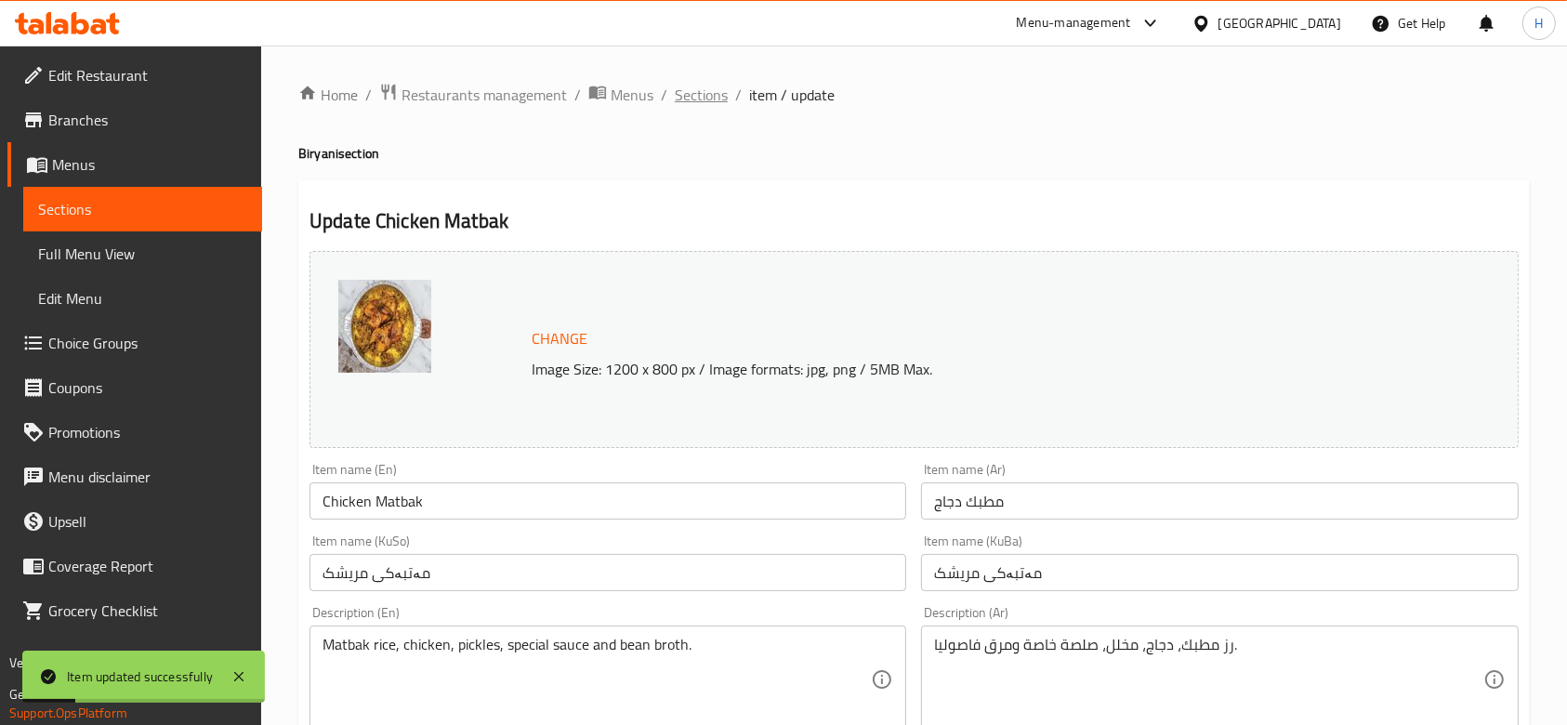
click at [715, 94] on span "Sections" at bounding box center [701, 95] width 53 height 22
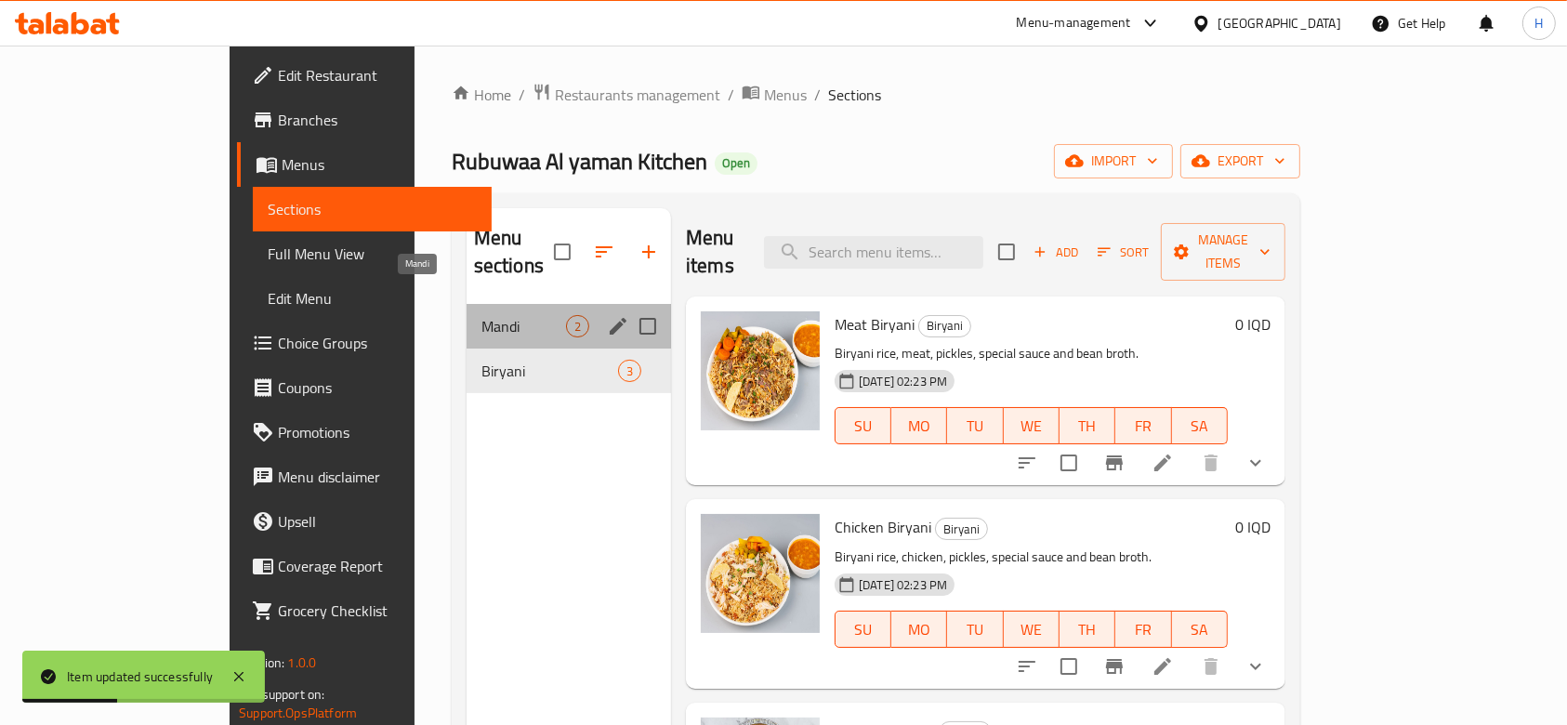
click at [481, 315] on span "Mandi" at bounding box center [523, 326] width 85 height 22
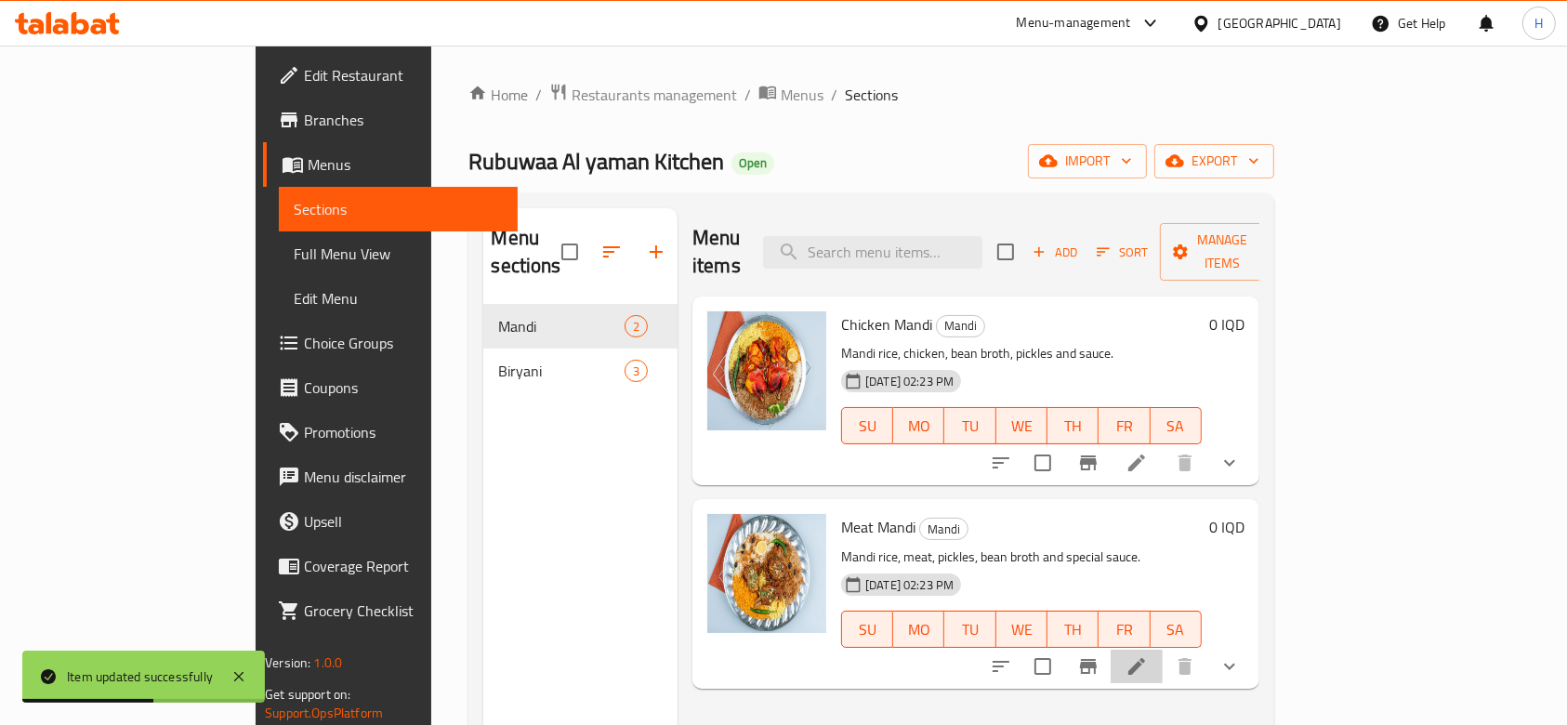
click at [1162, 649] on li at bounding box center [1136, 665] width 52 height 33
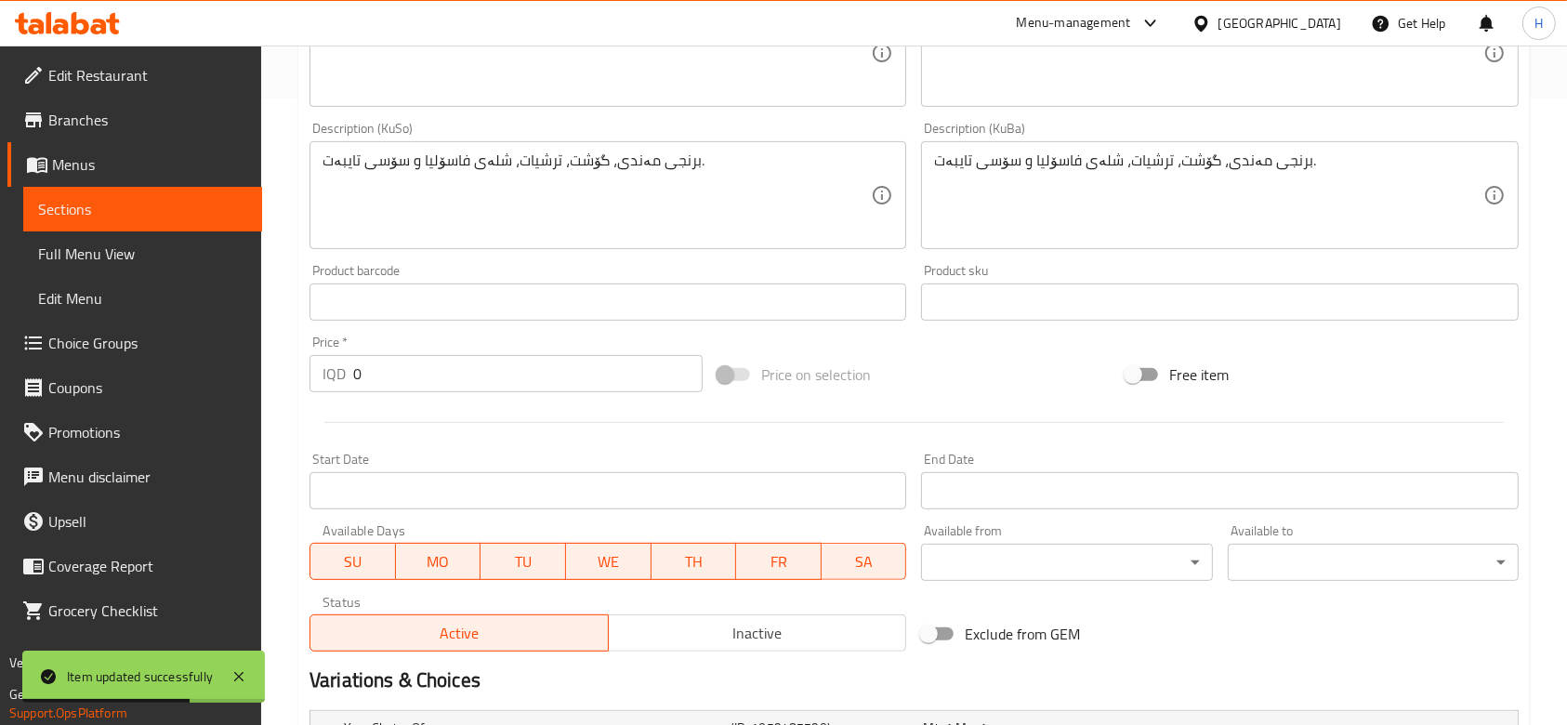
scroll to position [869, 0]
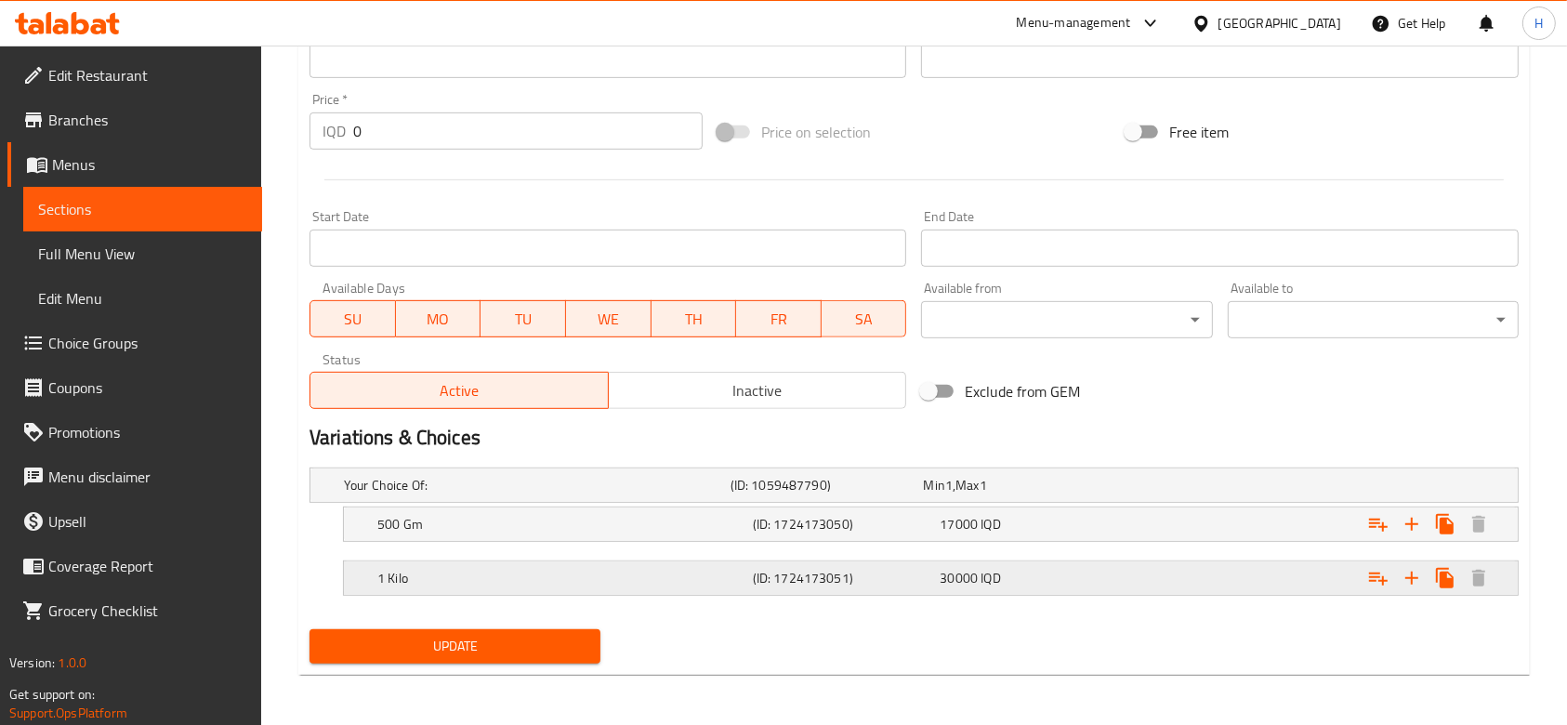
click at [908, 494] on h5 "(ID: 1724173051)" at bounding box center [823, 485] width 186 height 19
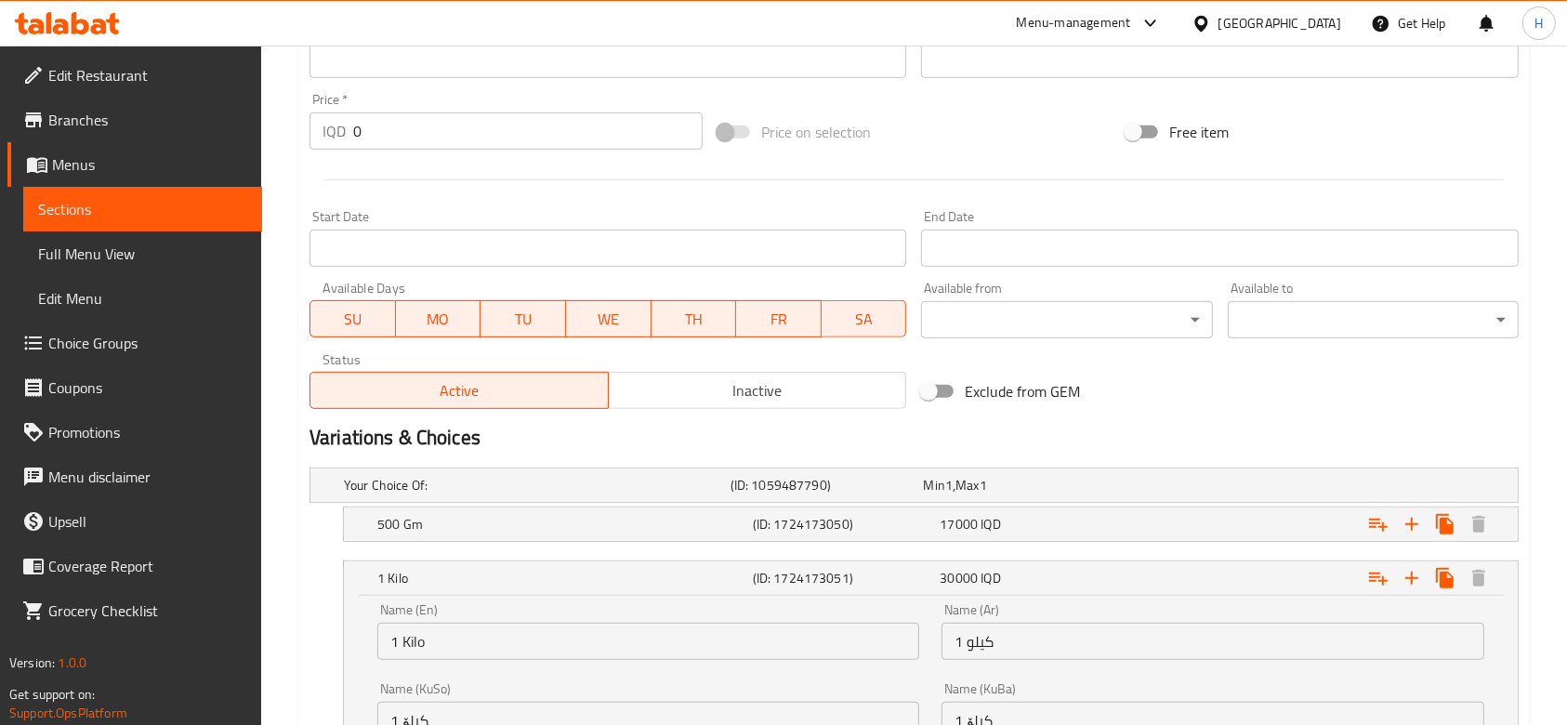
scroll to position [1107, 0]
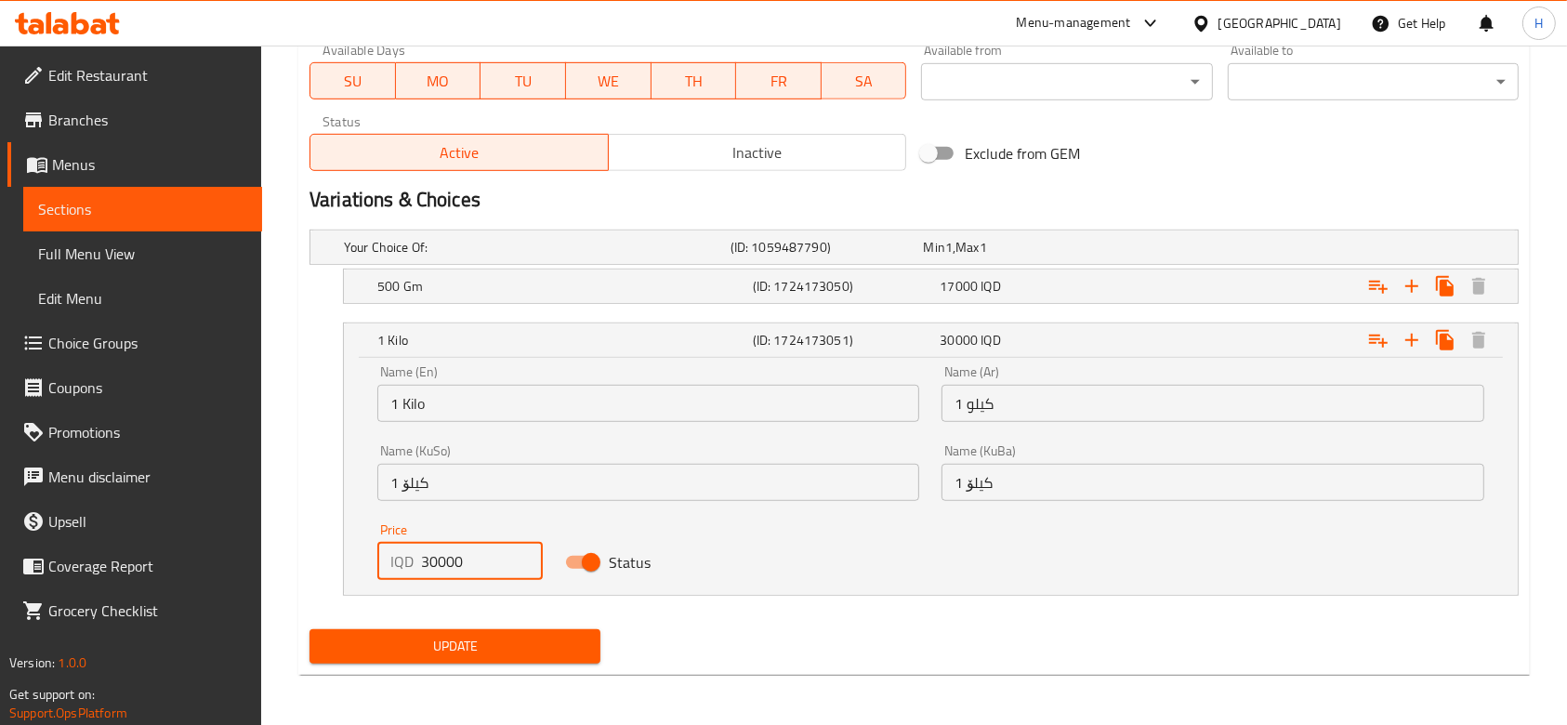
click at [438, 558] on input "30000" at bounding box center [482, 561] width 122 height 37
type input "35000"
click at [872, 256] on h5 "(ID: 1724173050)" at bounding box center [823, 247] width 186 height 19
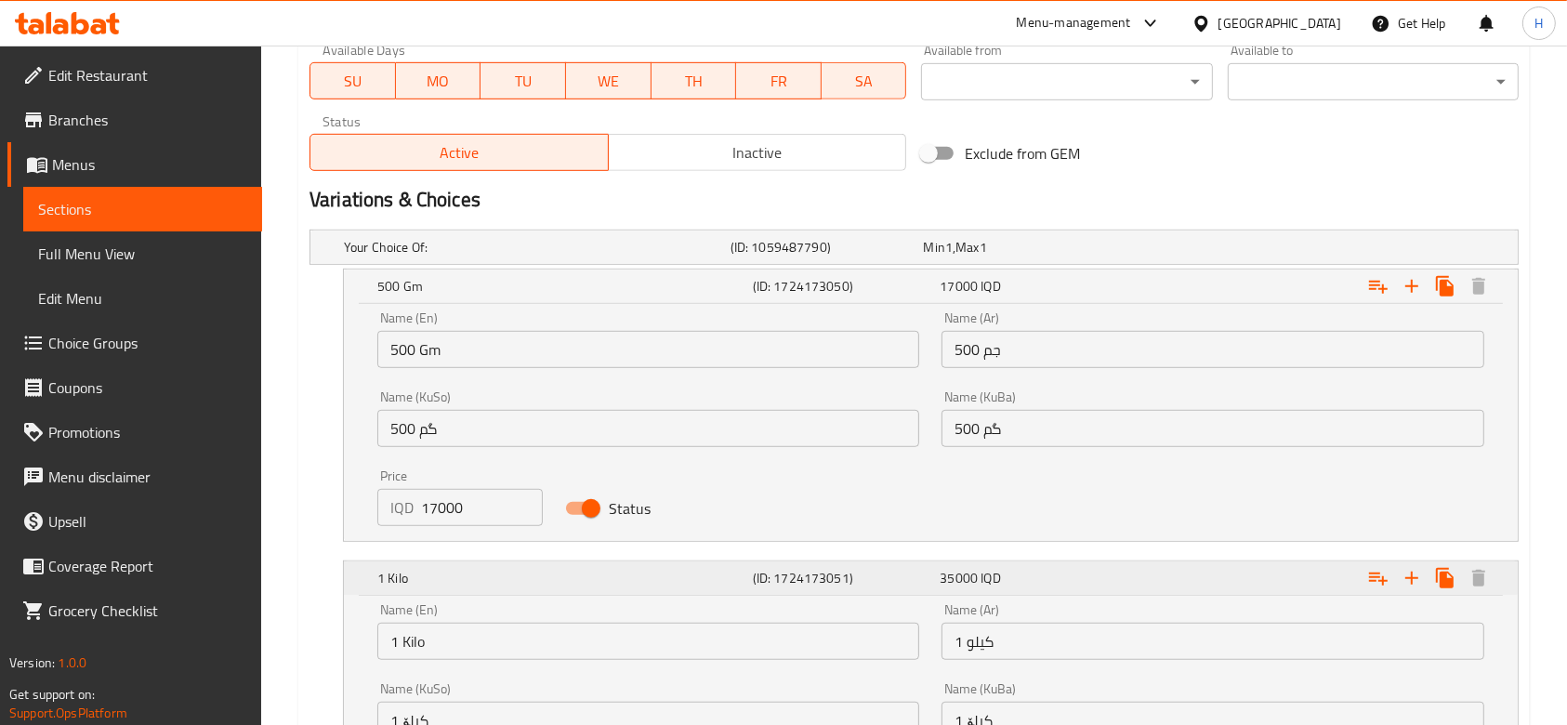
scroll to position [1345, 0]
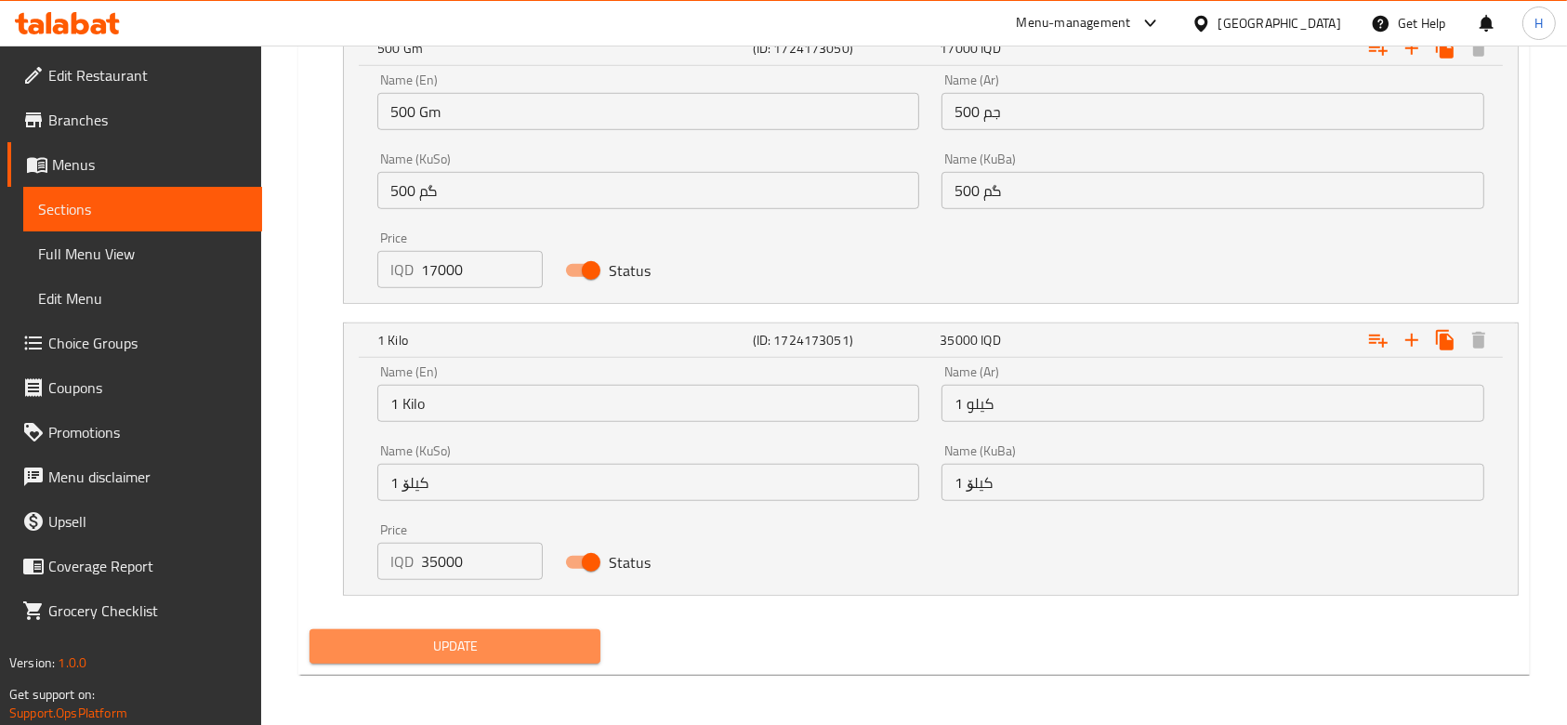
click at [488, 646] on span "Update" at bounding box center [454, 646] width 261 height 23
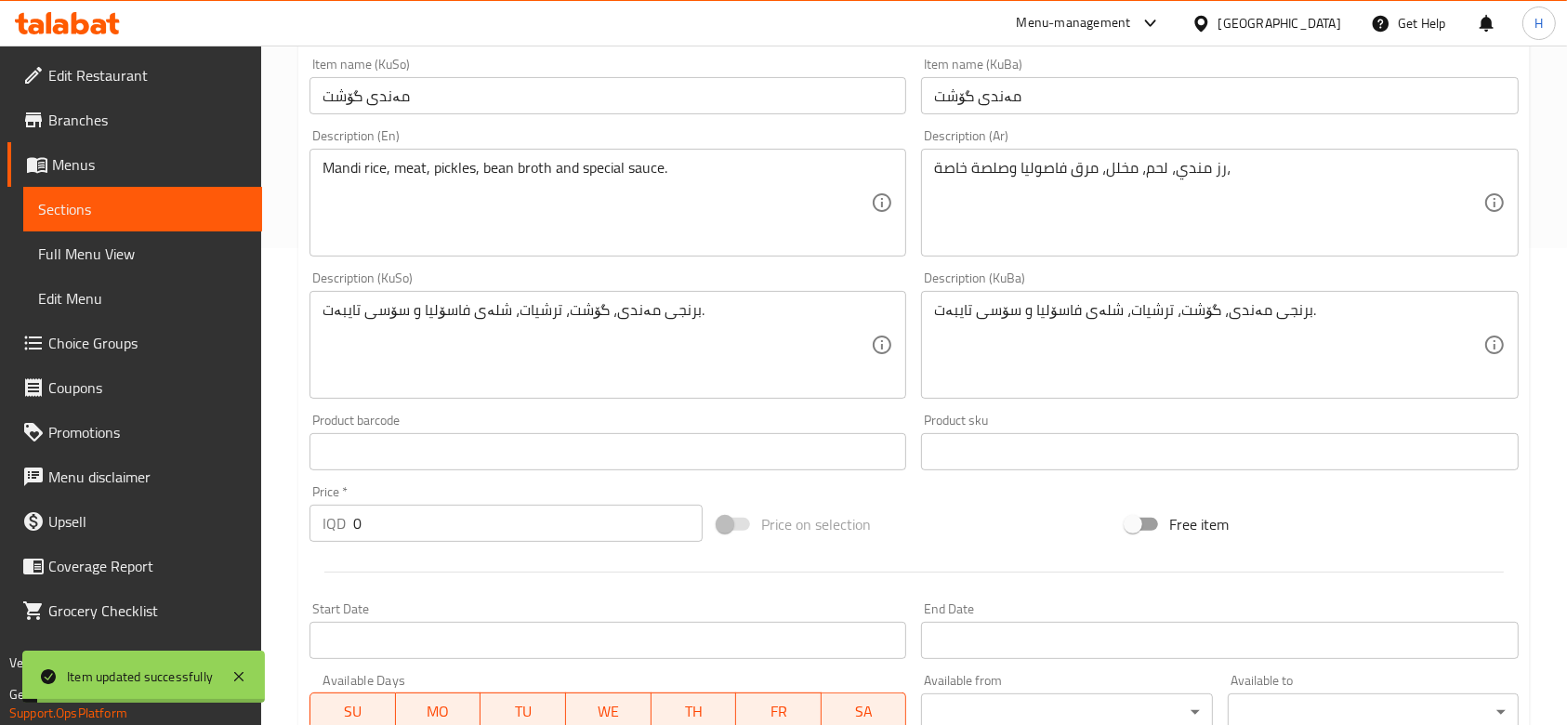
scroll to position [0, 0]
